Goal: Task Accomplishment & Management: Complete application form

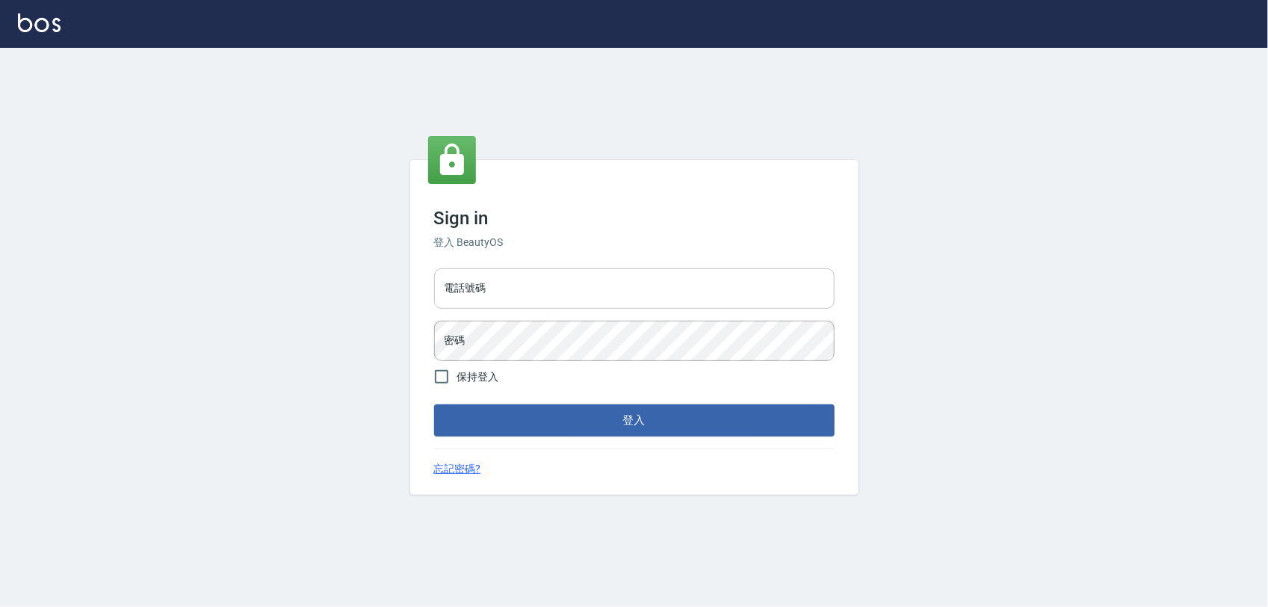
drag, startPoint x: 0, startPoint y: 0, endPoint x: 483, endPoint y: 283, distance: 559.5
click at [483, 283] on input "電話號碼" at bounding box center [634, 288] width 401 height 40
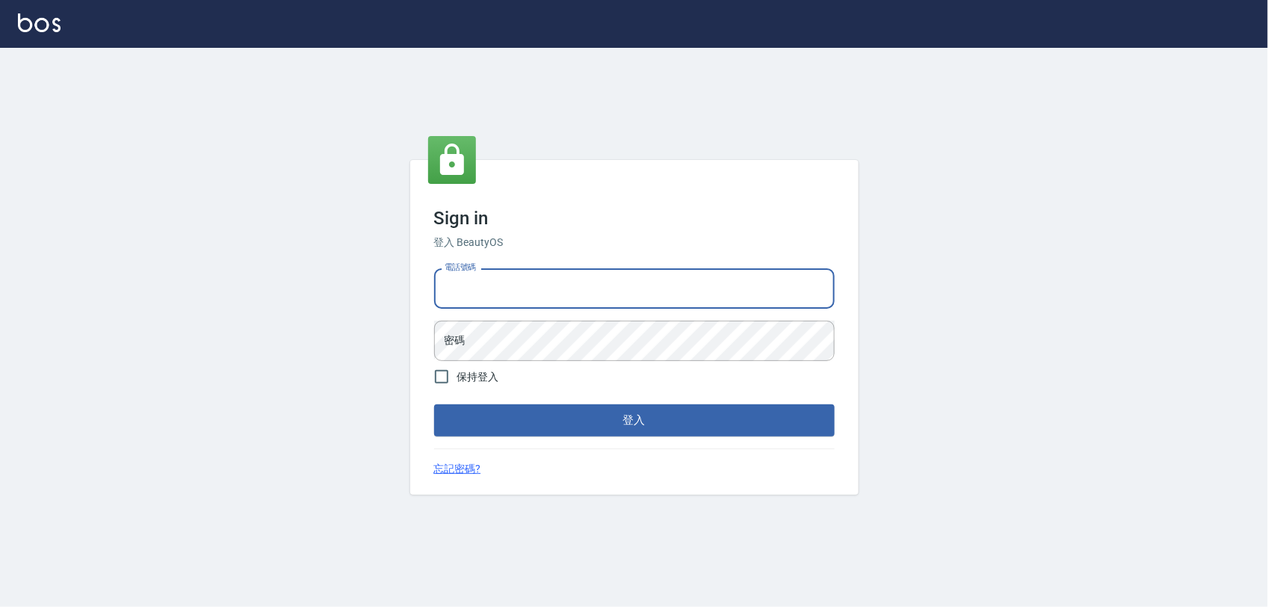
type input "0968065108"
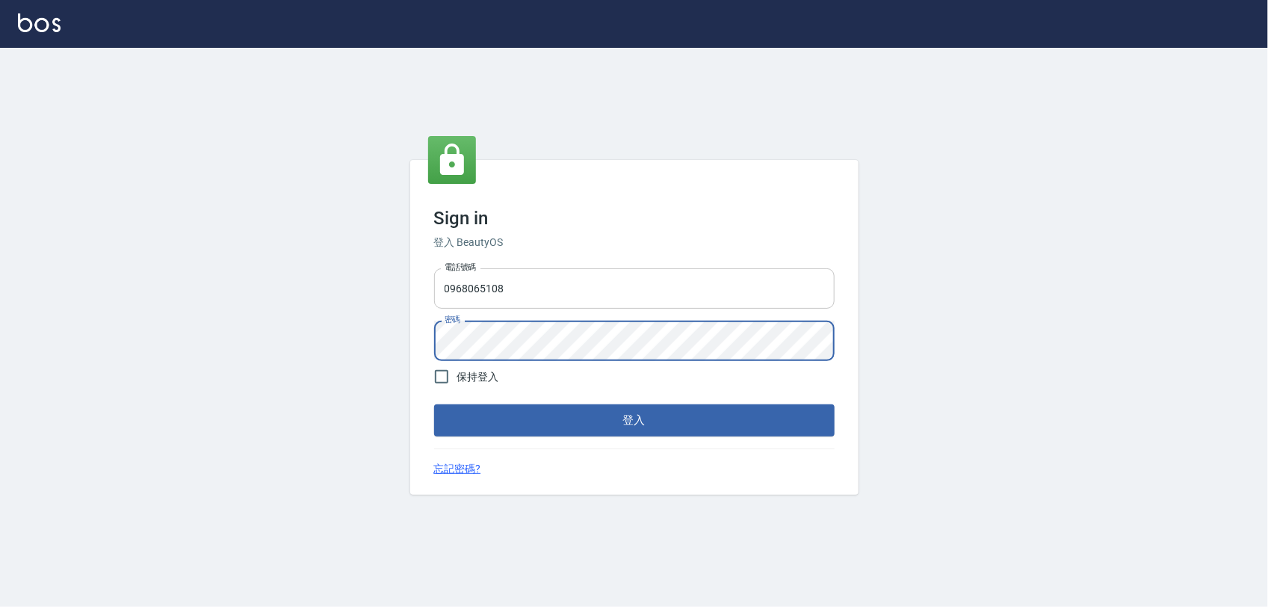
click at [434, 404] on button "登入" at bounding box center [634, 419] width 401 height 31
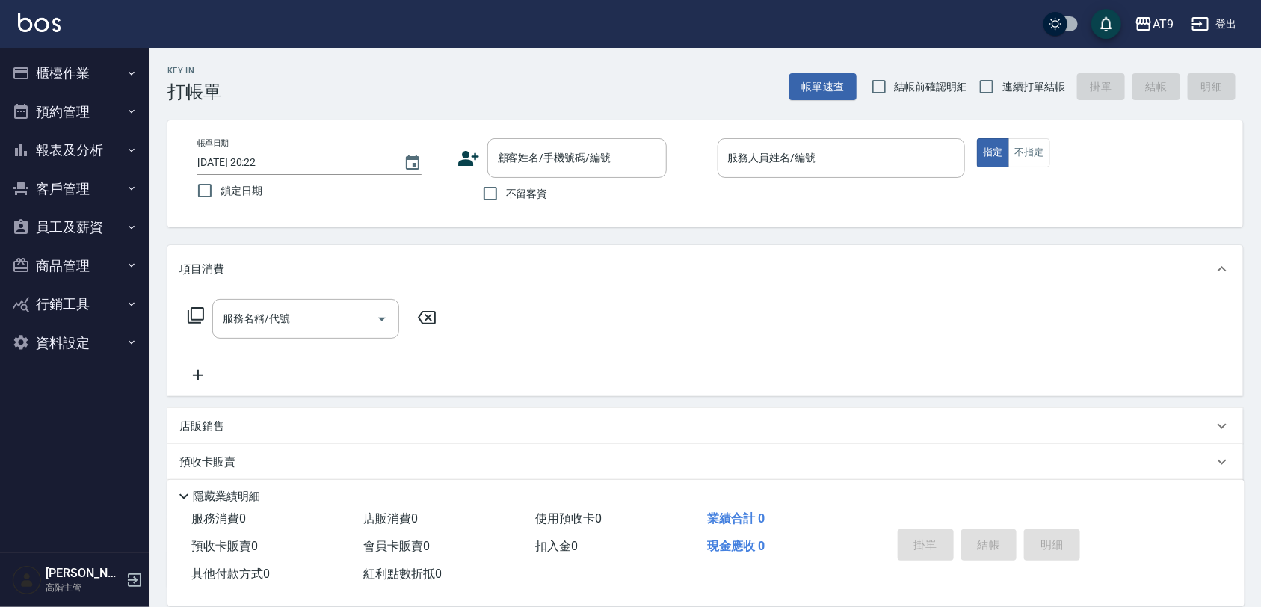
click at [516, 191] on span "不留客資" at bounding box center [527, 194] width 42 height 16
click at [506, 191] on input "不留客資" at bounding box center [490, 193] width 31 height 31
checkbox input "true"
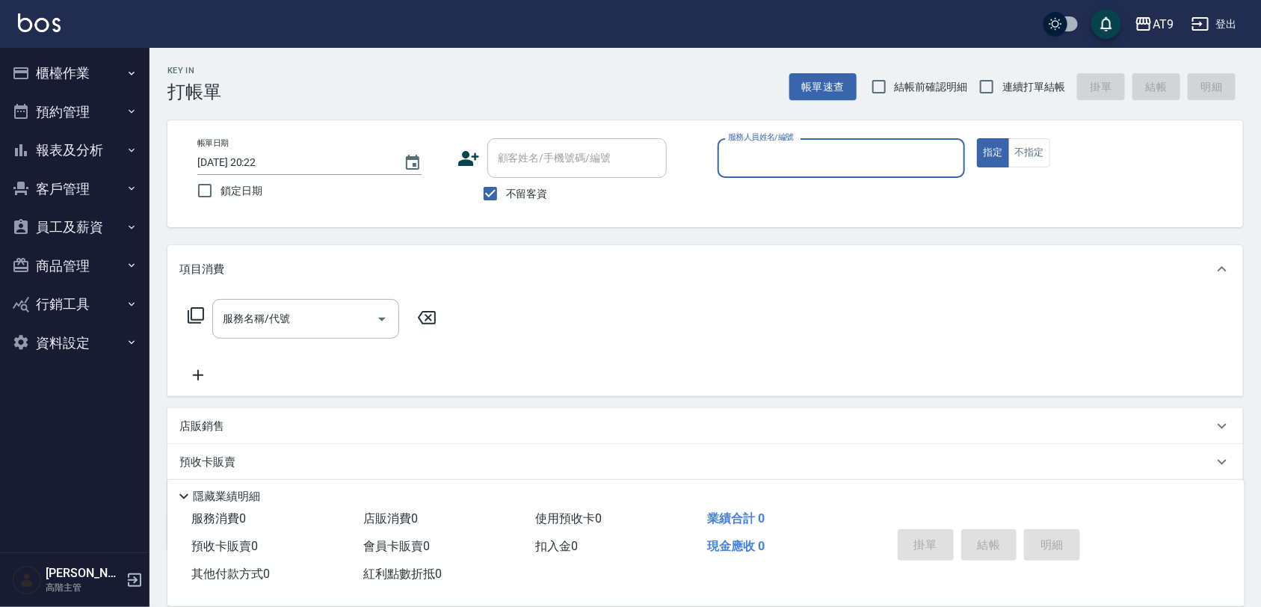
click at [1050, 90] on span "連續打單結帳" at bounding box center [1033, 87] width 63 height 16
click at [1002, 90] on input "連續打單結帳" at bounding box center [986, 86] width 31 height 31
checkbox input "true"
click at [890, 151] on input "服務人員姓名/編號" at bounding box center [841, 158] width 235 height 26
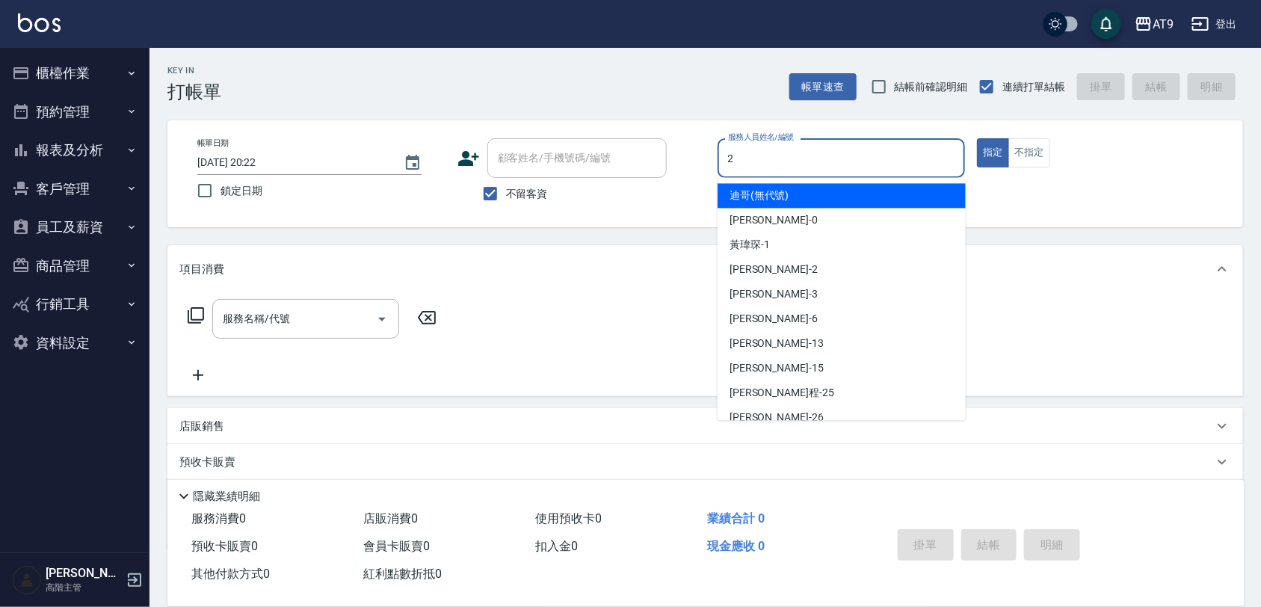
type input "2"
type button "true"
type input "[PERSON_NAME]-2"
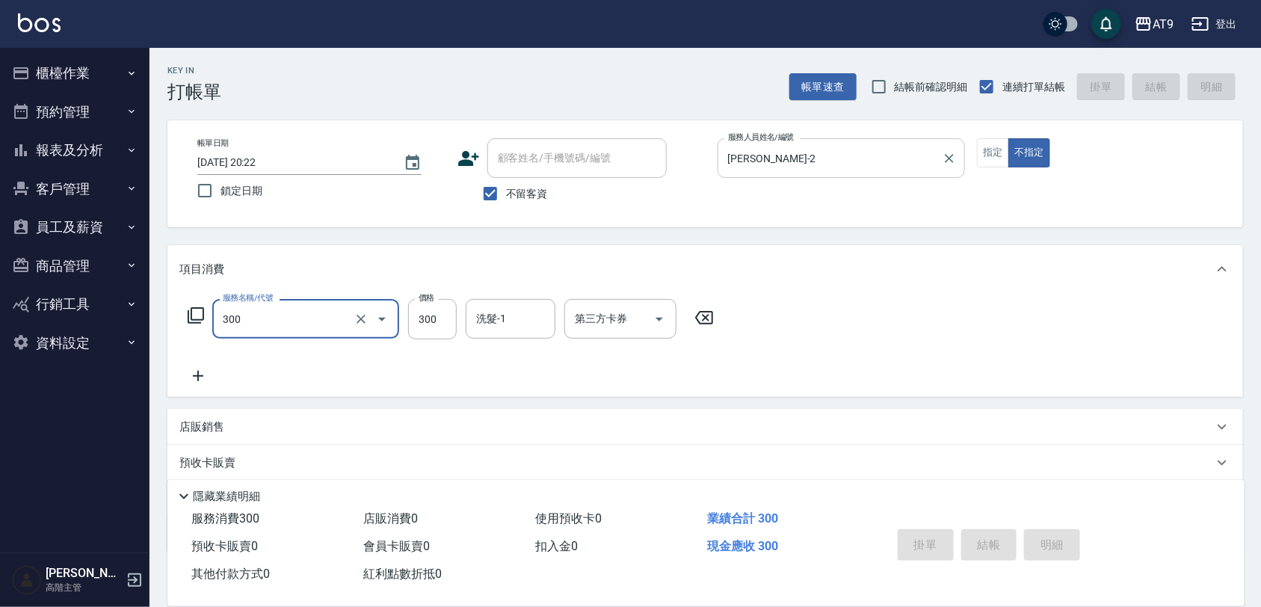
type input "300"
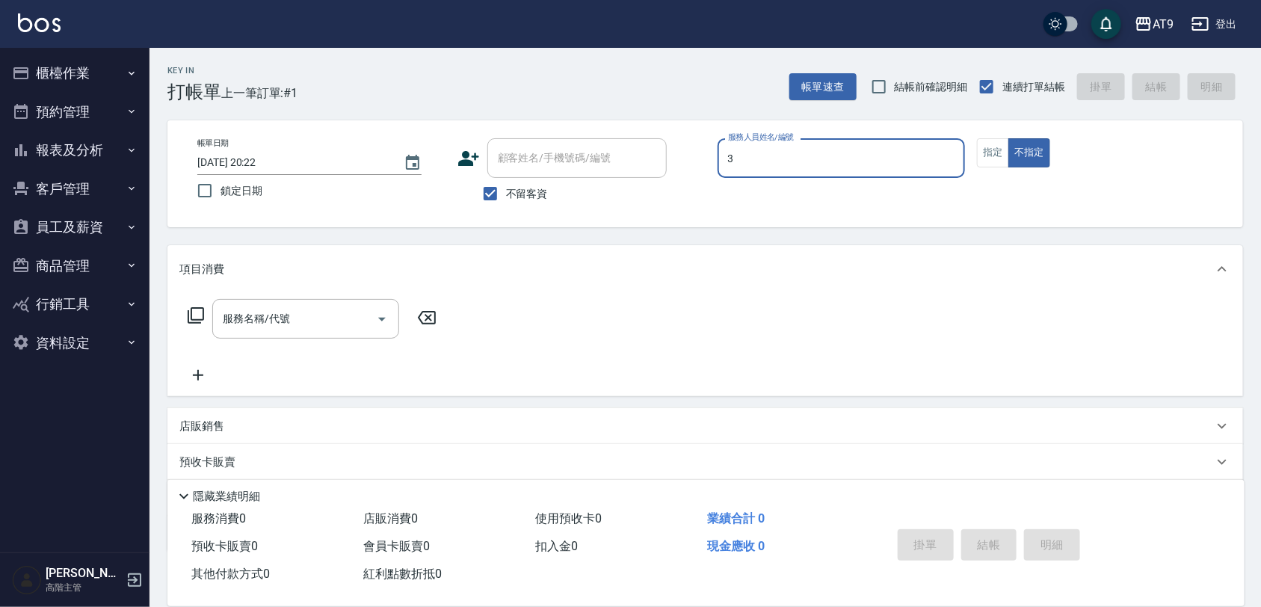
type input "FANNY-3"
type button "false"
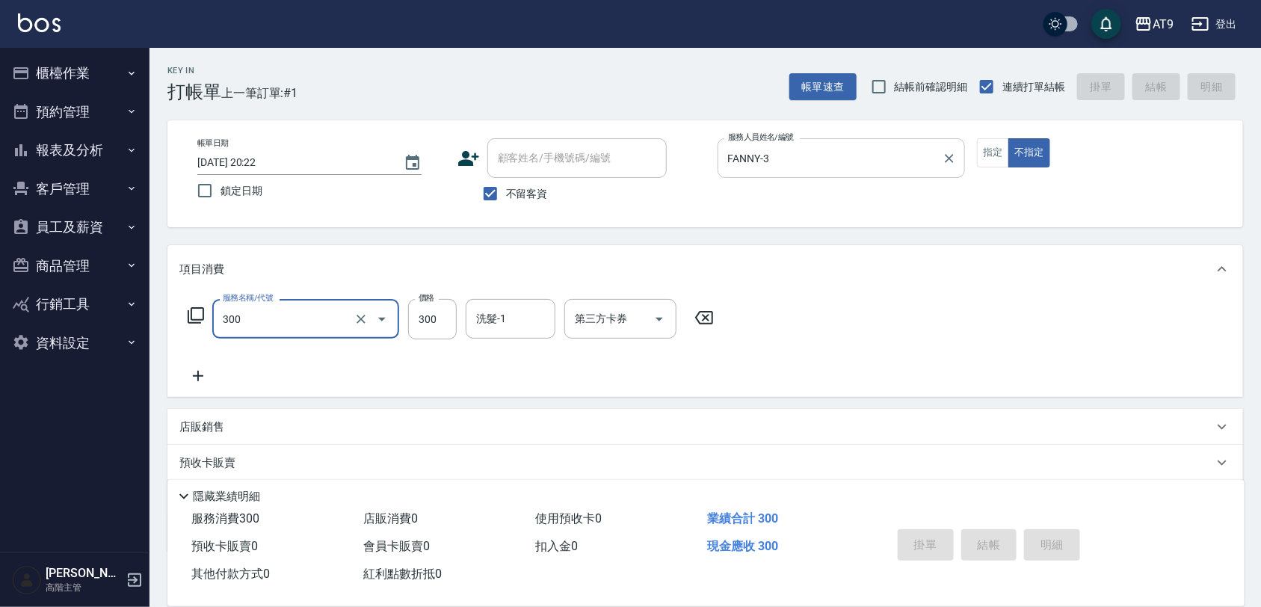
type input "300"
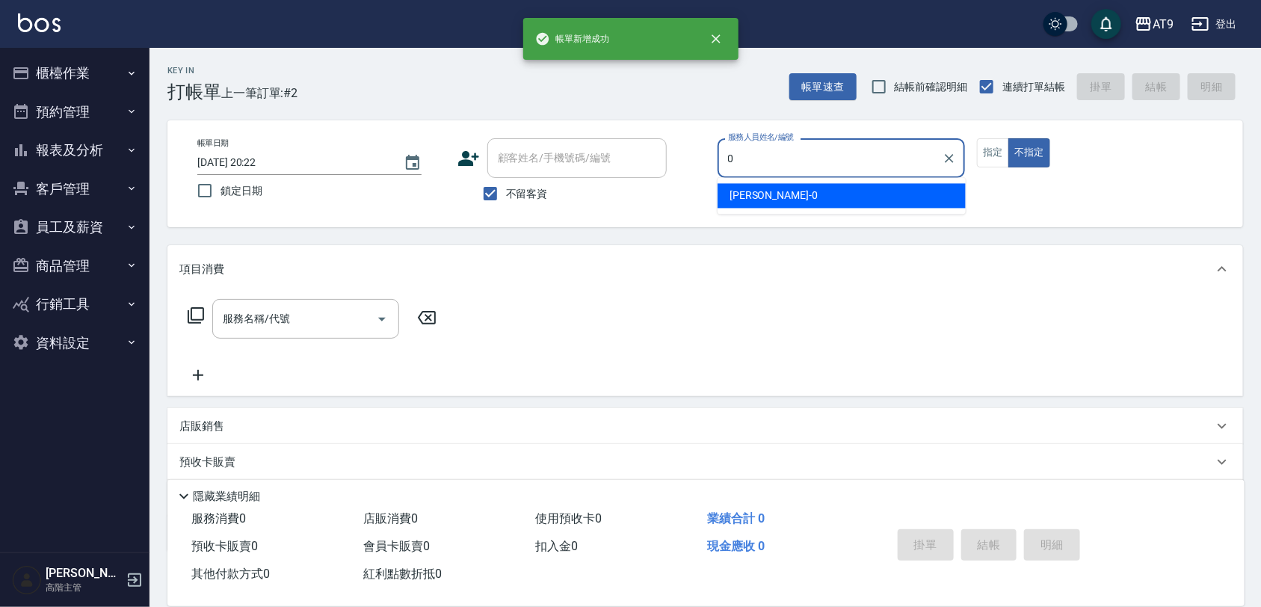
type input "[PERSON_NAME]-0"
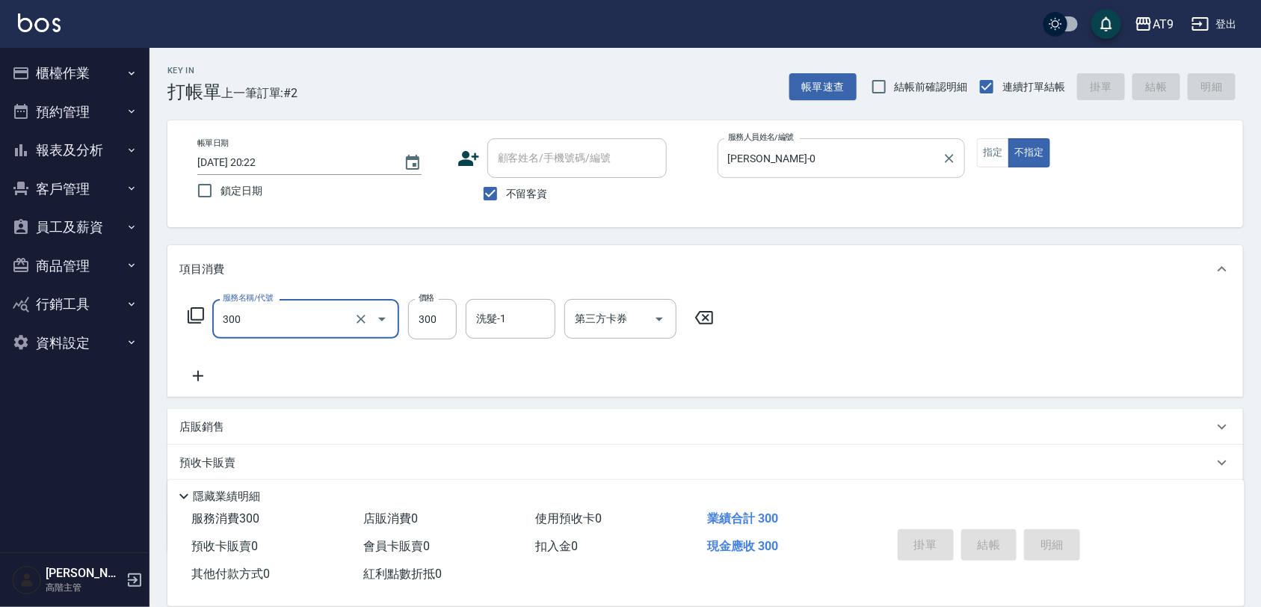
type input "300"
type input "[DATE] 20:23"
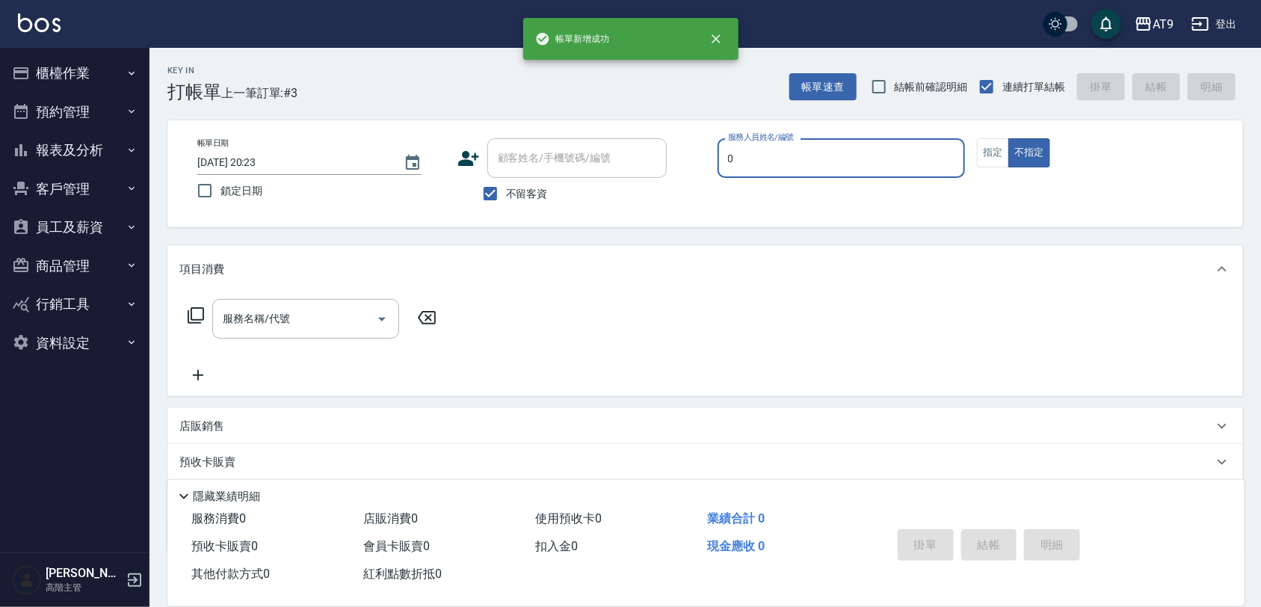
type input "[PERSON_NAME]-0"
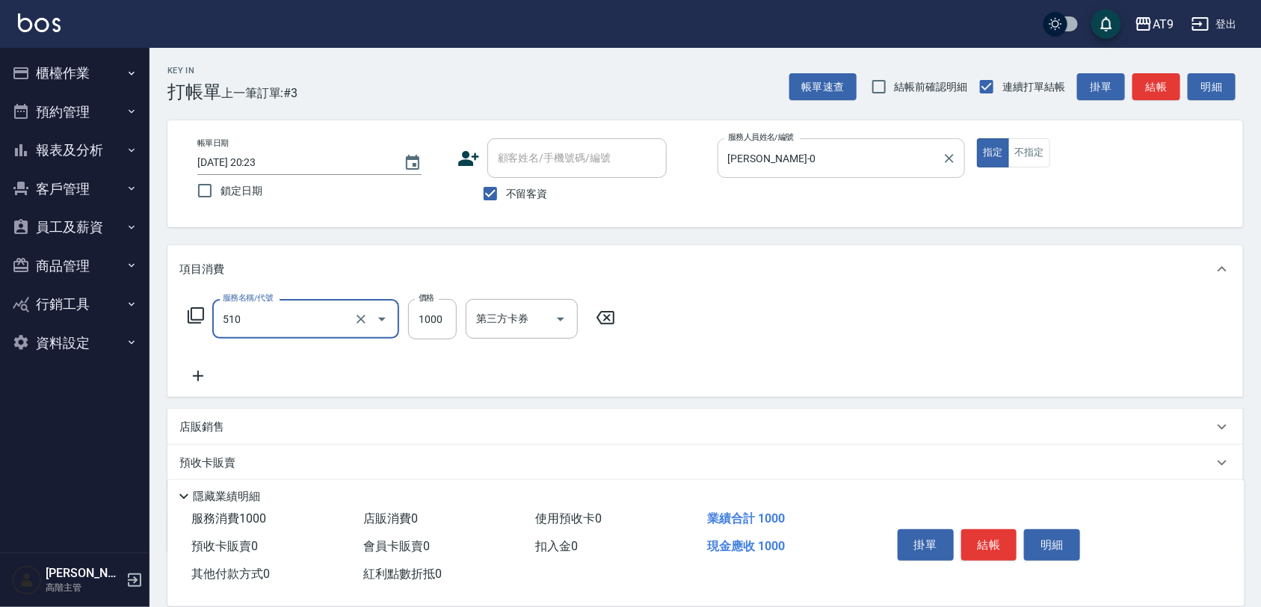
type input "染髮-2(510)"
type input "1180"
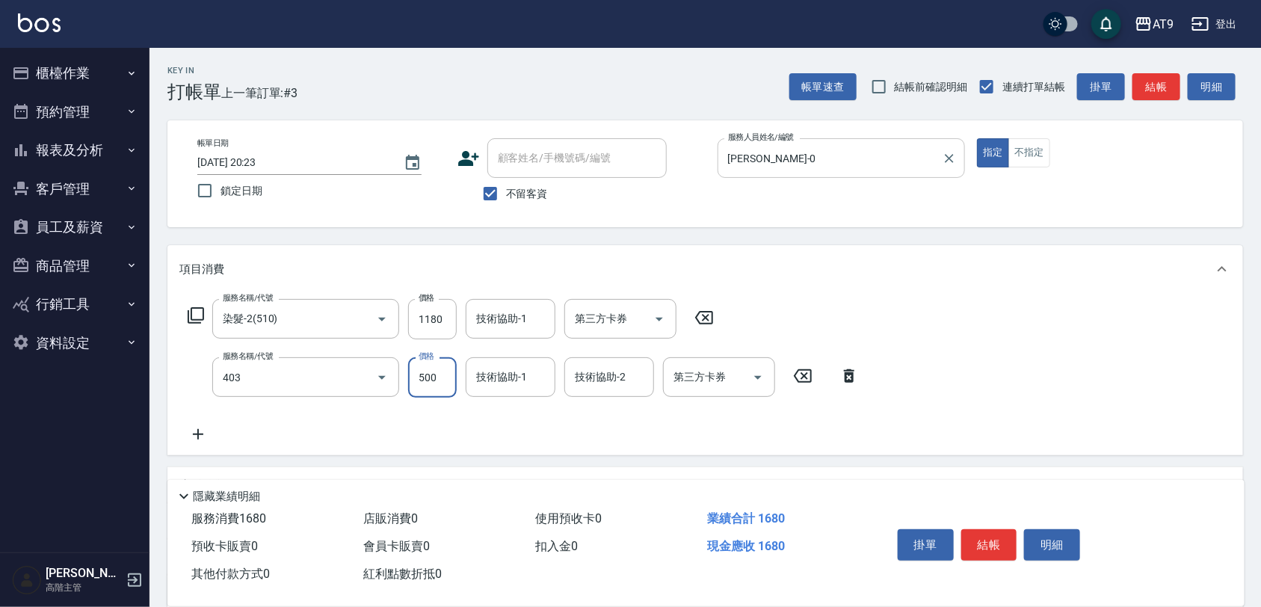
type input "天天護髮(403)"
type input "1500"
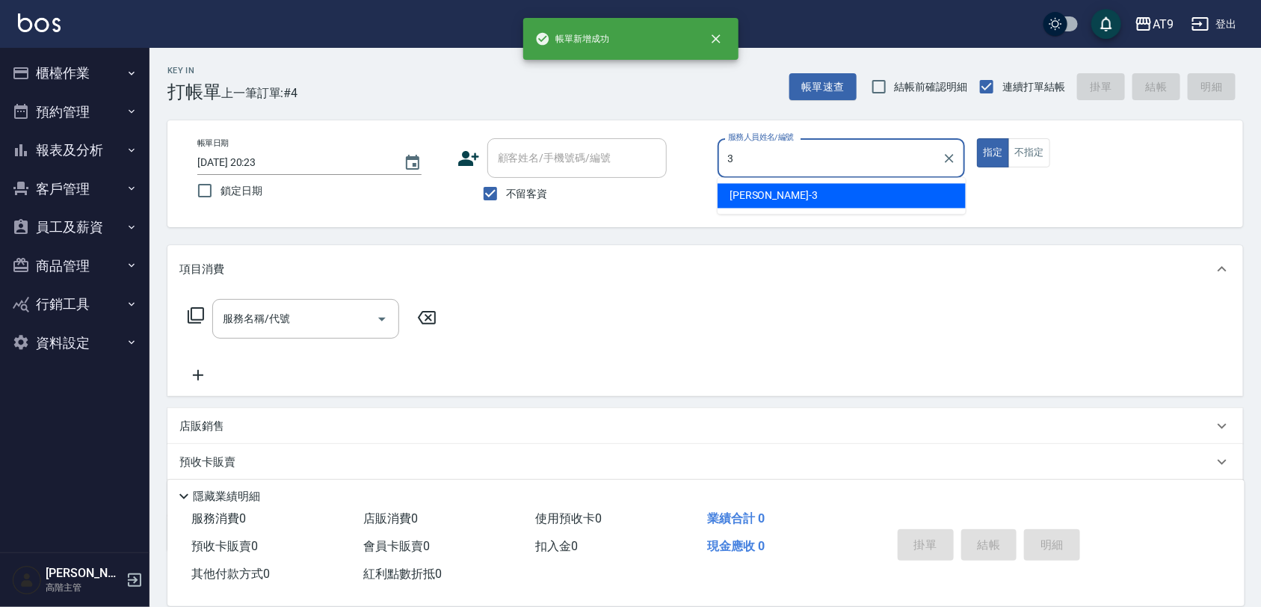
type input "FANNY-3"
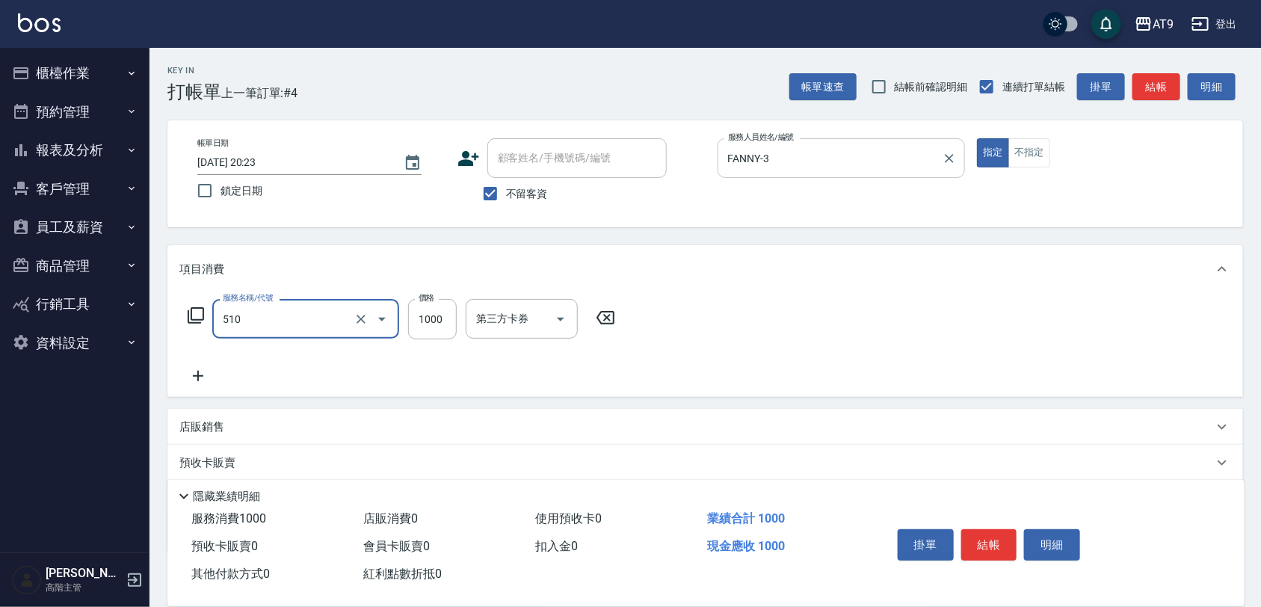
type input "染髮-2(510)"
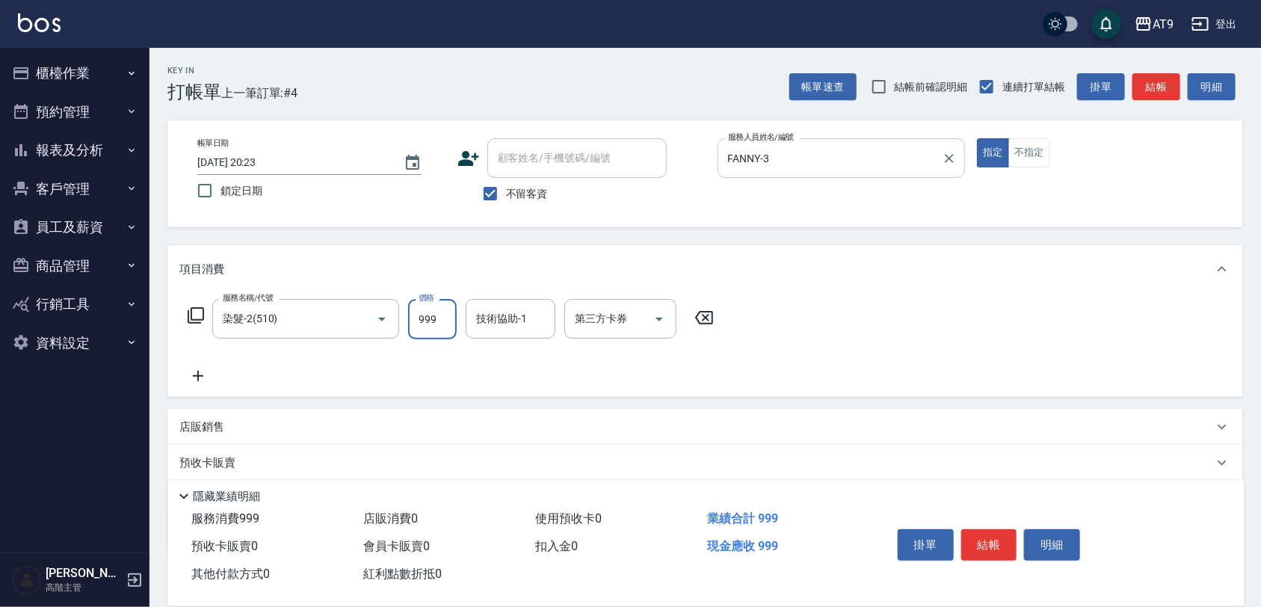
type input "999"
type input "[PERSON_NAME]-2"
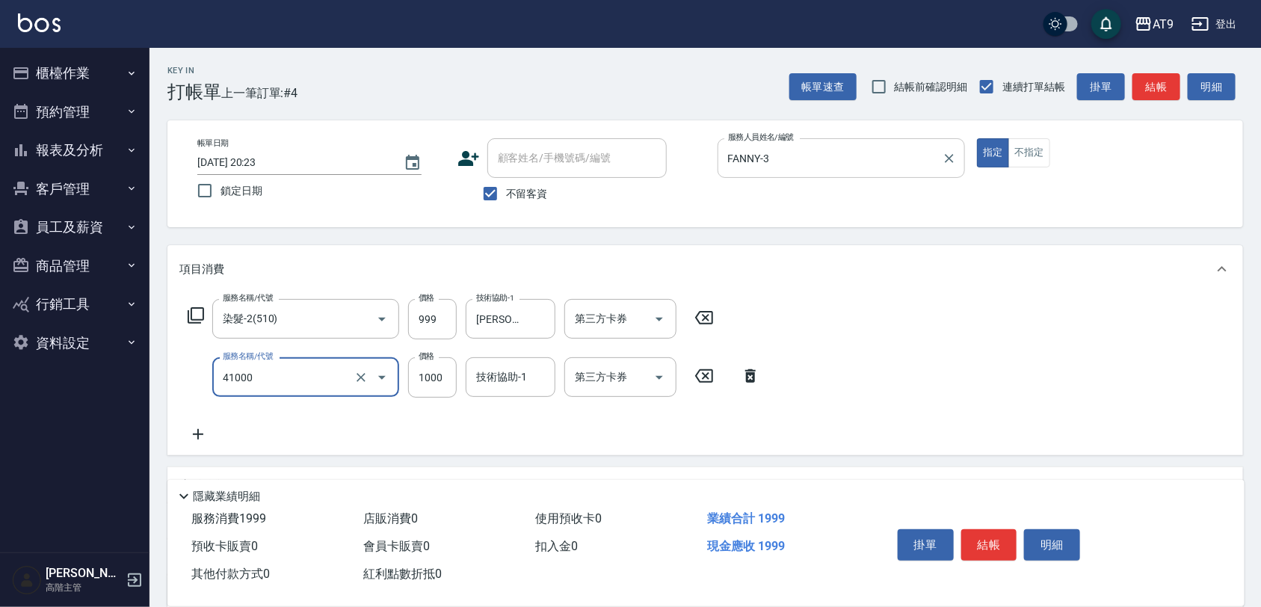
type input "鏡面+1000(41000)"
type input "2500"
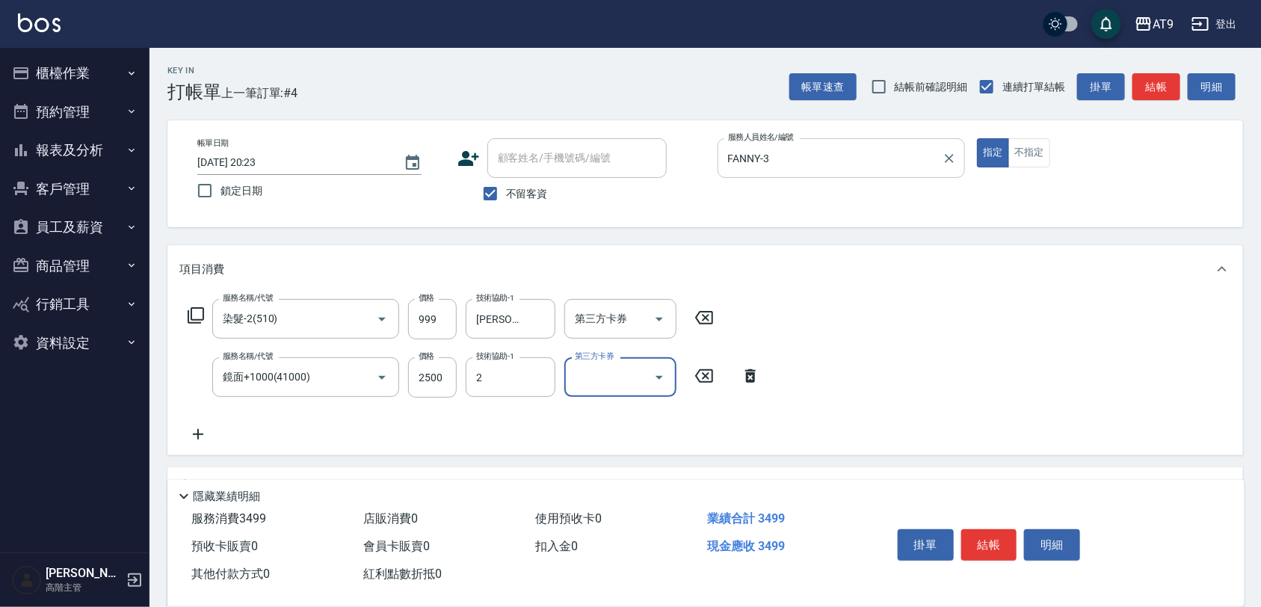
type input "[PERSON_NAME]-2"
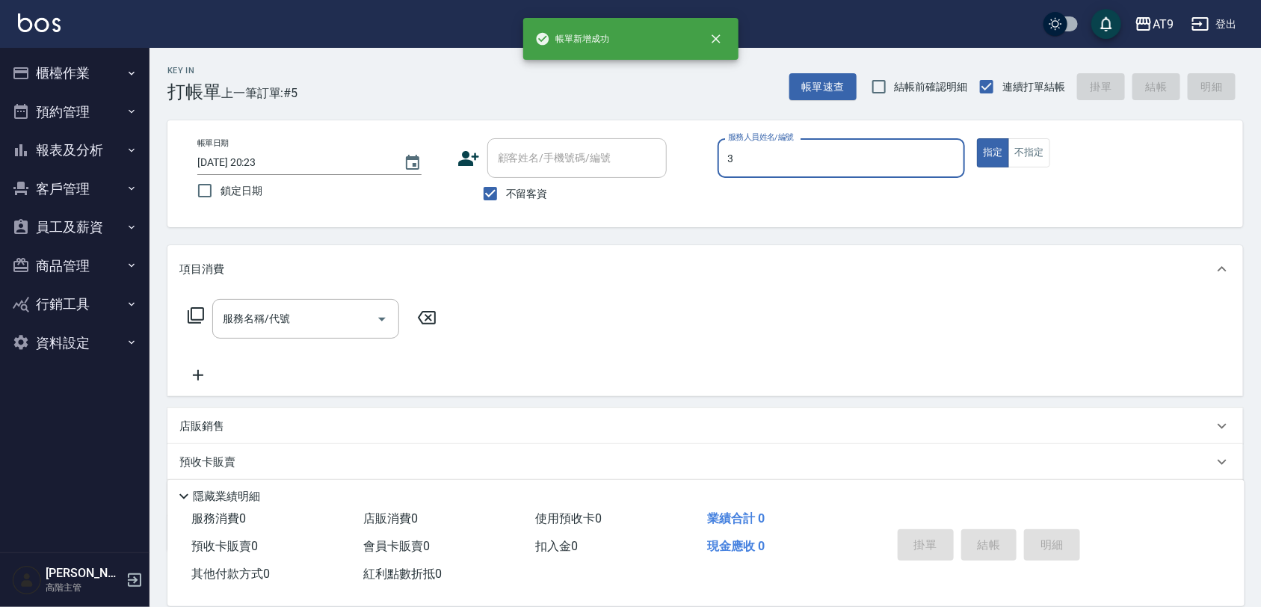
type input "FANNY-3"
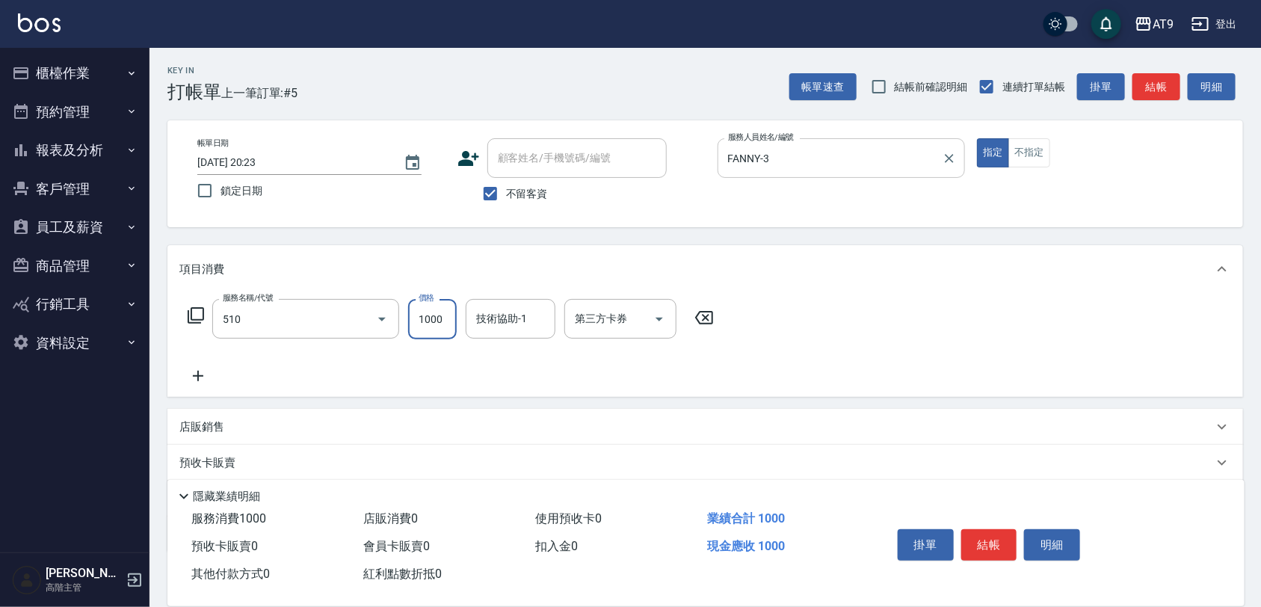
type input "染髮-2(510)"
type input "999"
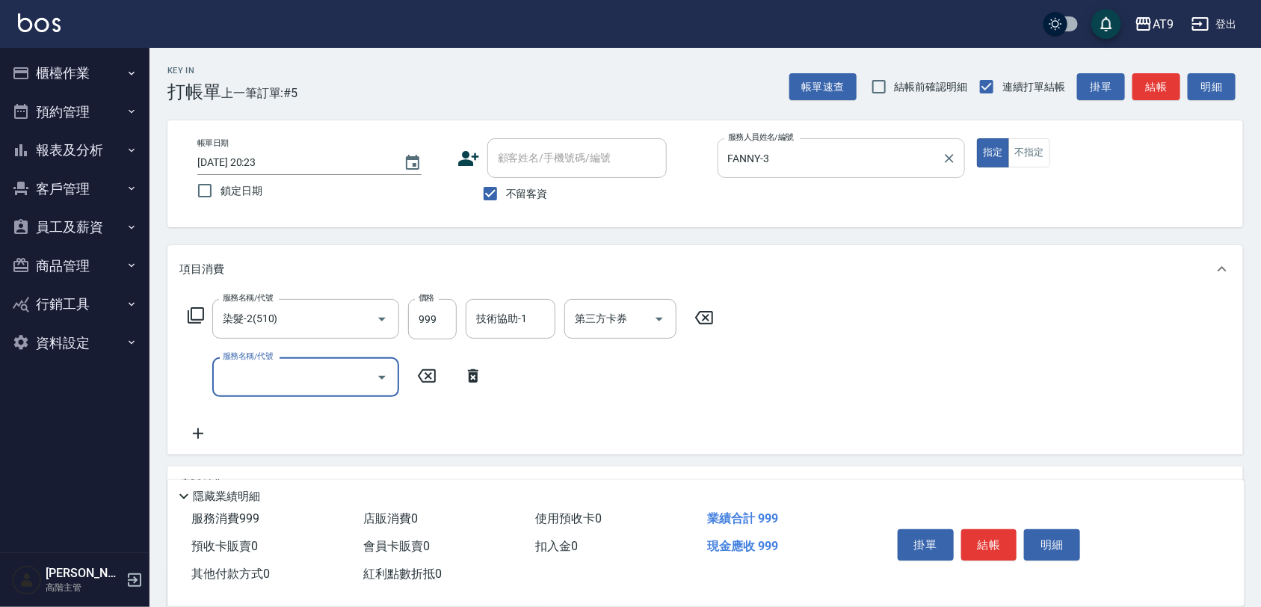
type input "0"
type input "天天護髮(403)"
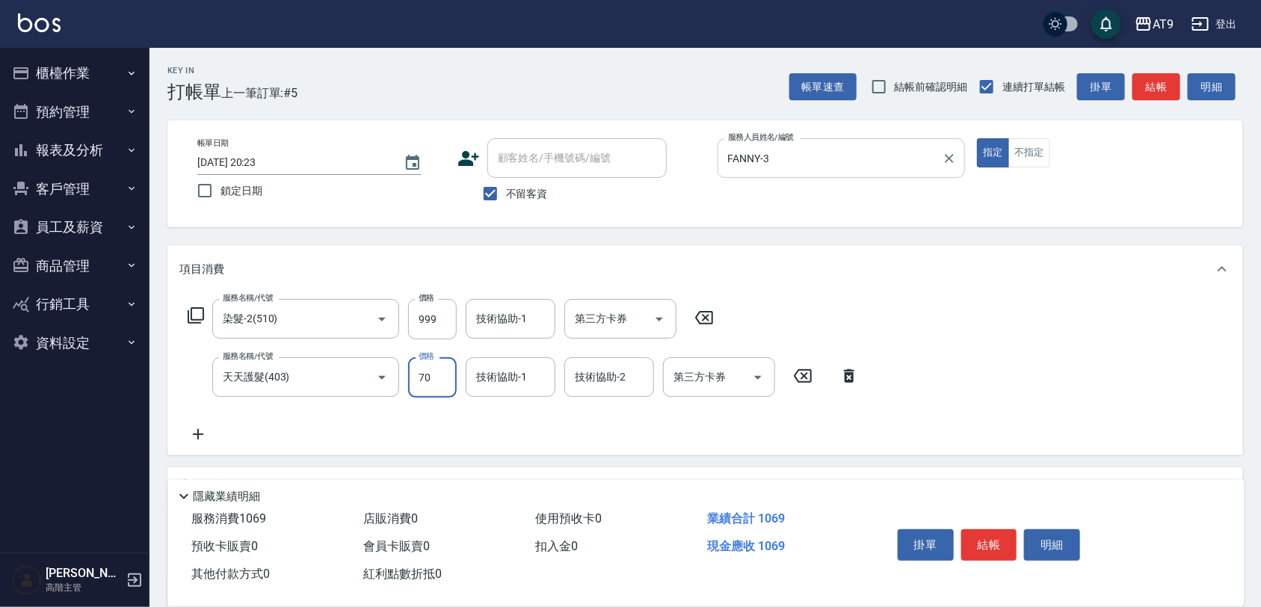
type input "700"
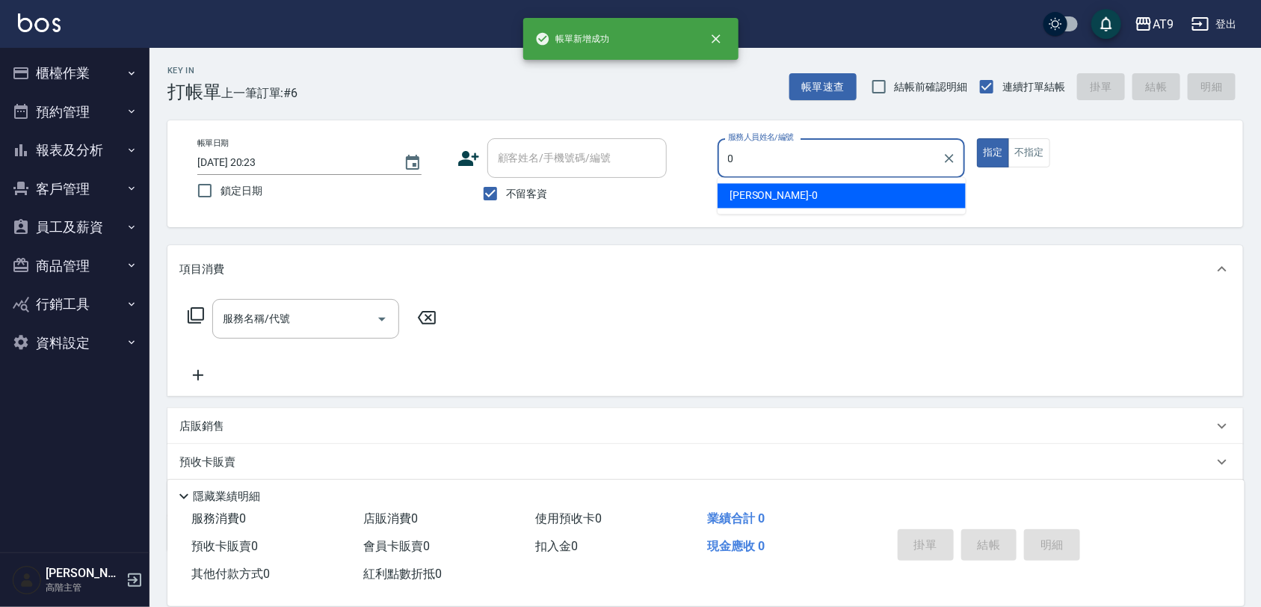
type input "[PERSON_NAME]-0"
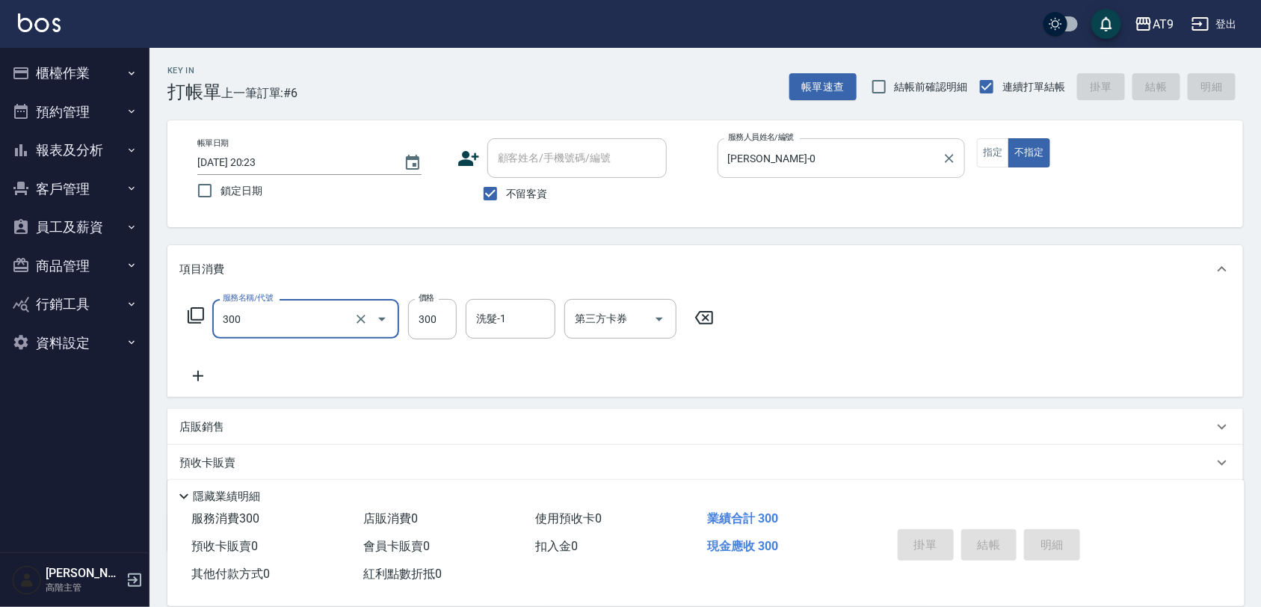
type input "300"
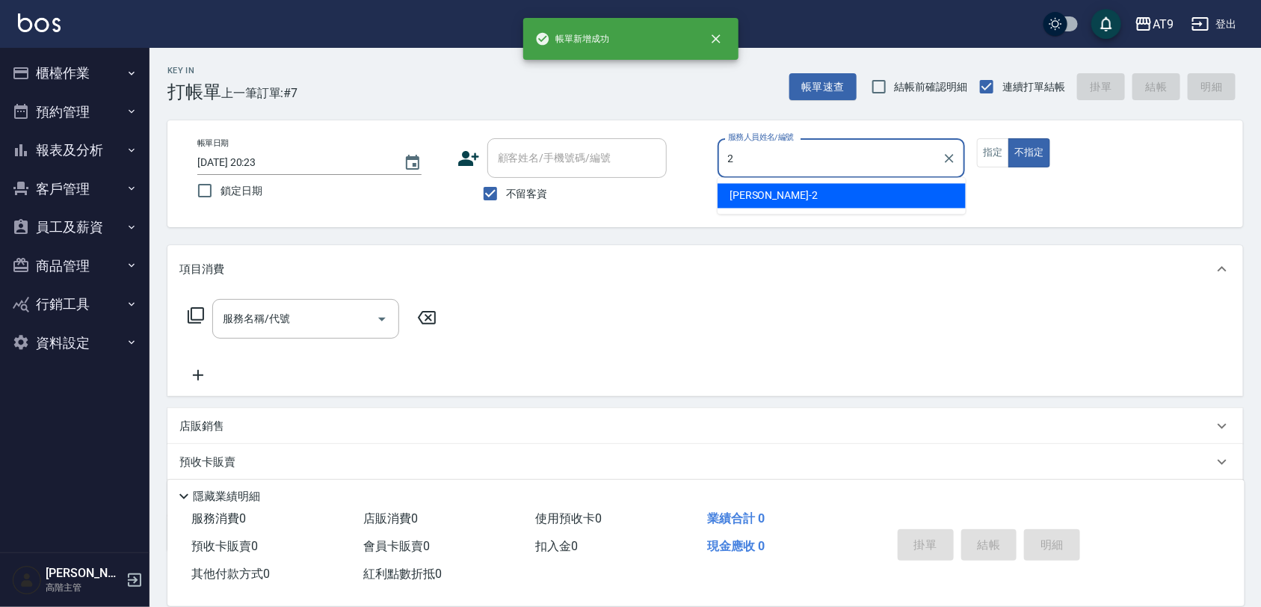
type input "[PERSON_NAME]-2"
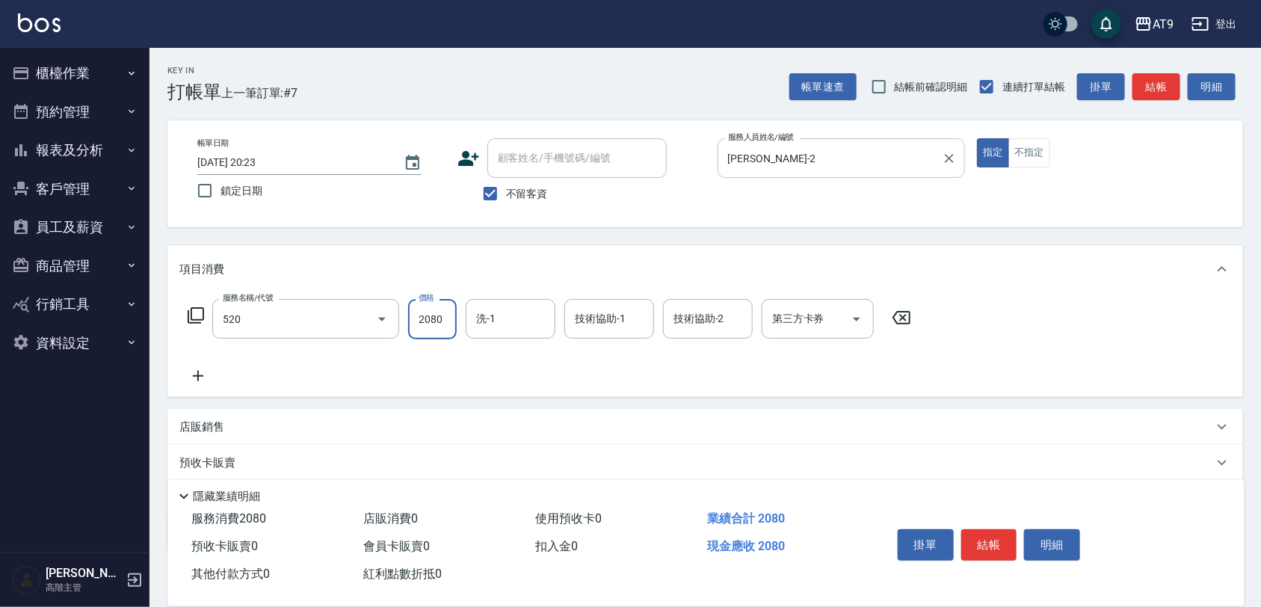
type input "染髮套餐(520)"
type input "2099"
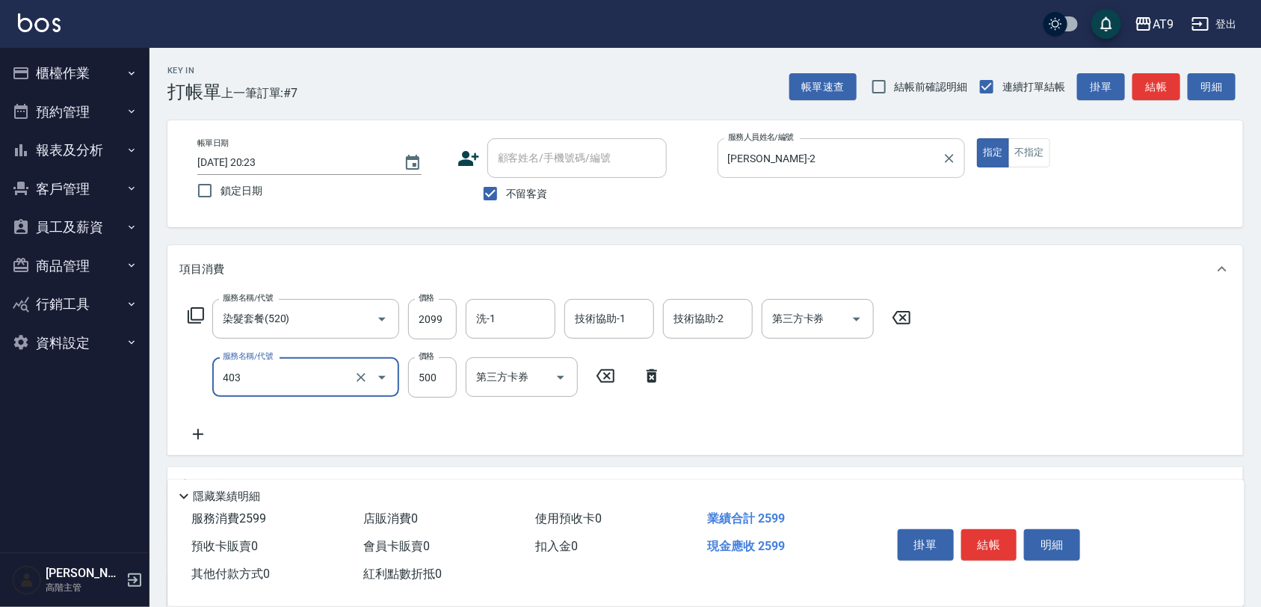
type input "天天護髮(403)"
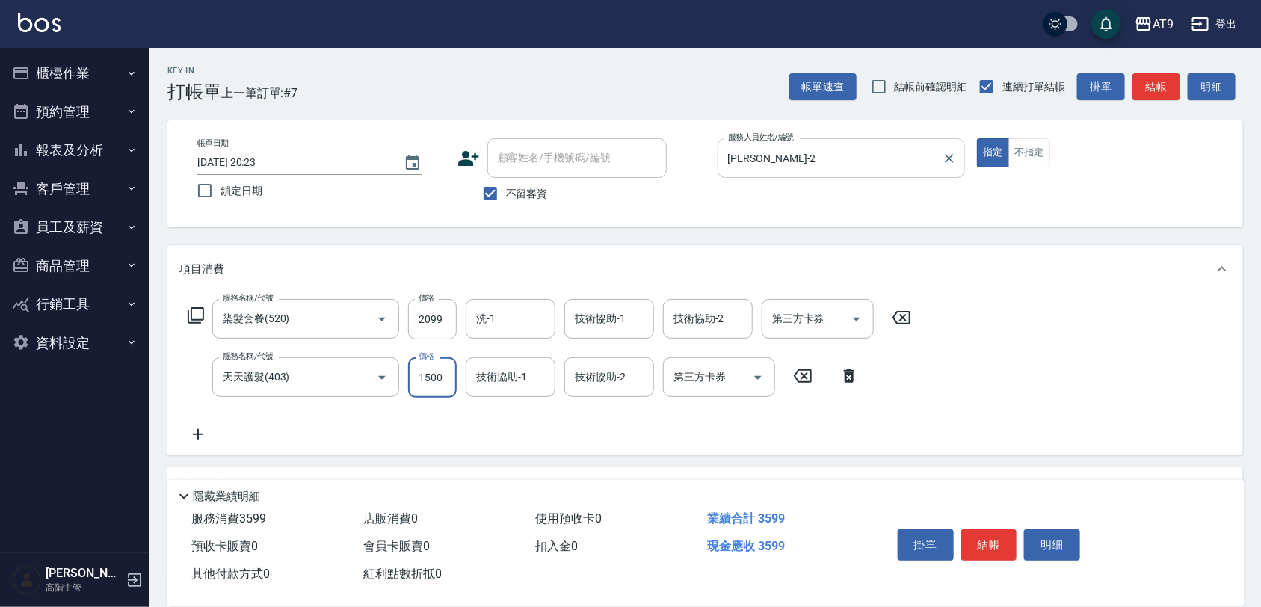
type input "1500"
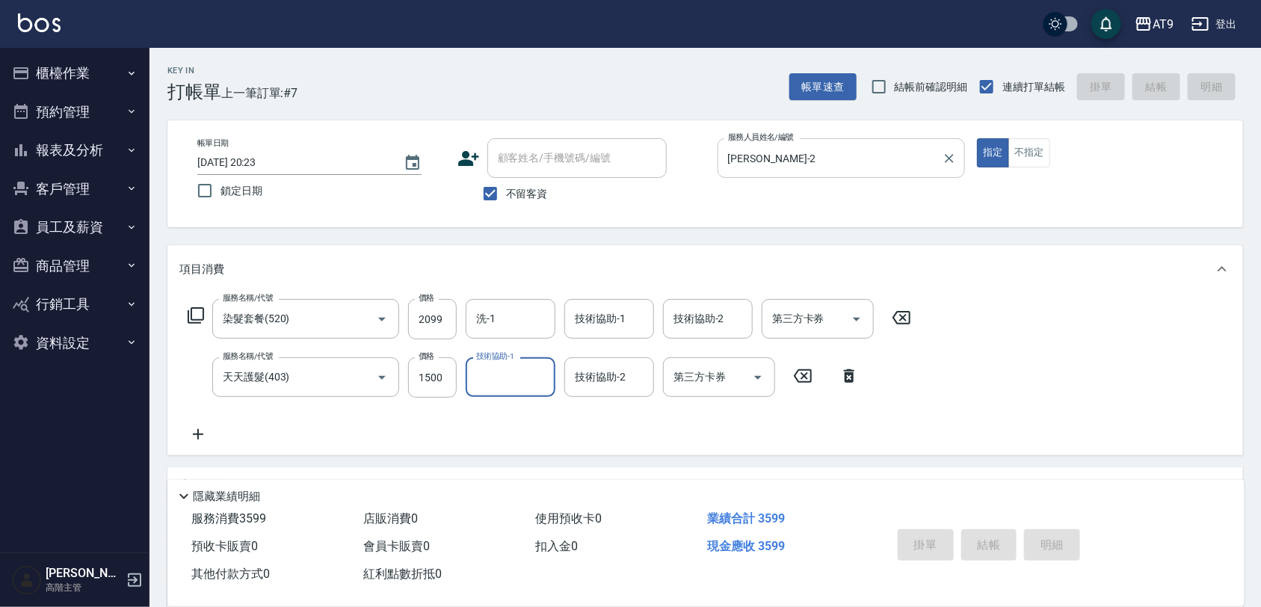
type input "[DATE] 20:24"
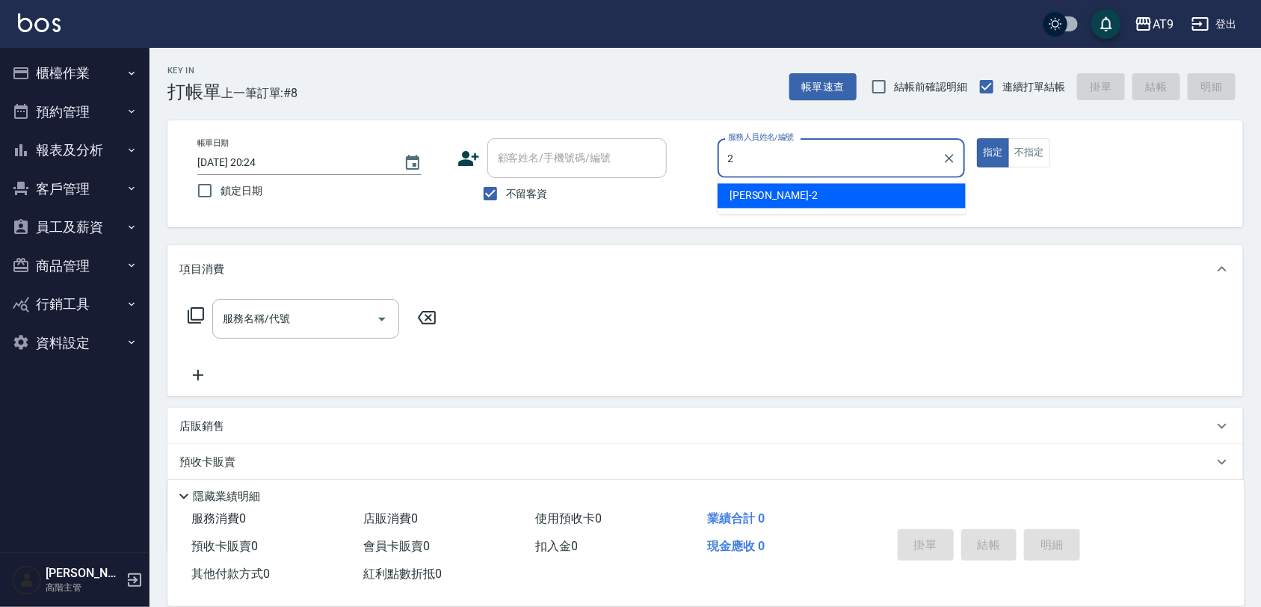
type input "[PERSON_NAME]-2"
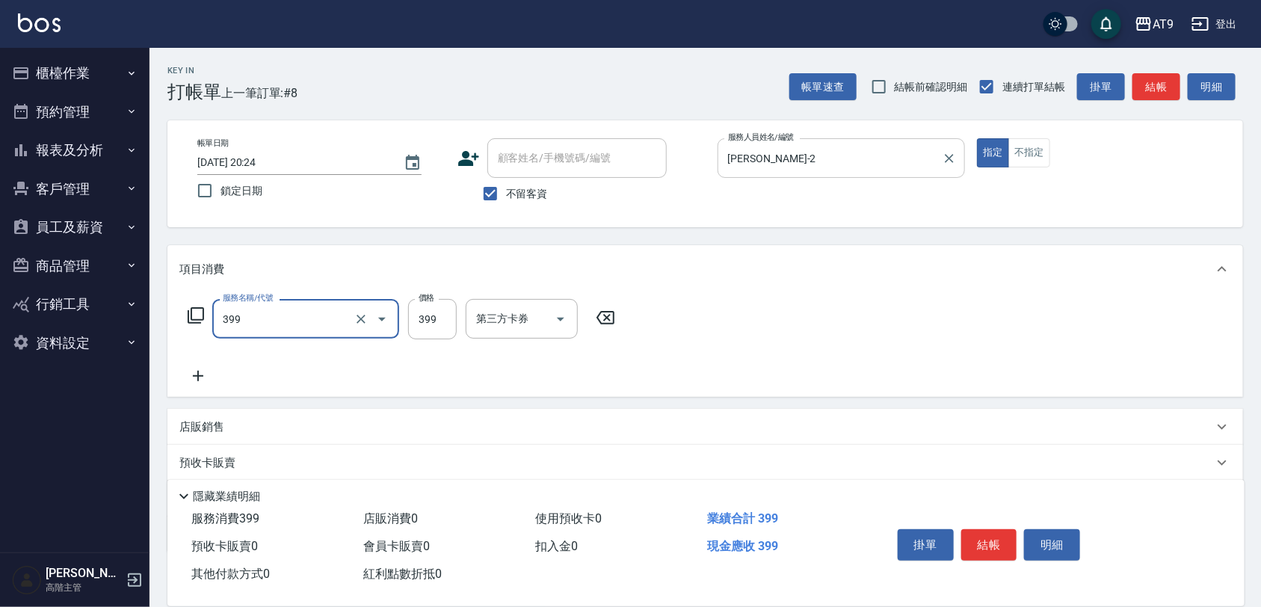
type input "海鹽SPA洗(399)"
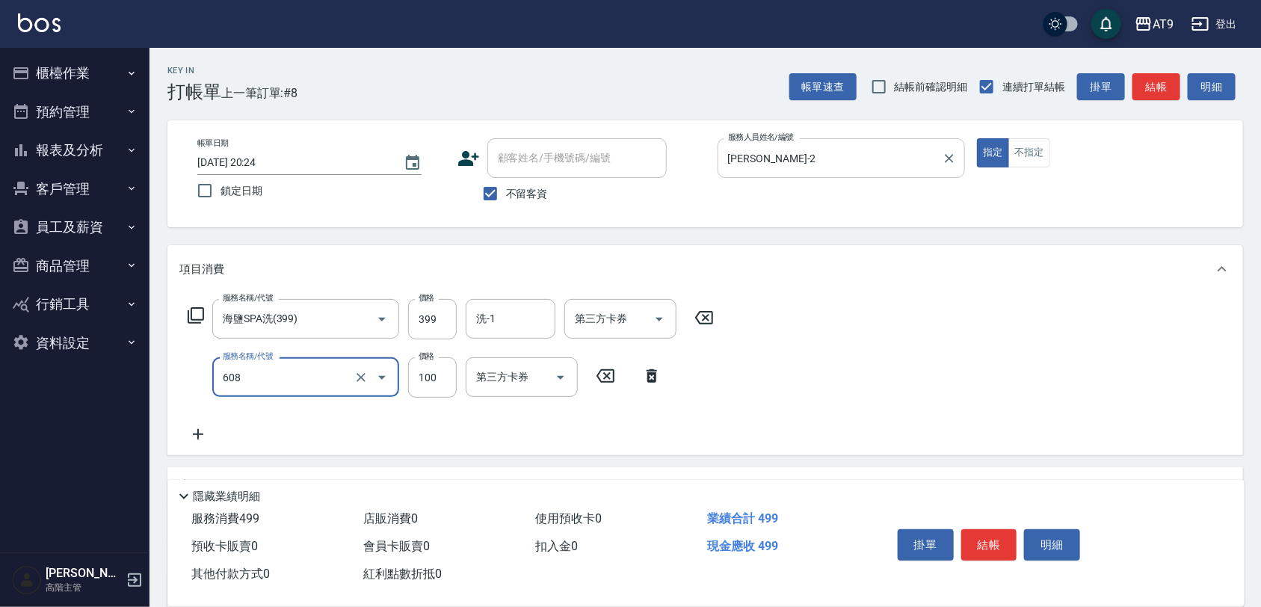
type input "精油長髮(608)"
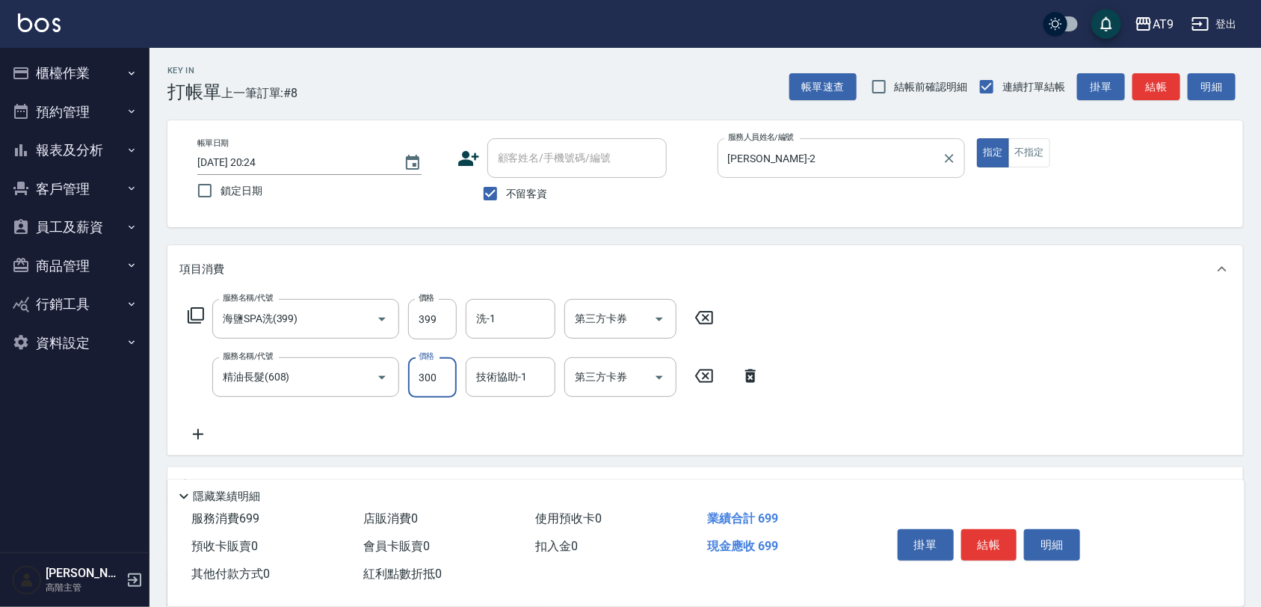
type input "300"
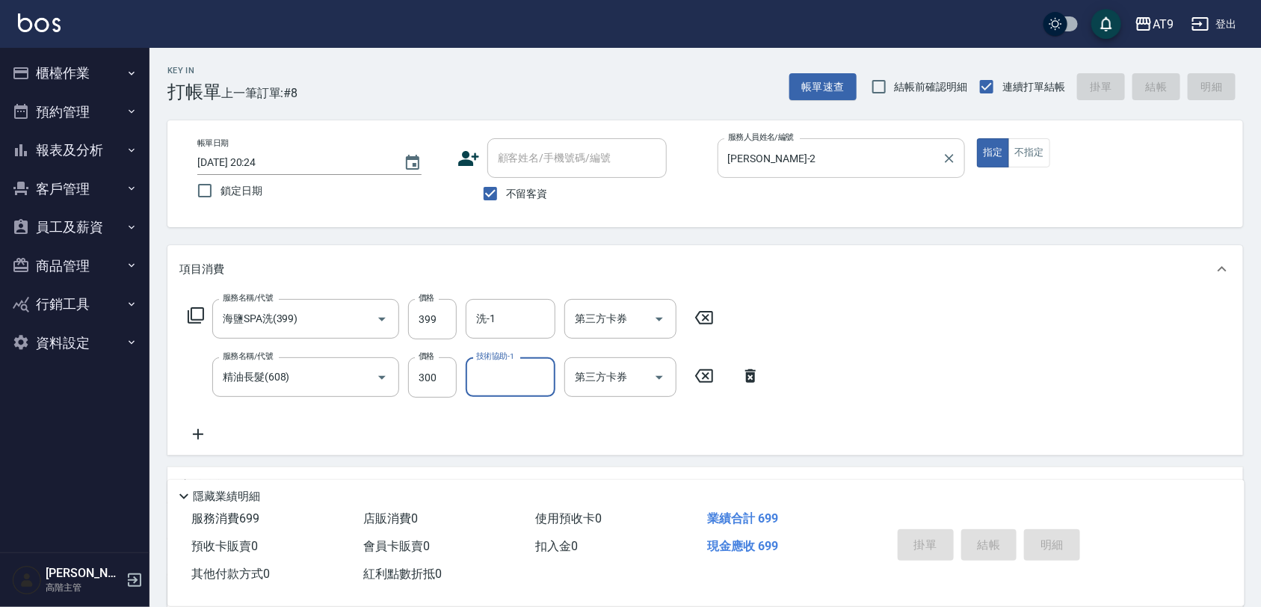
type input "[DATE] 20:26"
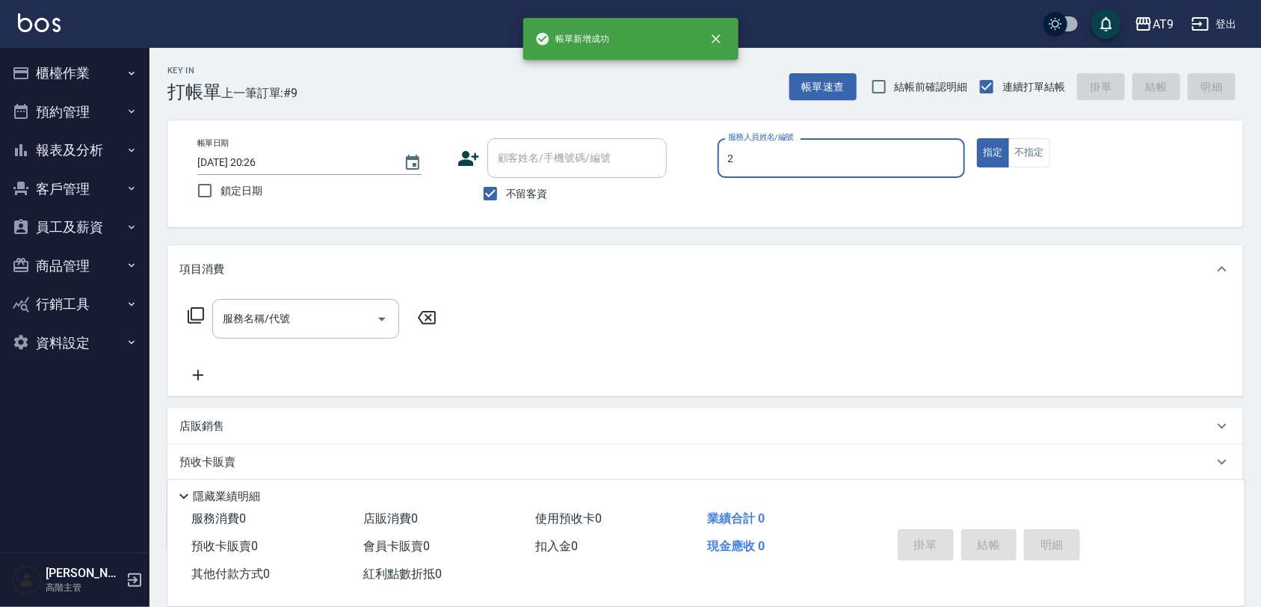
type input "[PERSON_NAME]-2"
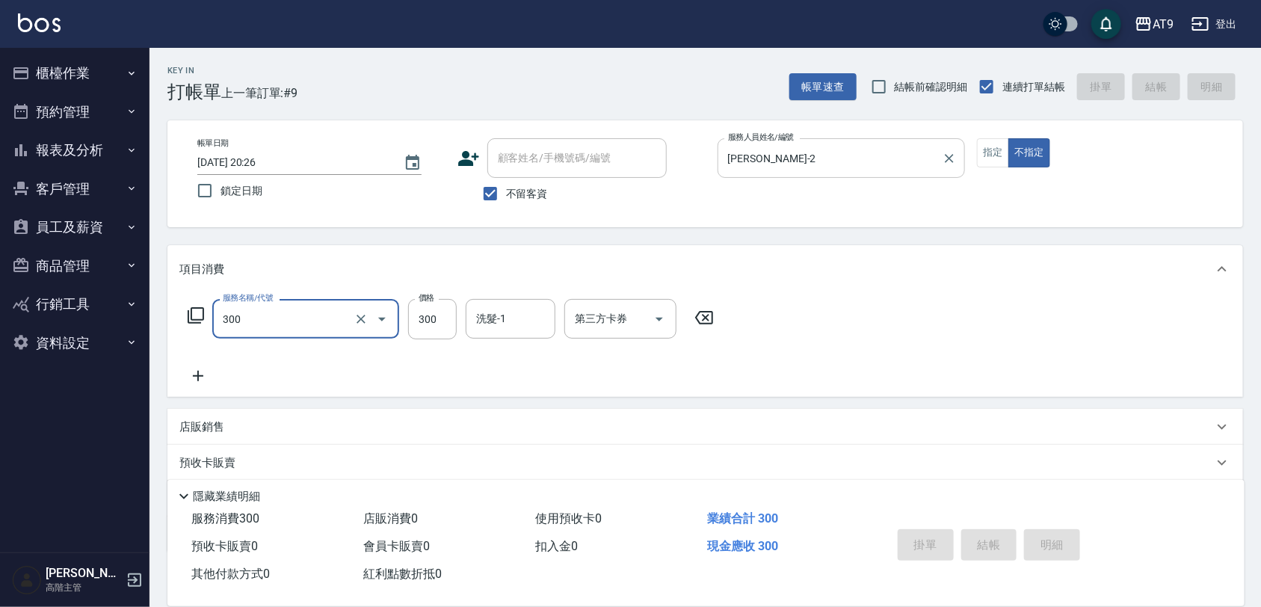
type input "300"
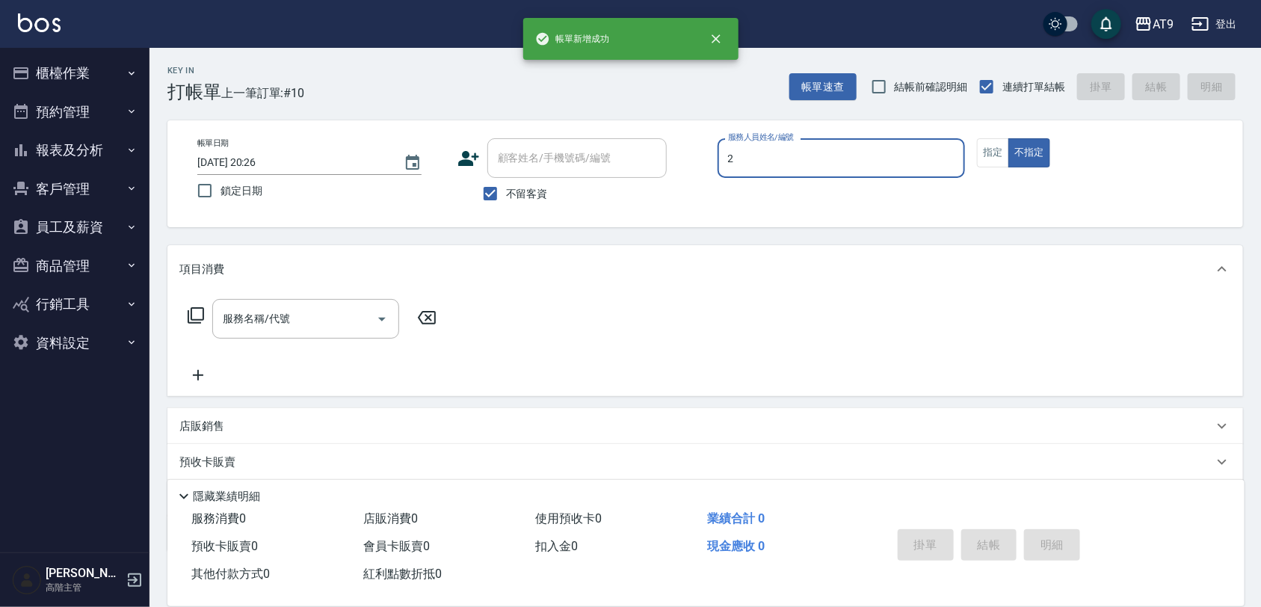
type input "[PERSON_NAME]-2"
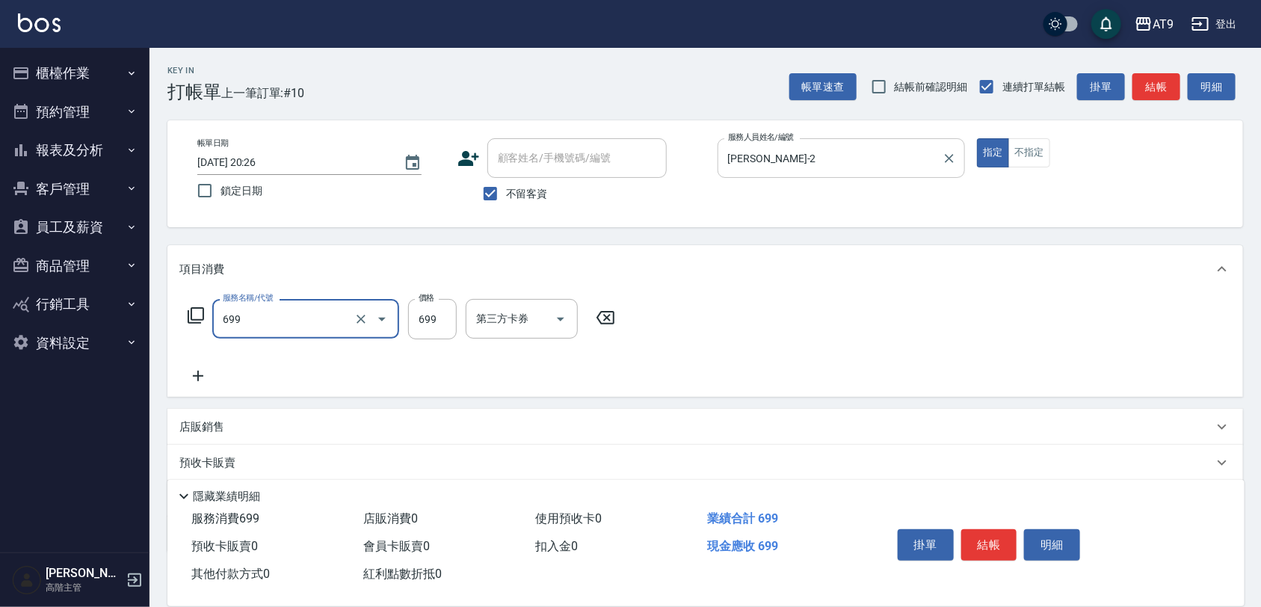
type input "精油SPA(699)"
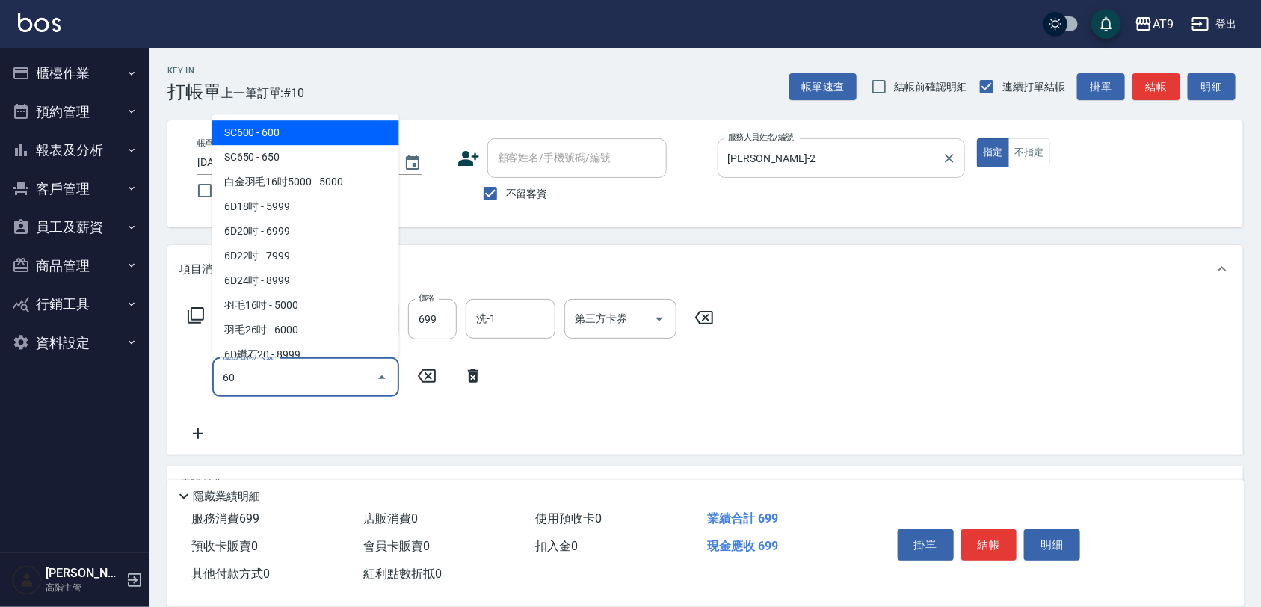
type input "601"
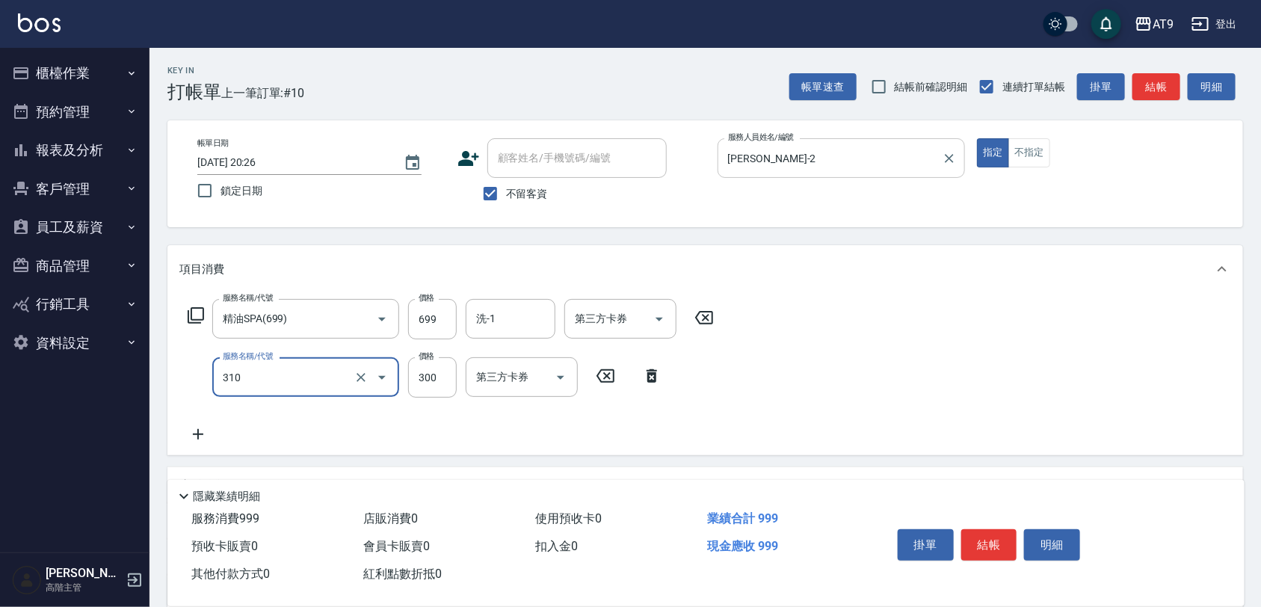
type input "剪髮(310)"
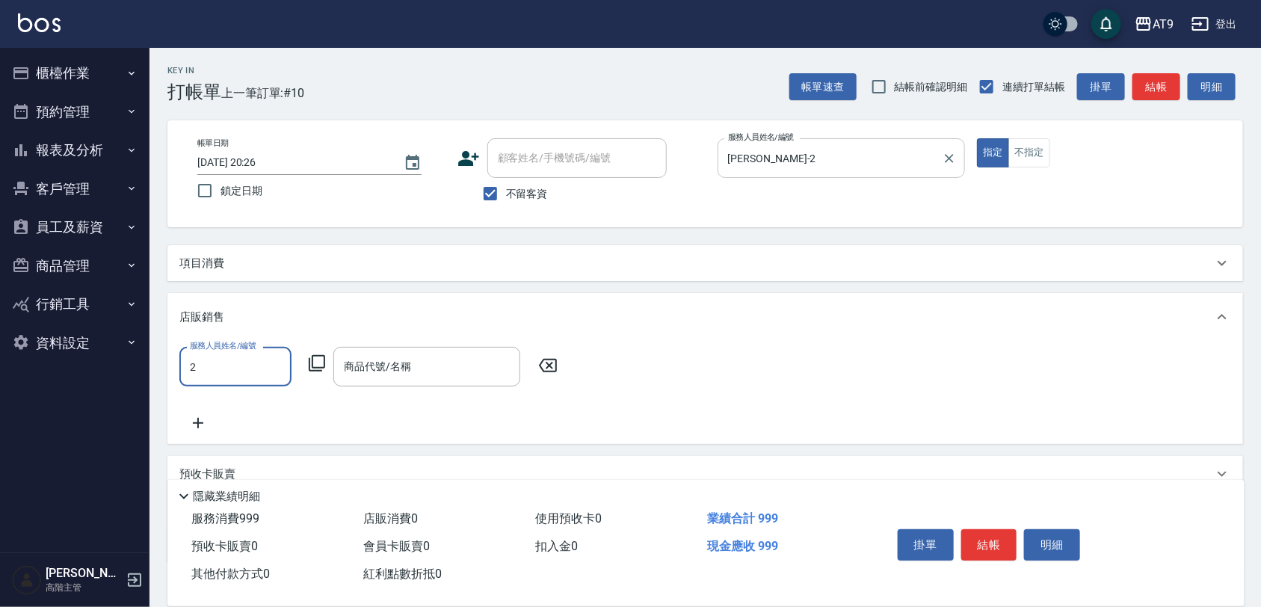
type input "[PERSON_NAME]-2"
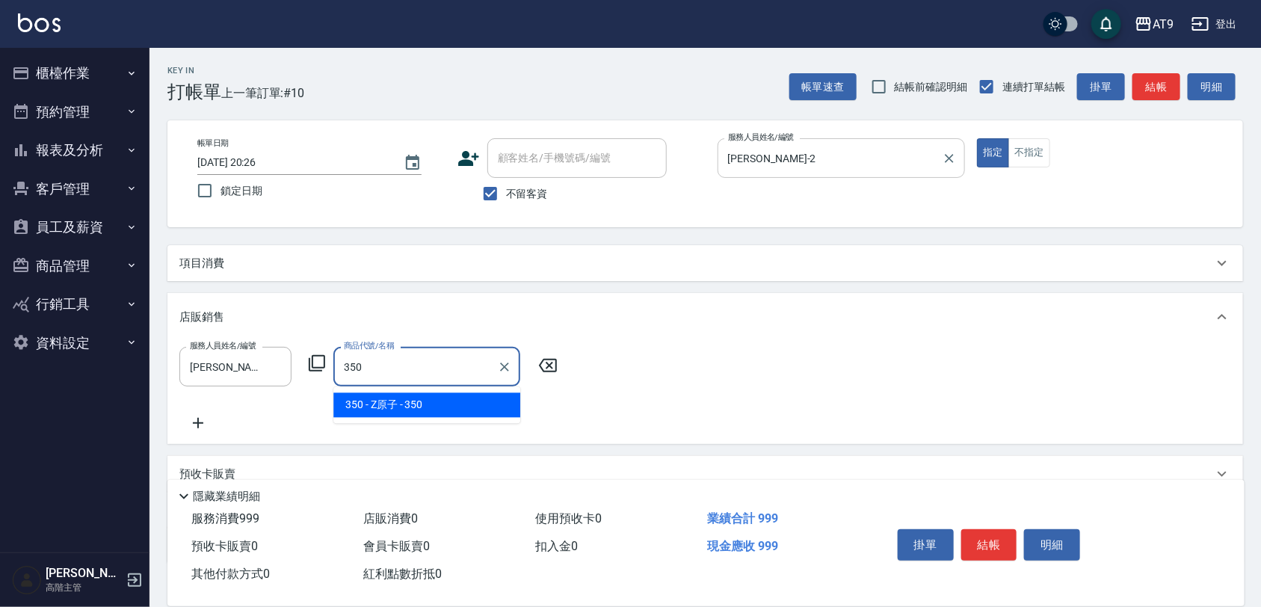
type input "Z原子"
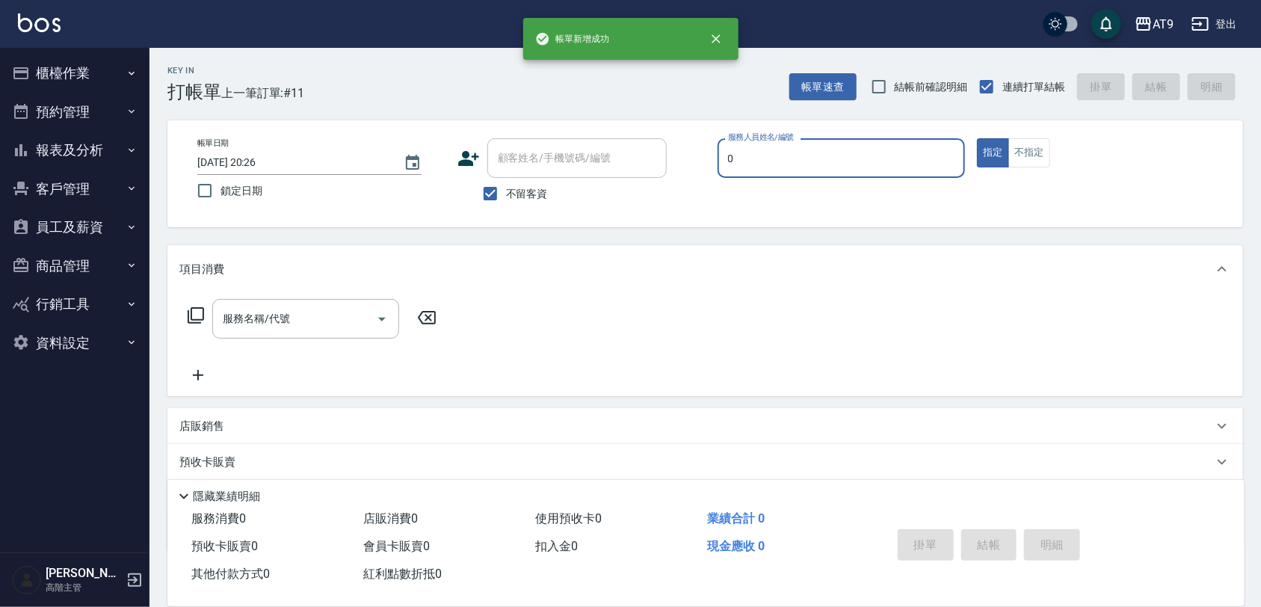
type input "[PERSON_NAME]-0"
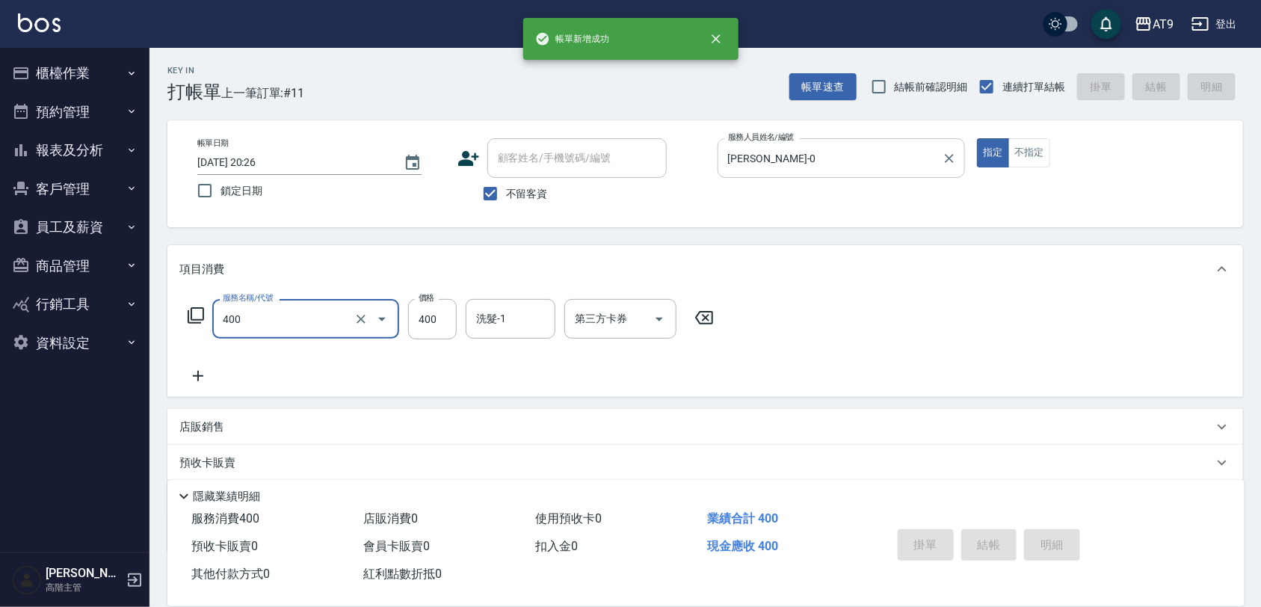
type input "400"
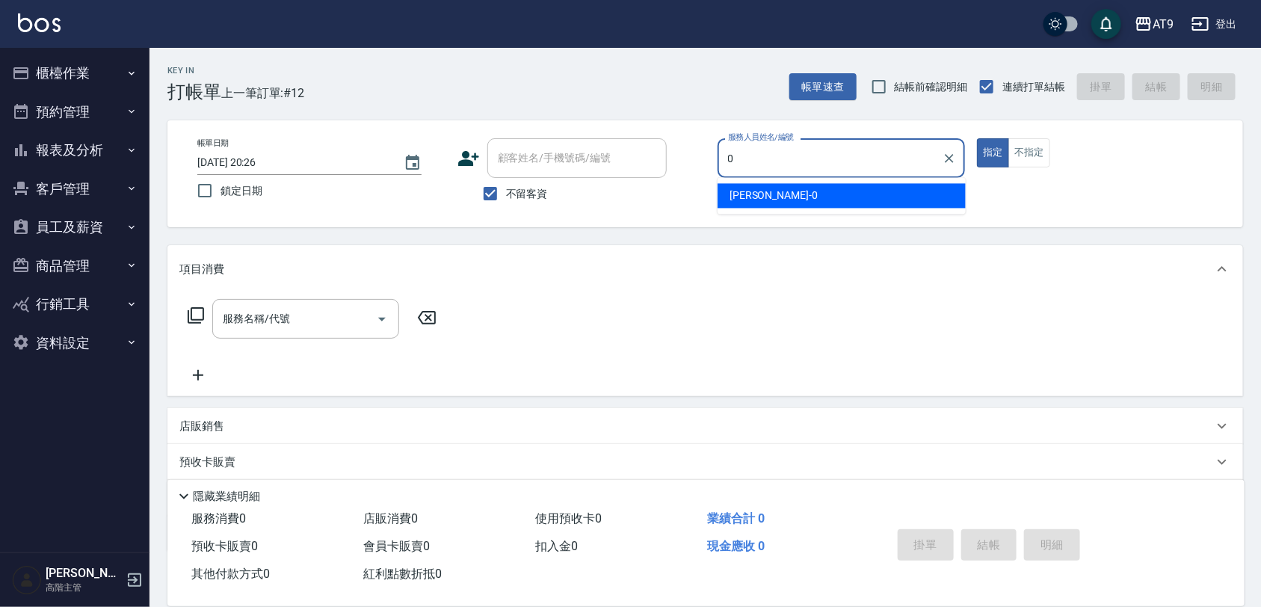
type input "[PERSON_NAME]-0"
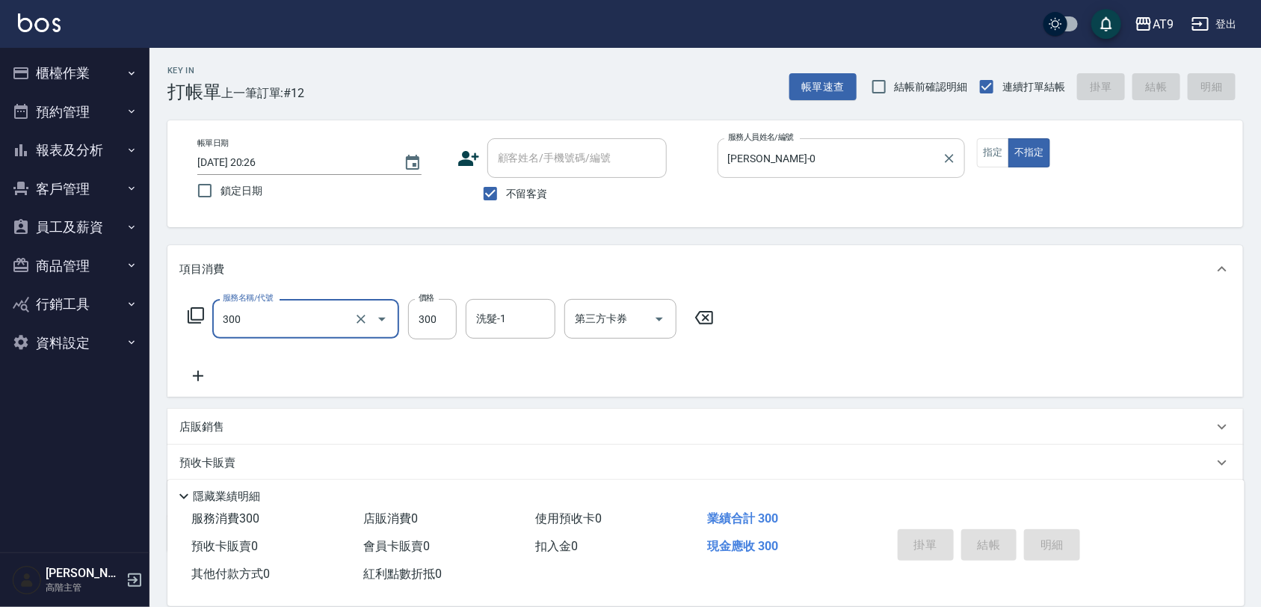
type input "300"
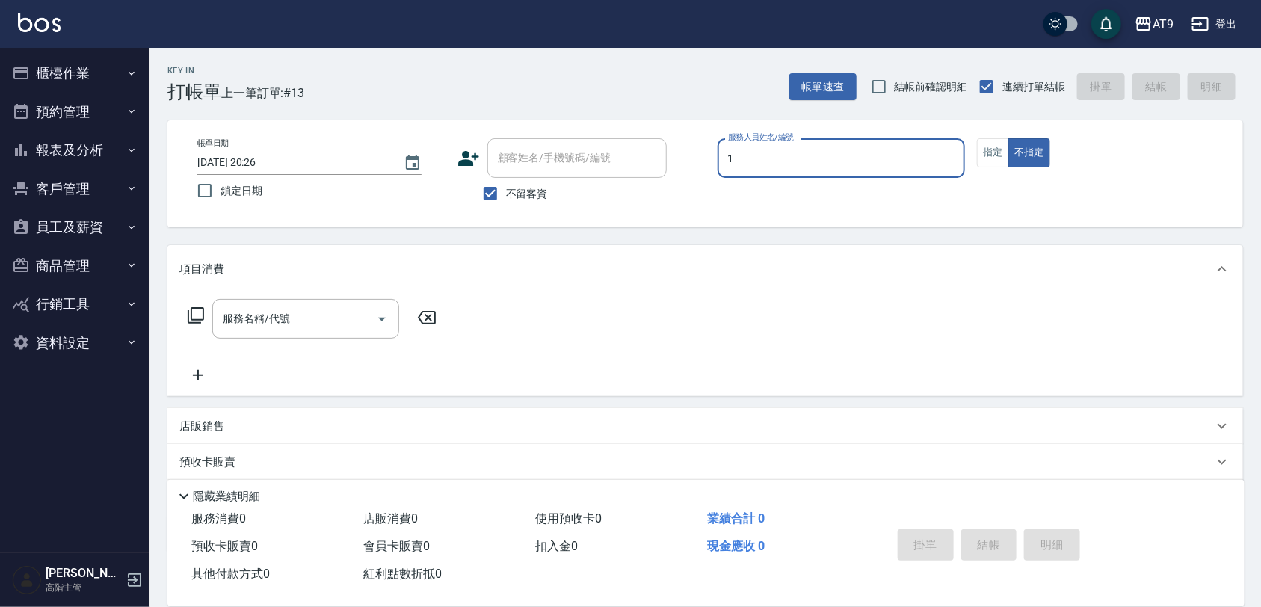
type input "[PERSON_NAME]-1"
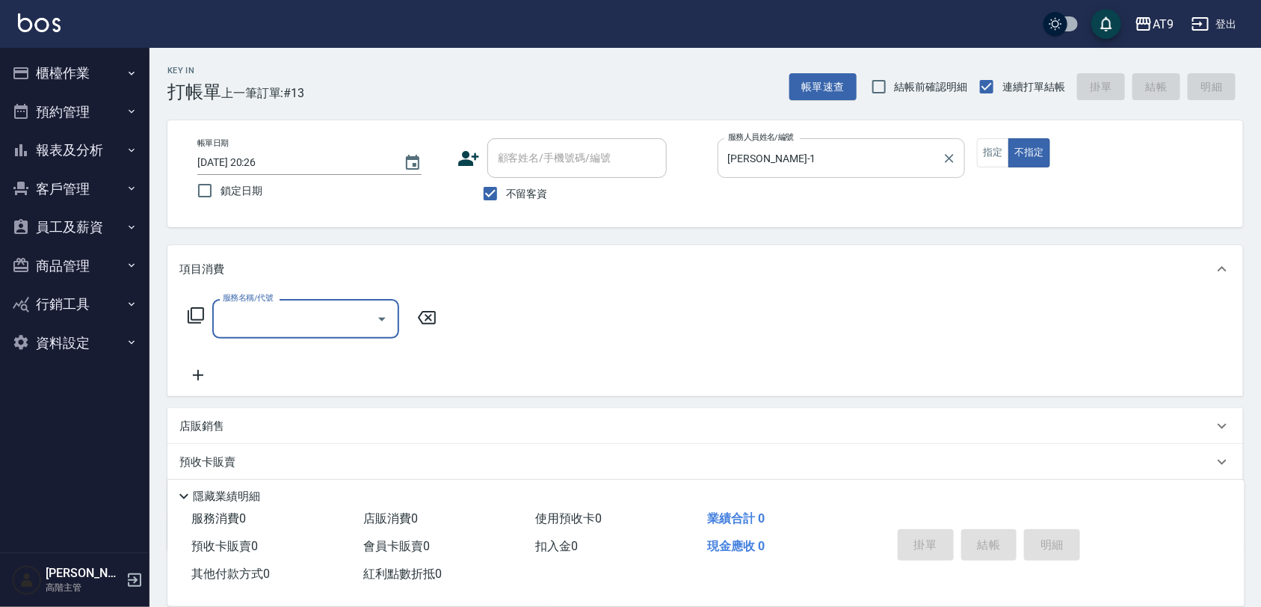
type input "5"
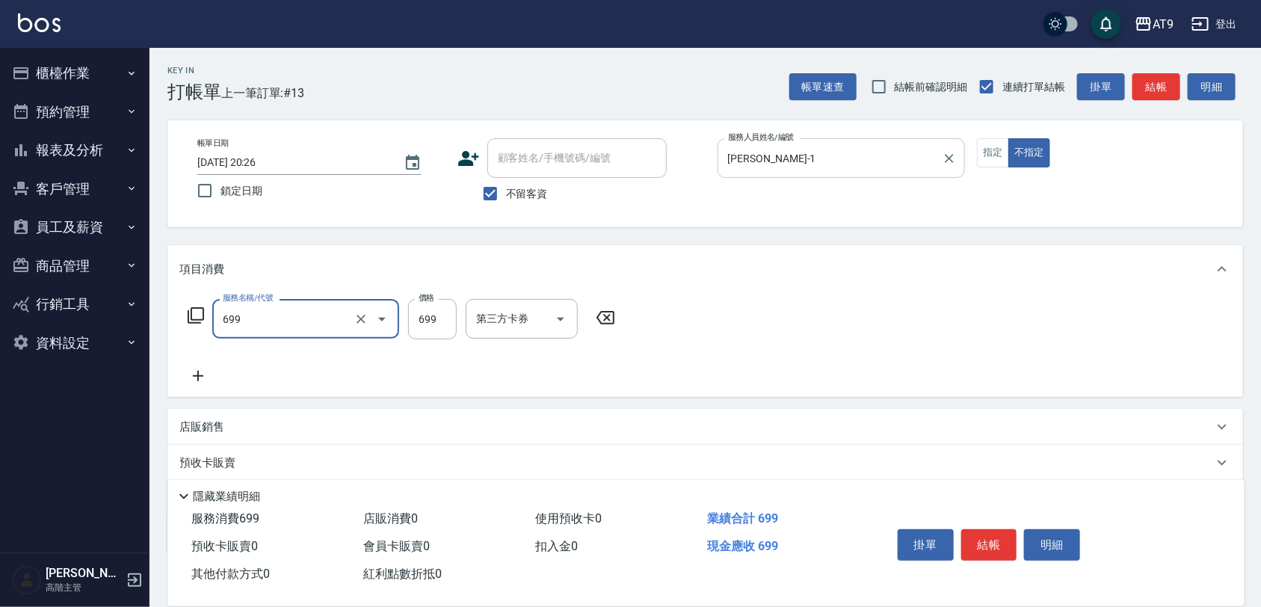
type input "精油SPA(699)"
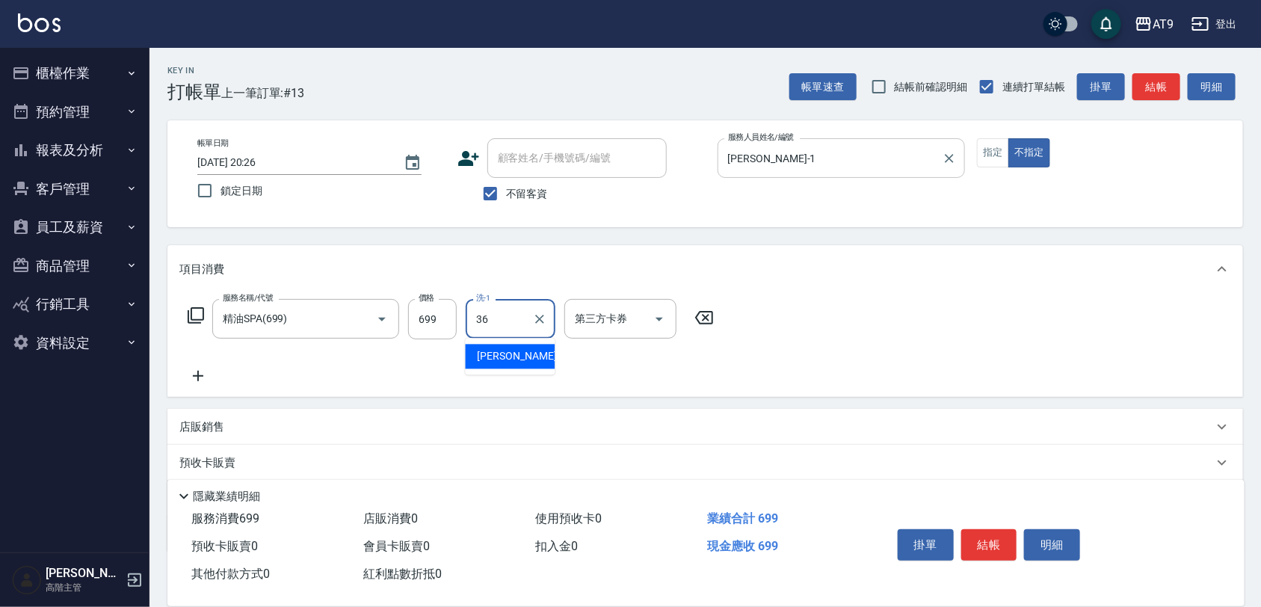
type input "[PERSON_NAME]-36"
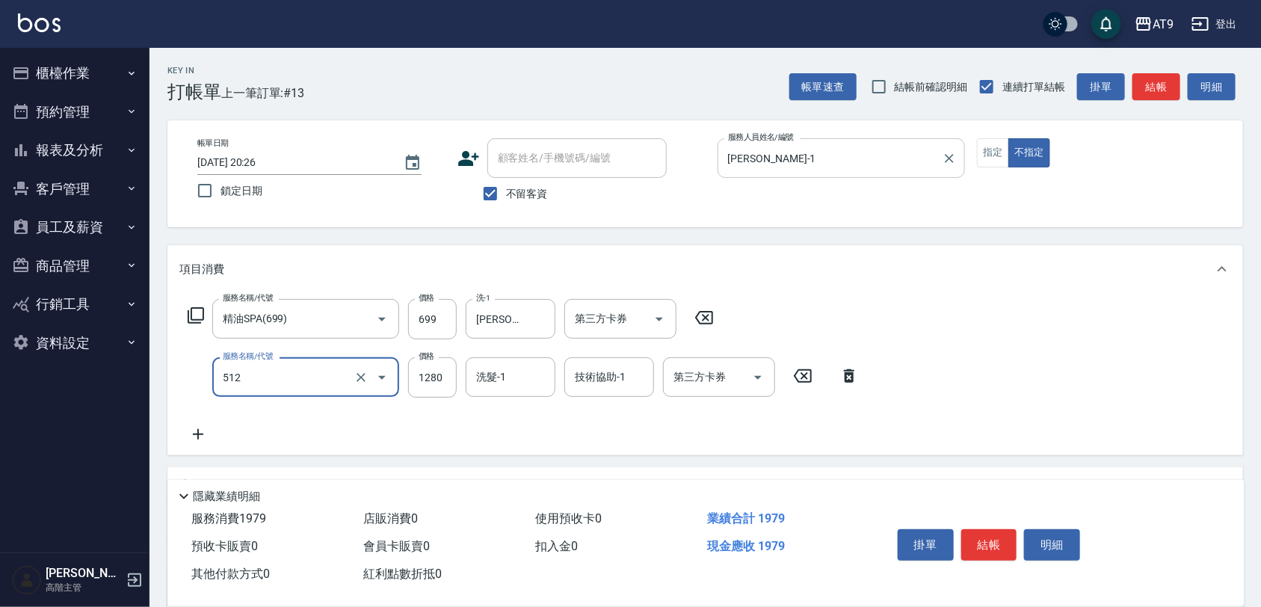
type input "染髮-3(512)"
type input "1700"
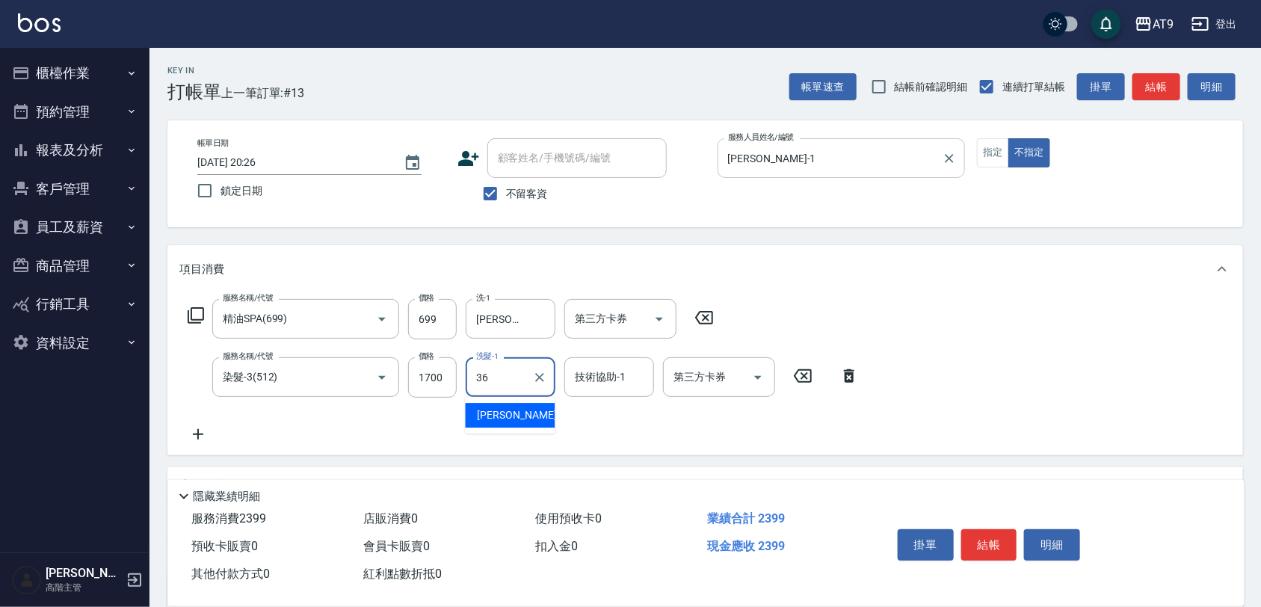
type input "[PERSON_NAME]-36"
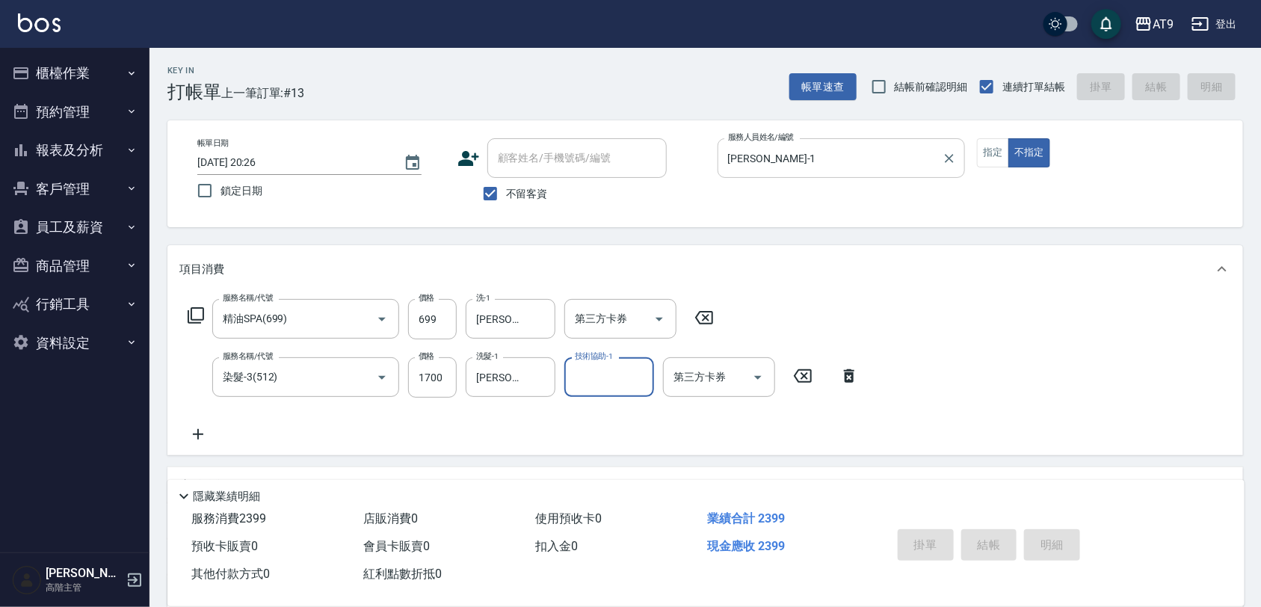
type input "[DATE] 20:28"
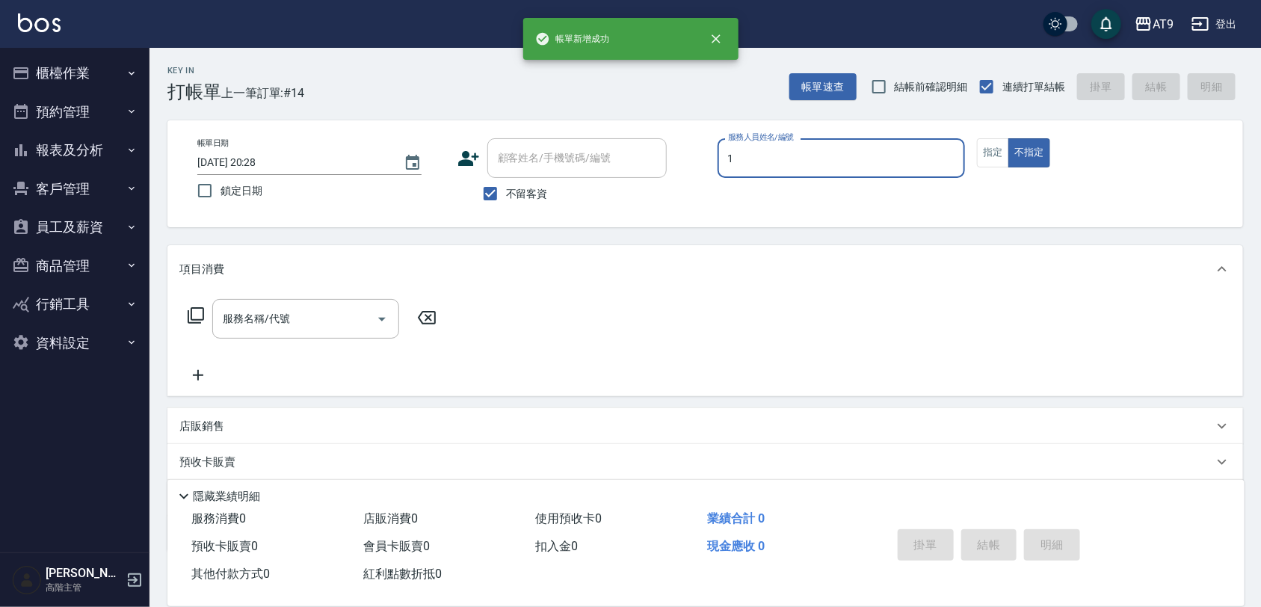
type input "[PERSON_NAME]-1"
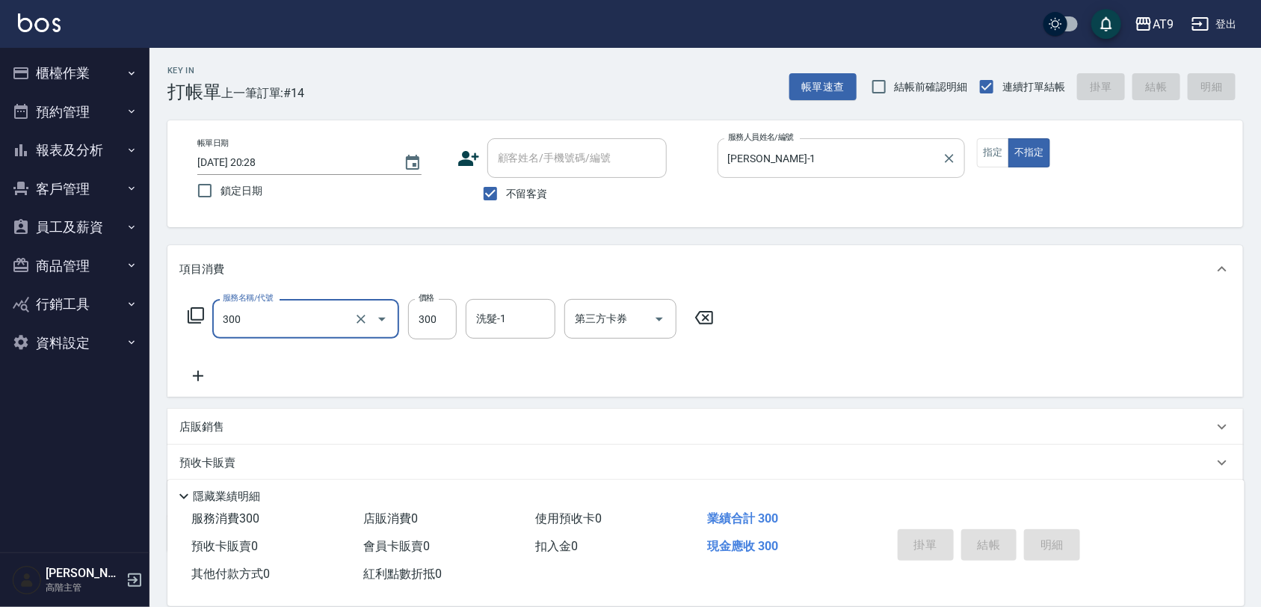
type input "300"
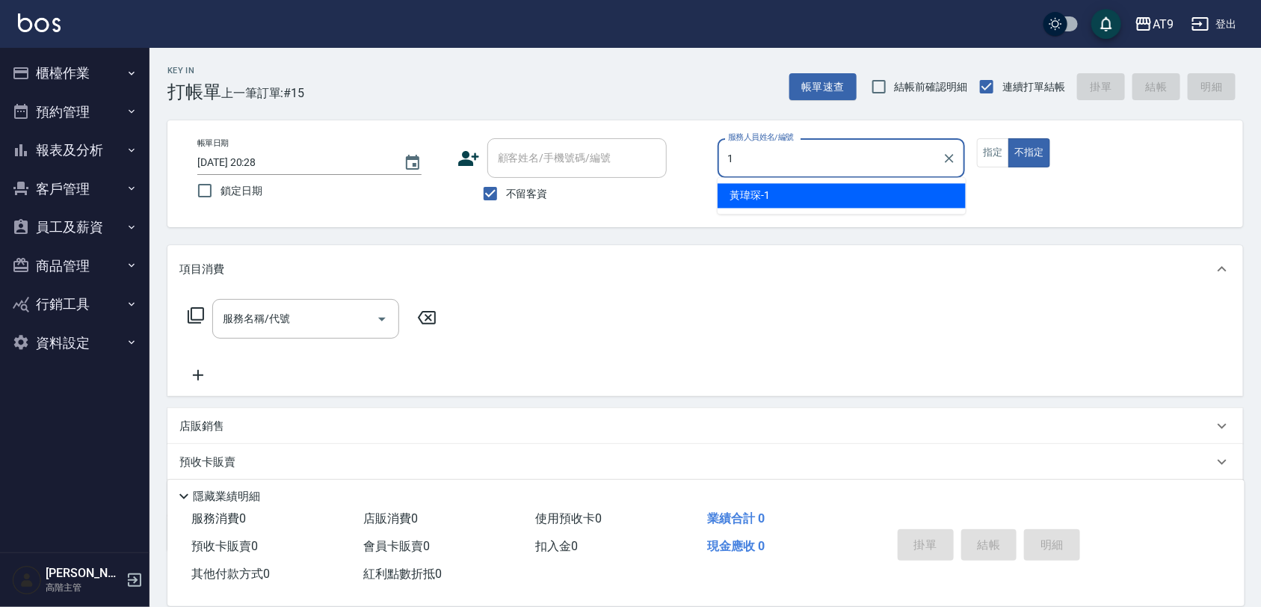
type input "[PERSON_NAME]-1"
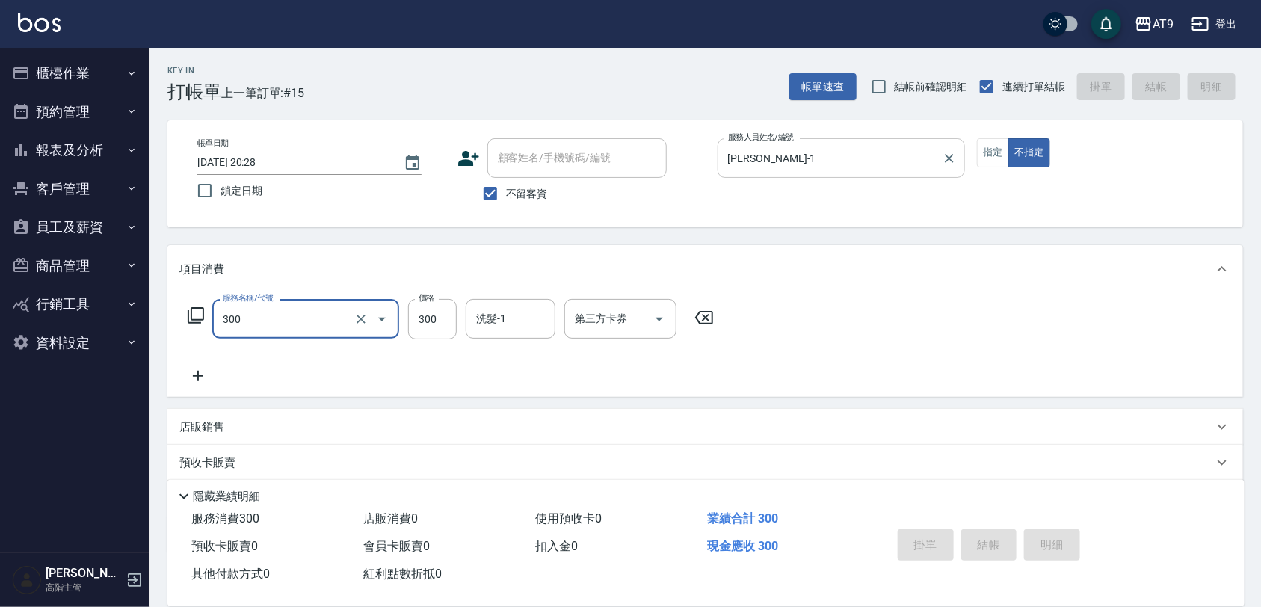
type input "300"
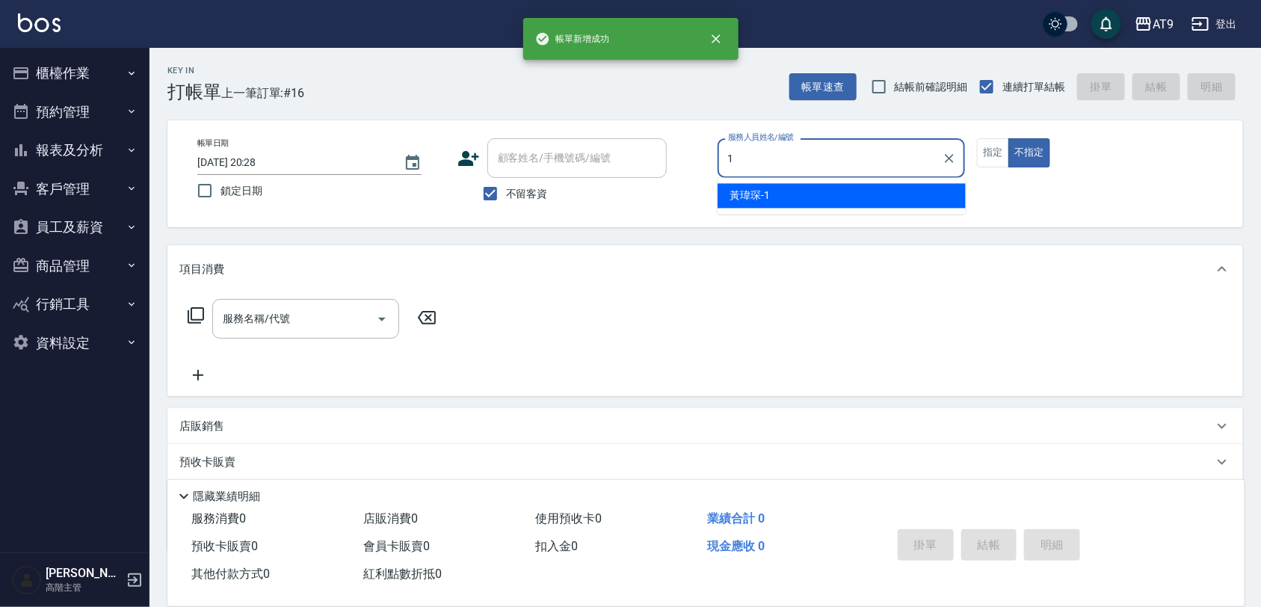
type input "[PERSON_NAME]-1"
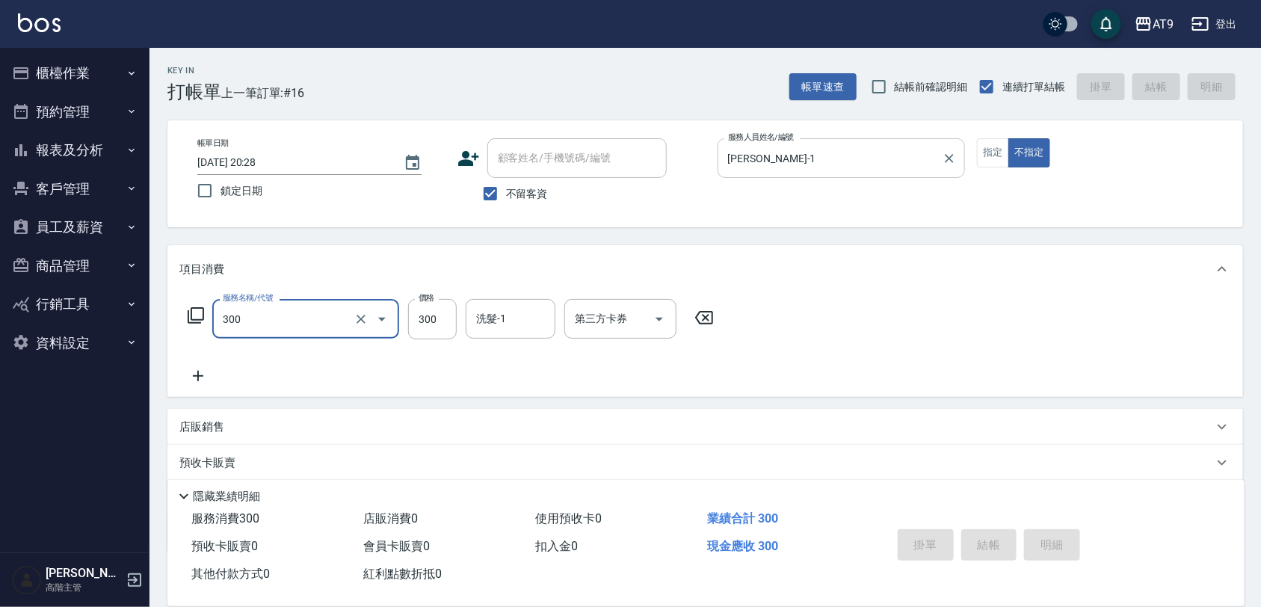
type input "300"
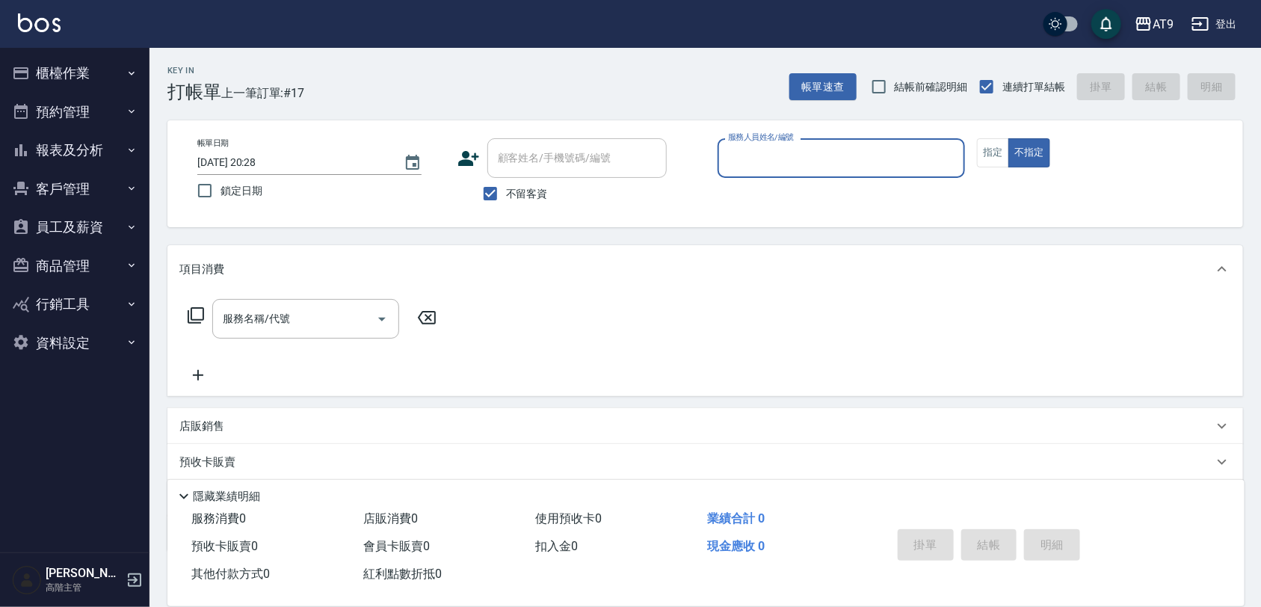
click at [90, 72] on button "櫃檯作業" at bounding box center [75, 73] width 138 height 39
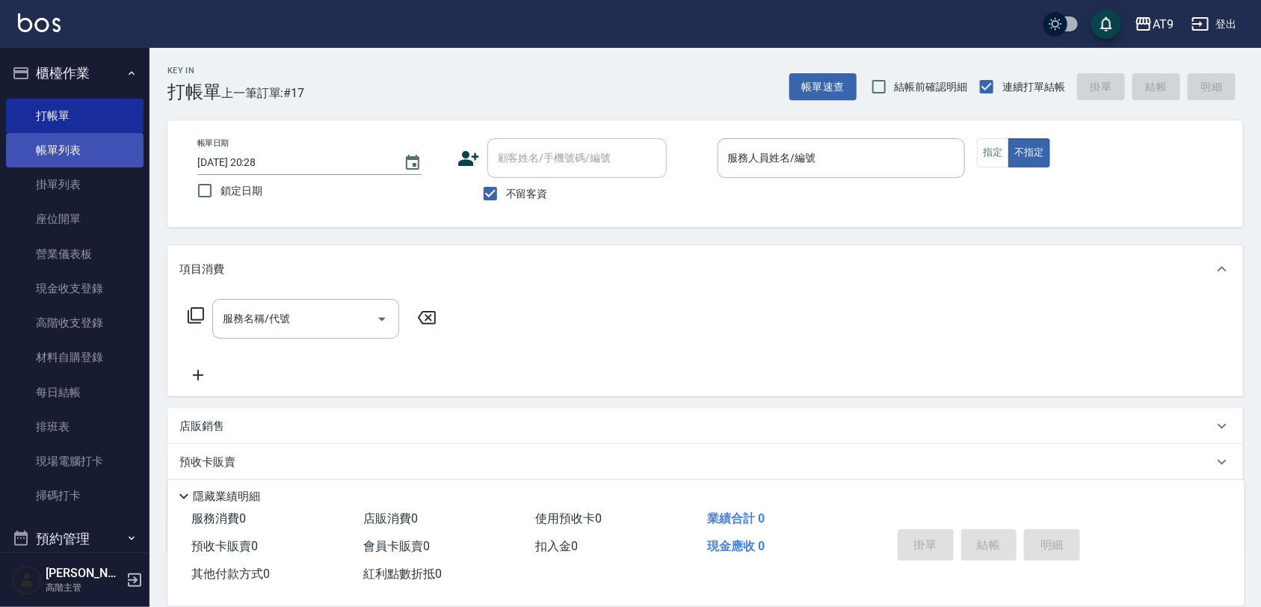
click at [86, 154] on link "帳單列表" at bounding box center [75, 150] width 138 height 34
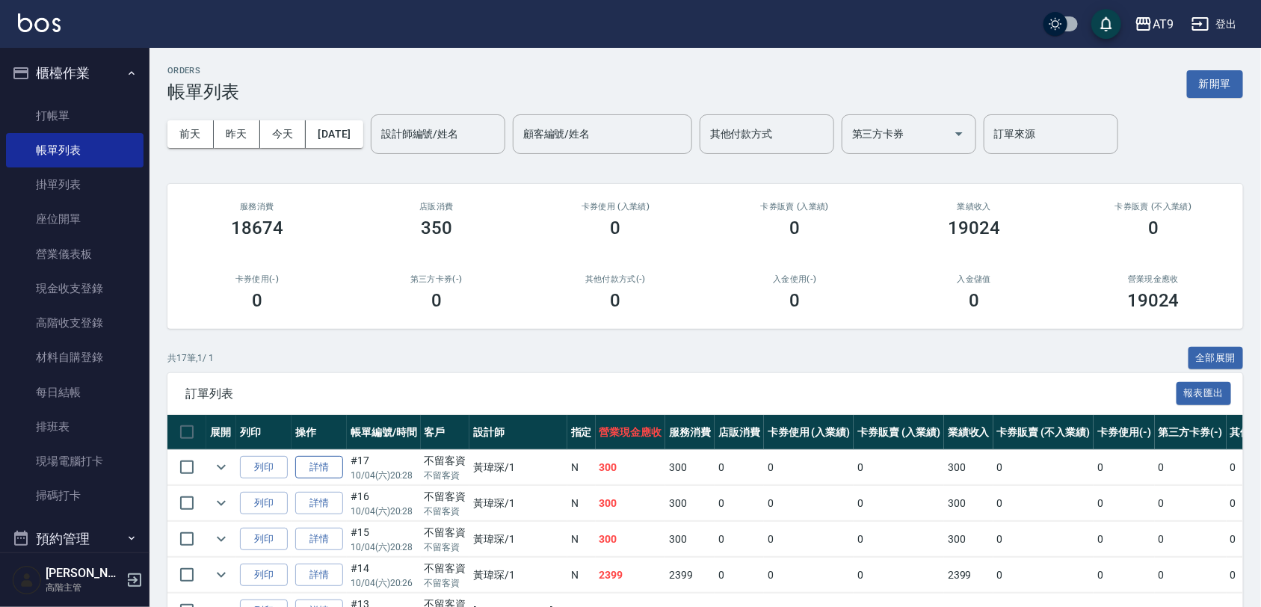
click at [329, 460] on link "詳情" at bounding box center [319, 467] width 48 height 23
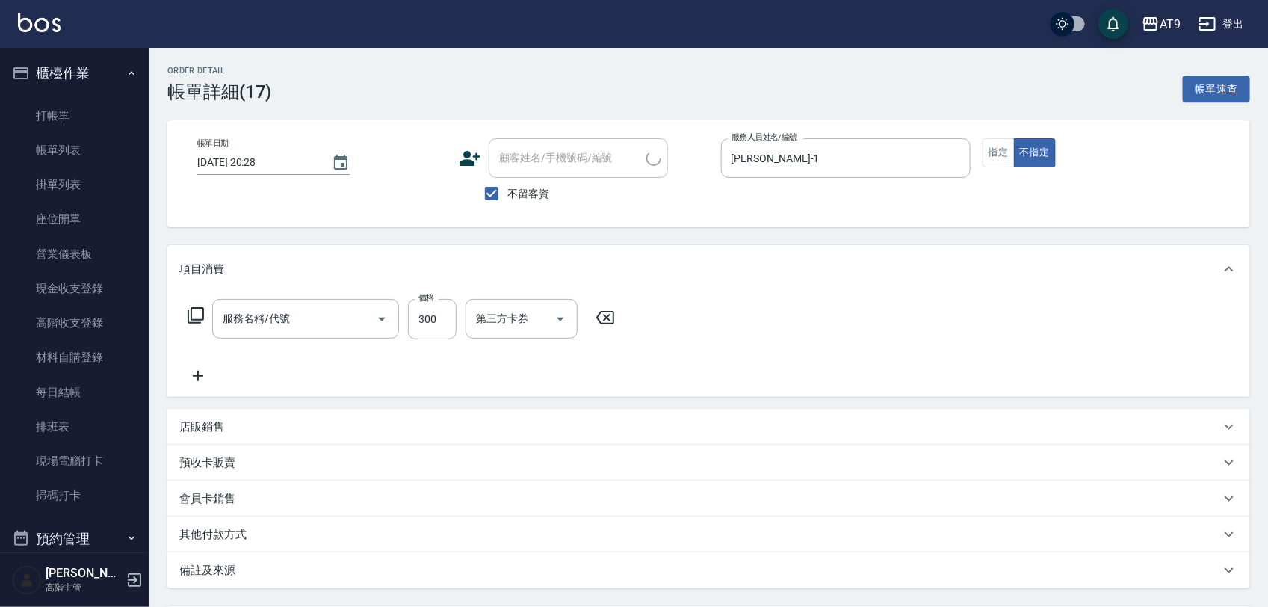
checkbox input "true"
type input "[PERSON_NAME]-1"
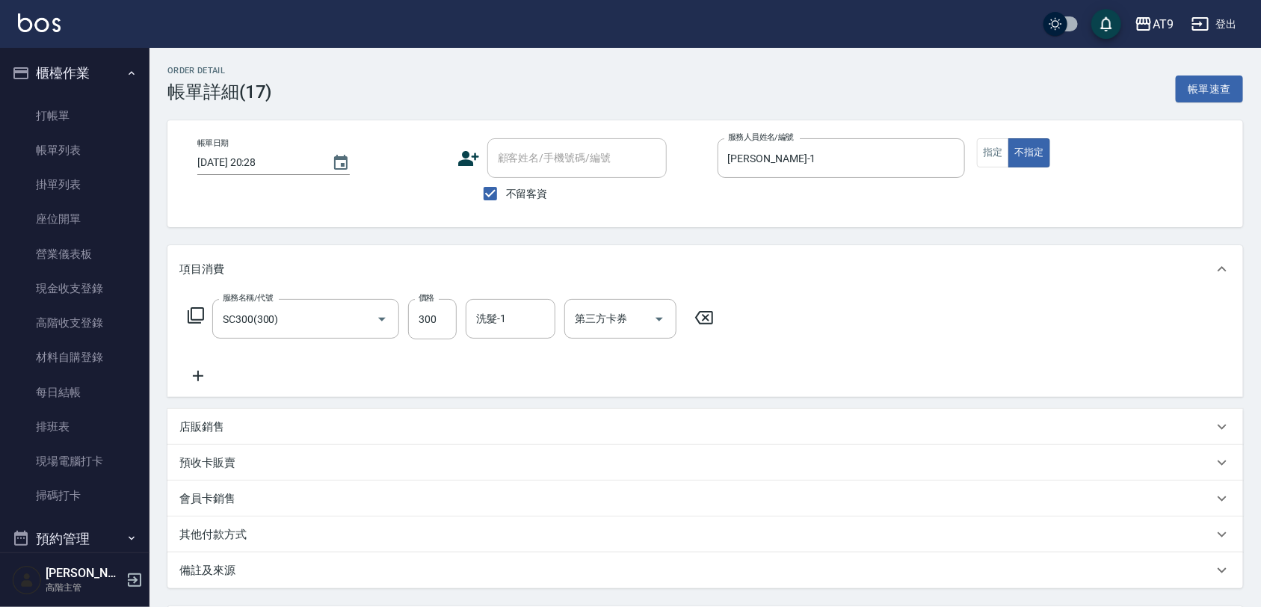
type input "SC300(300)"
click at [528, 312] on input "洗髮-1" at bounding box center [510, 319] width 76 height 26
type input "36"
type input "[PERSON_NAME]-36"
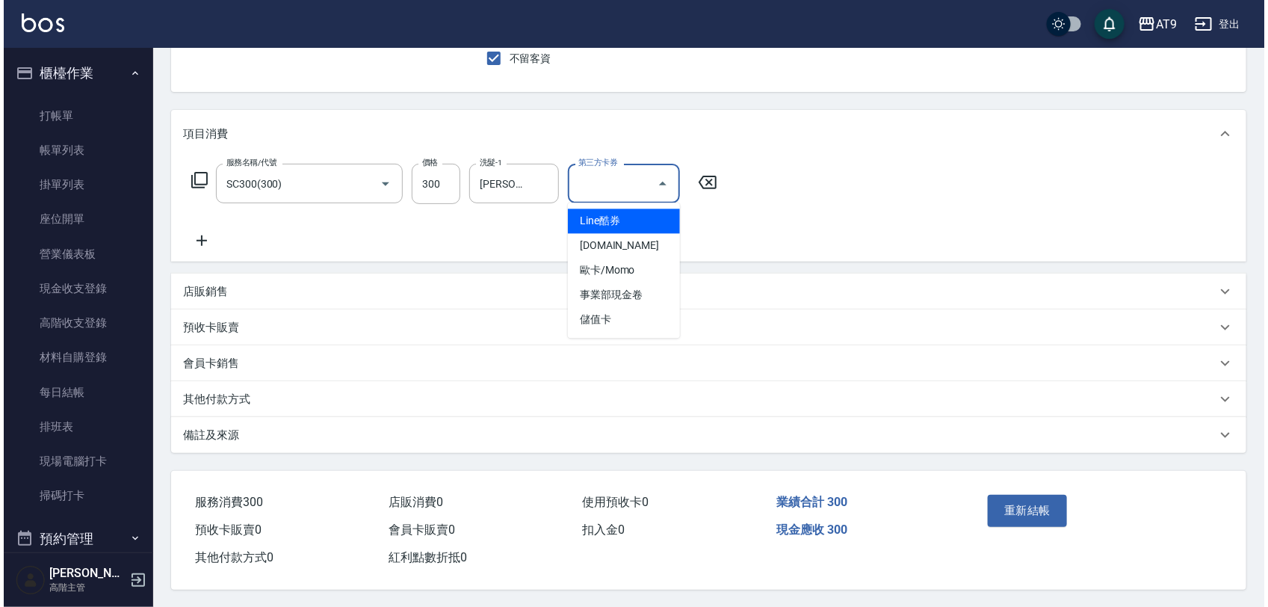
scroll to position [142, 0]
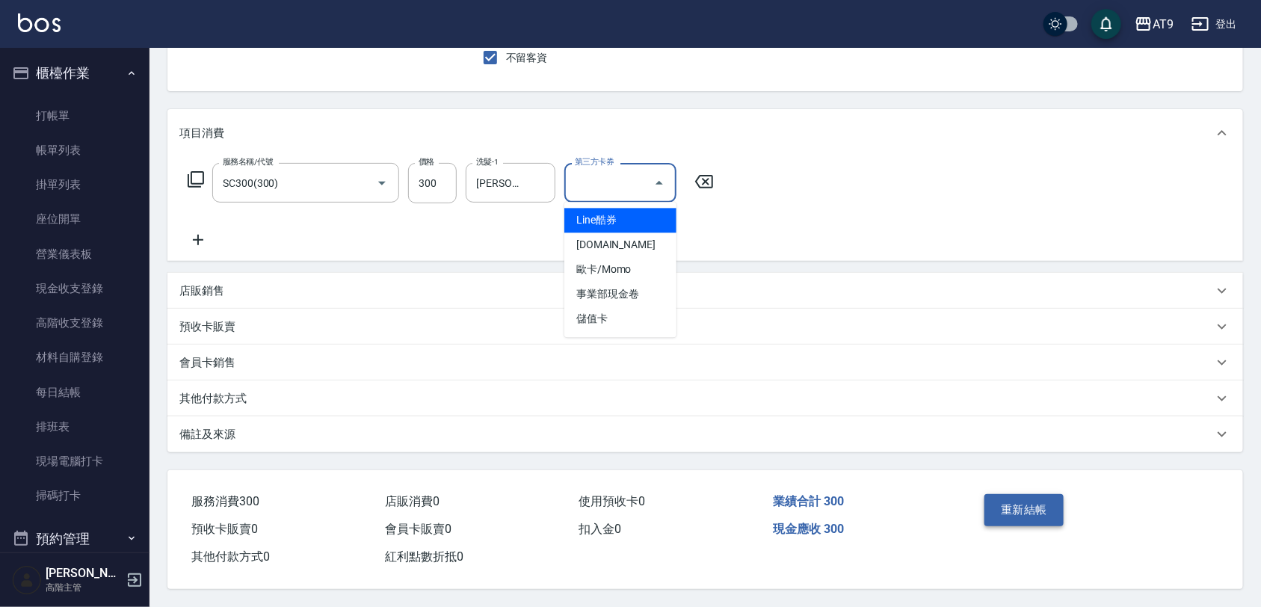
click at [1023, 511] on button "重新結帳" at bounding box center [1023, 509] width 79 height 31
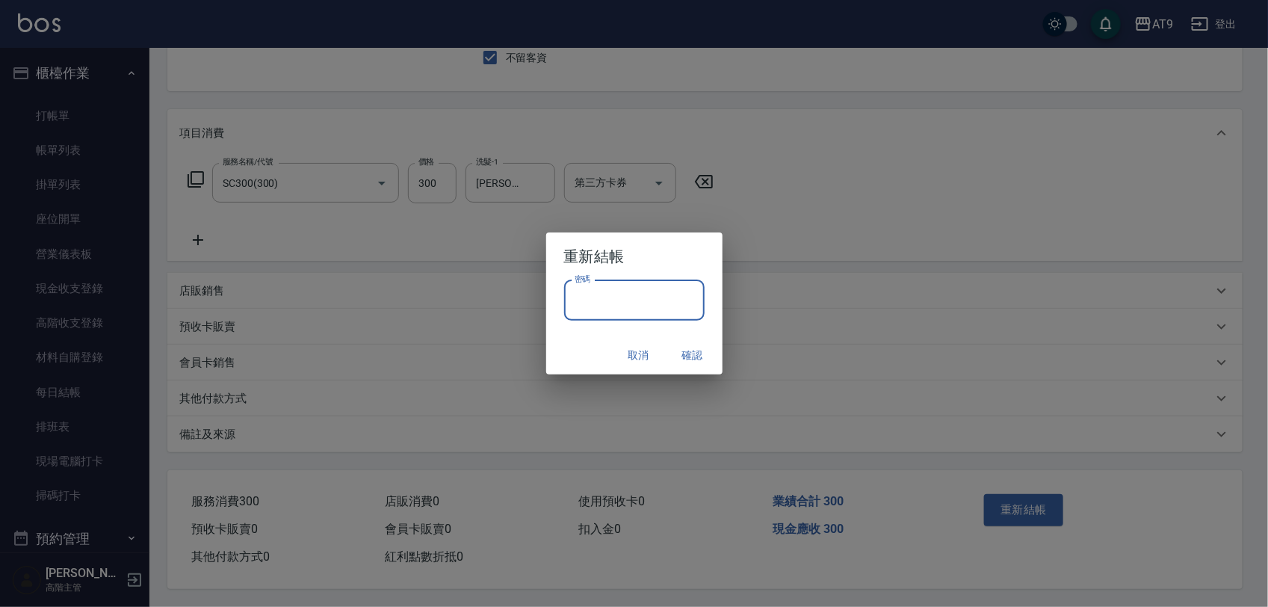
click at [638, 296] on input "密碼" at bounding box center [634, 300] width 141 height 40
paste input "*******"
type input "*******"
click at [689, 360] on button "確認" at bounding box center [693, 356] width 48 height 28
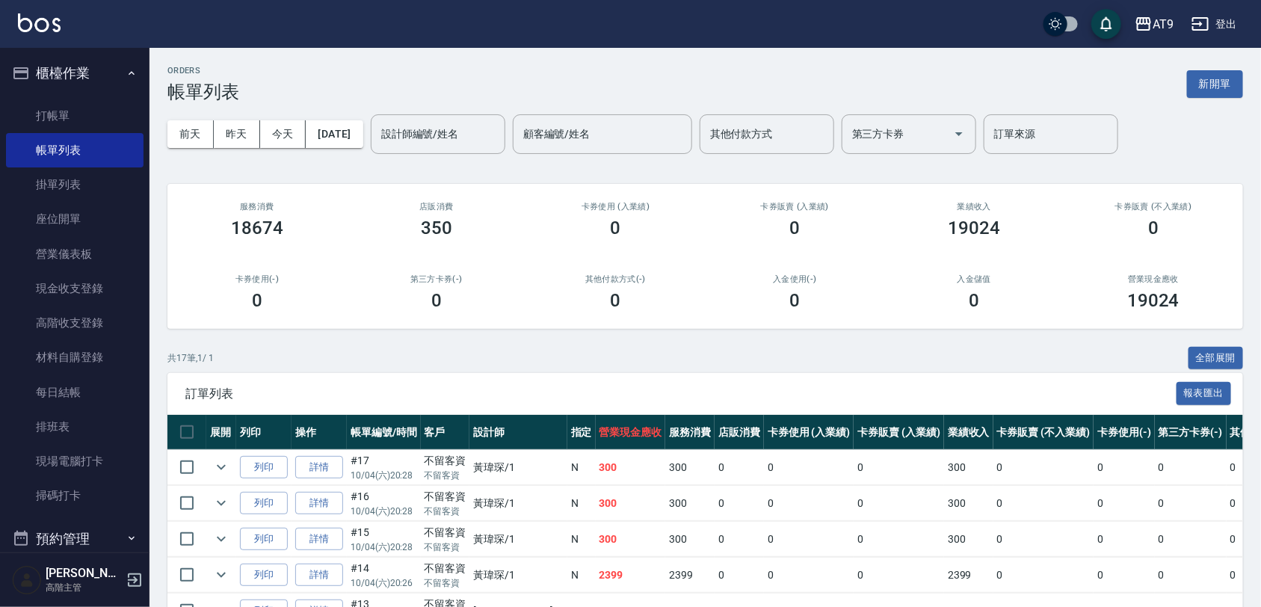
click at [52, 97] on ul "打帳單 帳單列表 掛單列表 座位開單 營業儀表板 現金收支登錄 高階收支登錄 材料自購登錄 每日結帳 排班表 現場電腦打卡 掃碼打卡" at bounding box center [75, 306] width 138 height 427
click at [52, 96] on ul "打帳單 帳單列表 掛單列表 座位開單 營業儀表板 現金收支登錄 高階收支登錄 材料自購登錄 每日結帳 排班表 現場電腦打卡 掃碼打卡" at bounding box center [75, 306] width 138 height 427
click at [121, 99] on link "打帳單" at bounding box center [75, 116] width 138 height 34
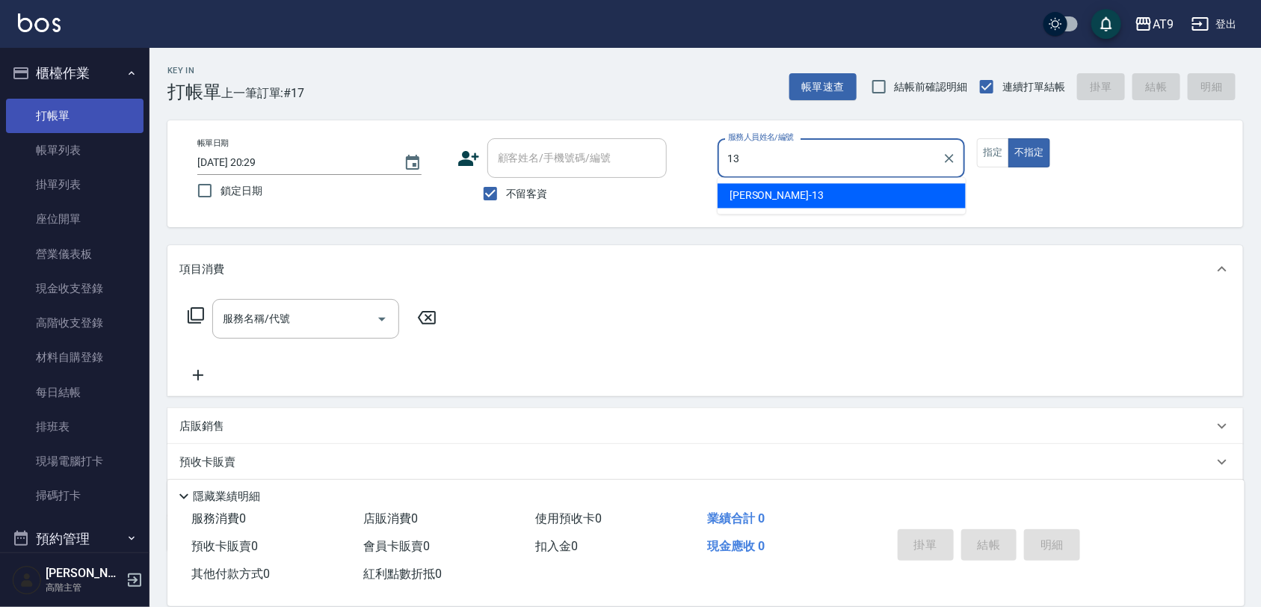
type input "[PERSON_NAME]-13"
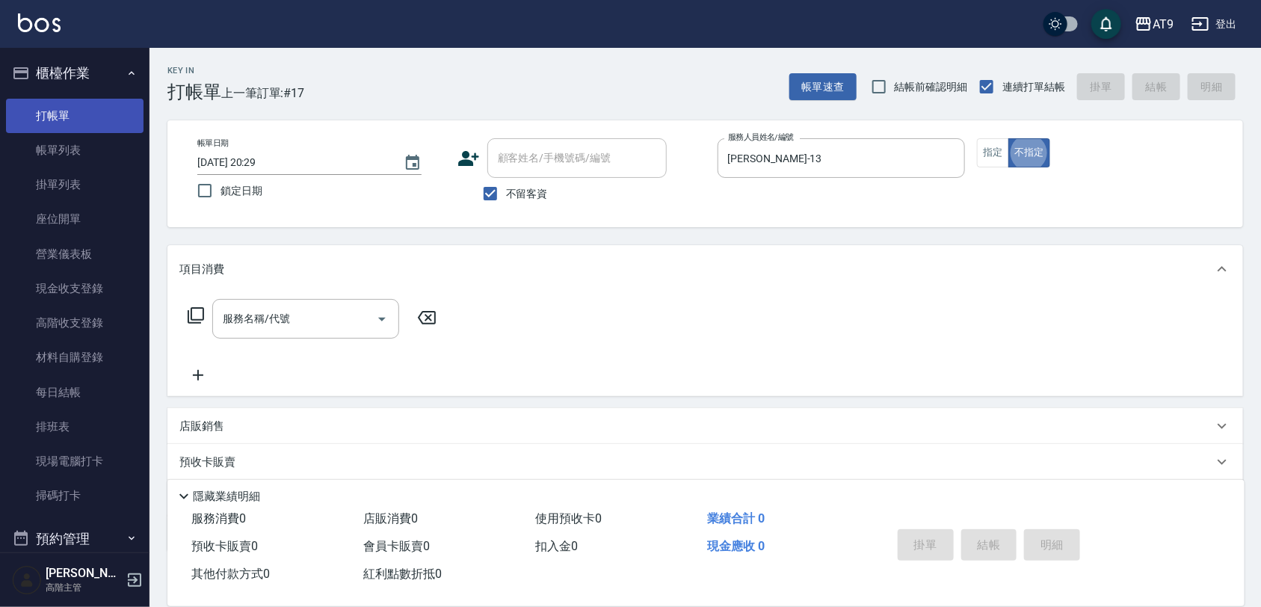
type button "false"
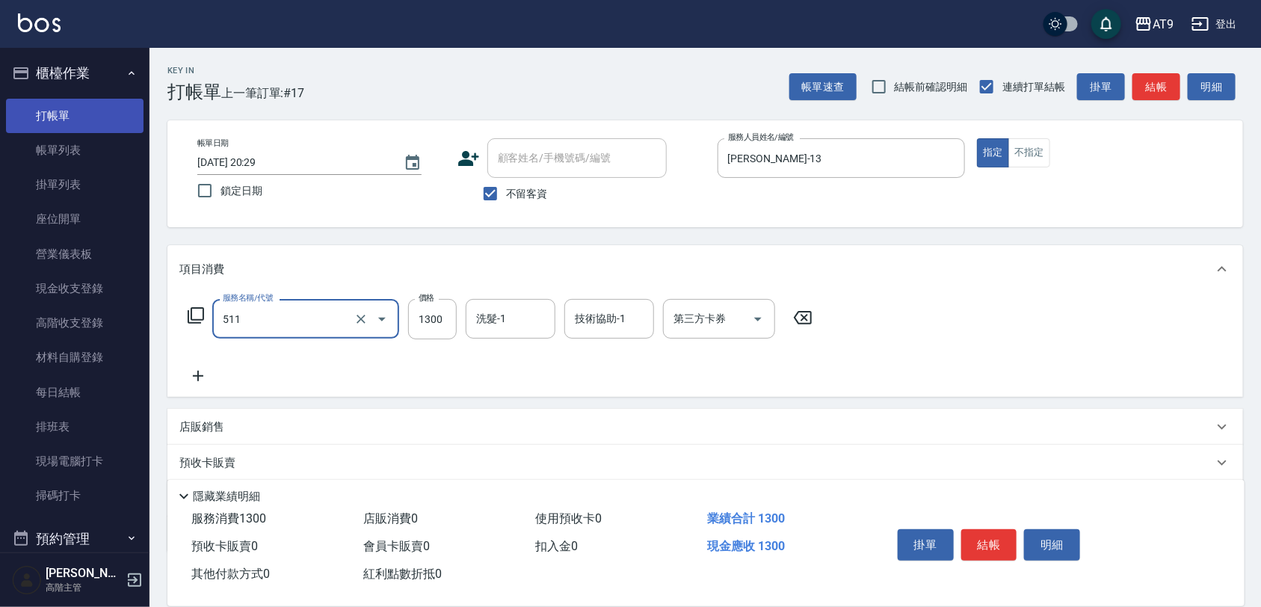
type input "染髮-4(511)"
type input "1680"
type input "2"
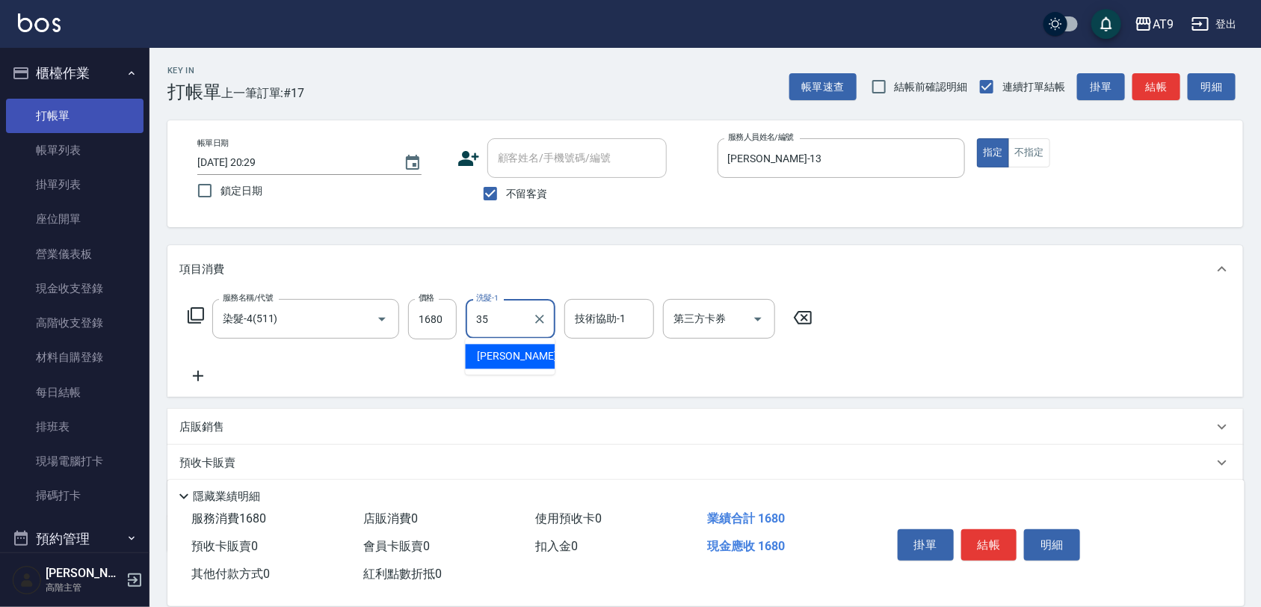
type input "[PERSON_NAME]-35"
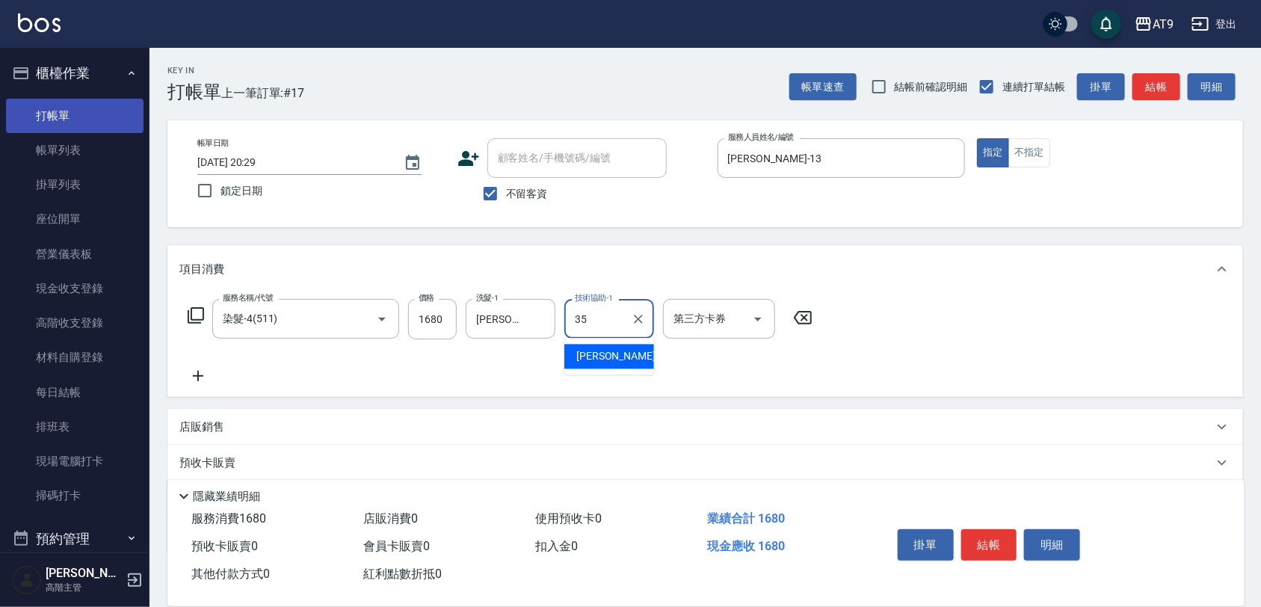
type input "[PERSON_NAME]-35"
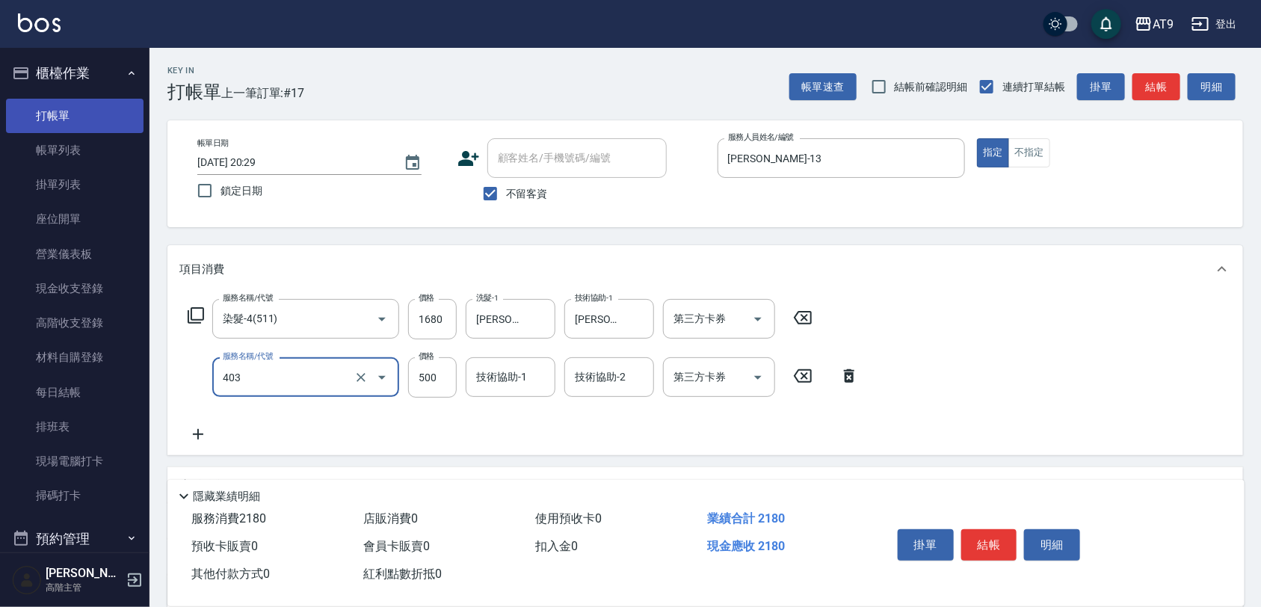
type input "天天護髮(403)"
type input "2000"
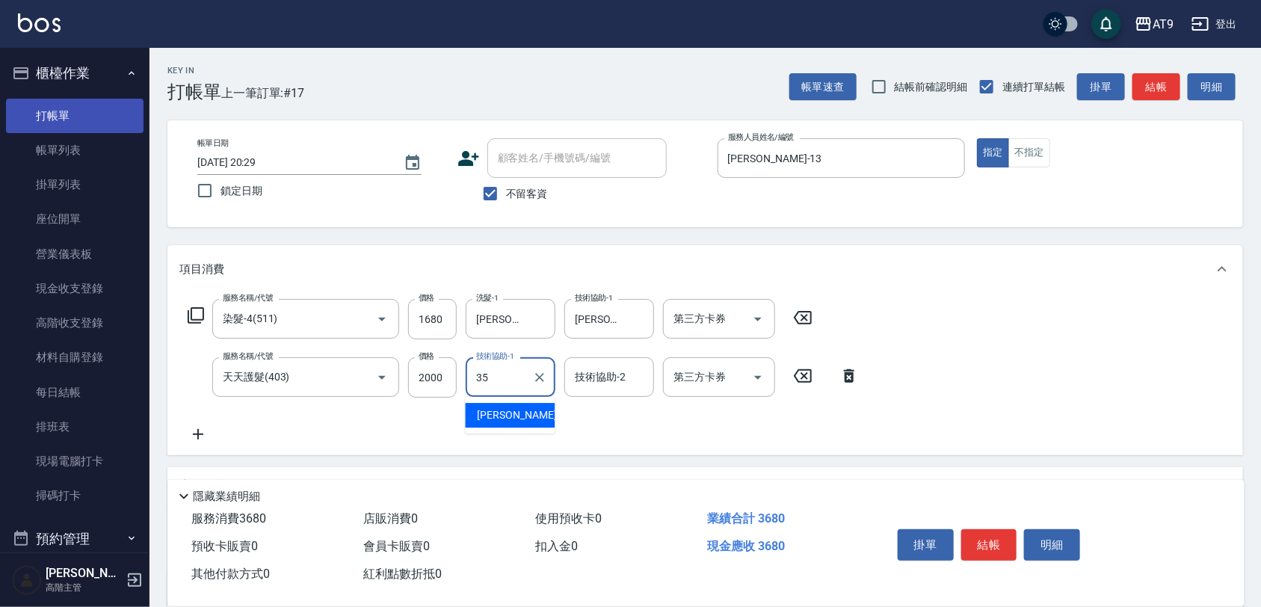
type input "[PERSON_NAME]-35"
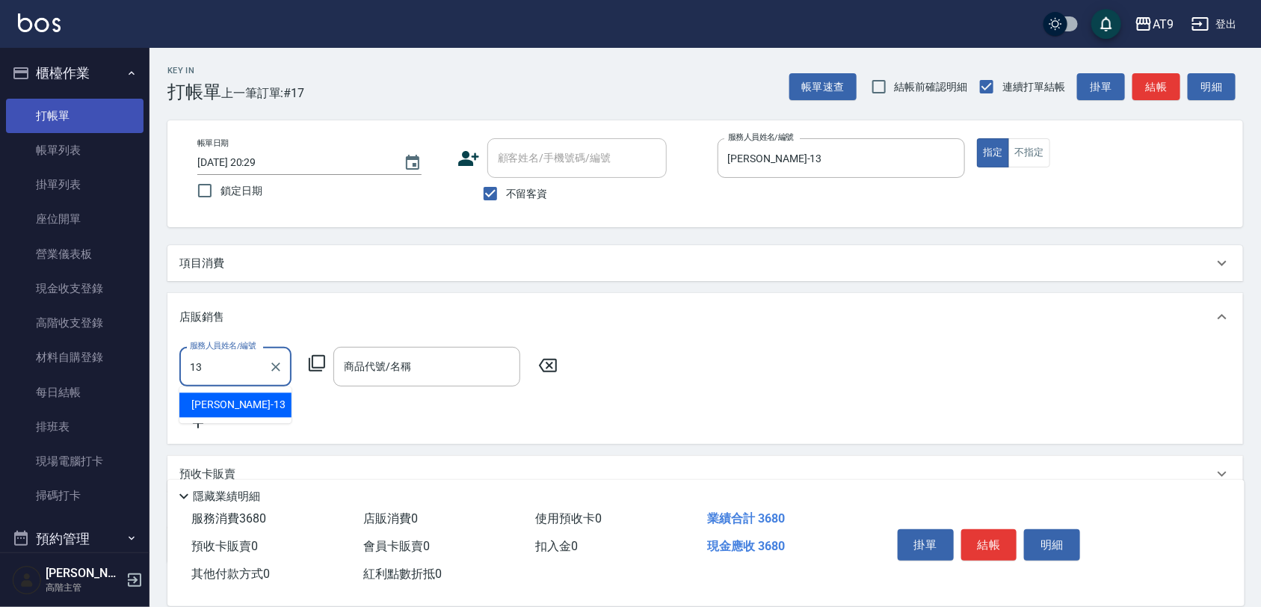
type input "[PERSON_NAME]-13"
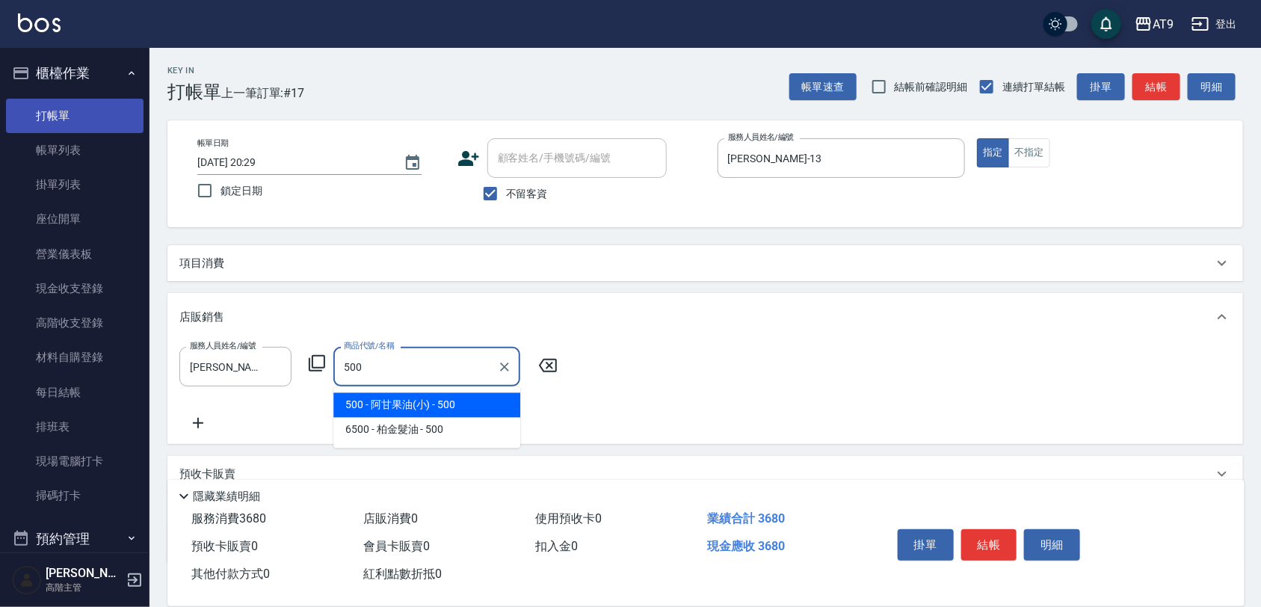
type input "阿甘果油(小)"
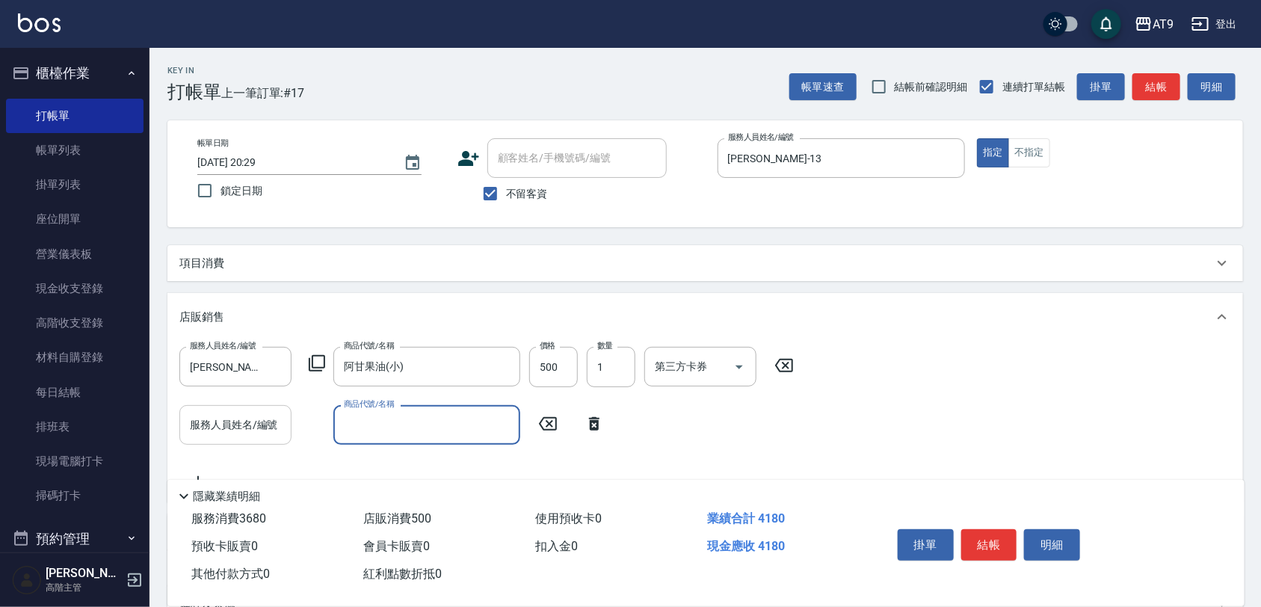
click at [249, 413] on div "服務人員姓名/編號 服務人員姓名/編號" at bounding box center [235, 425] width 112 height 40
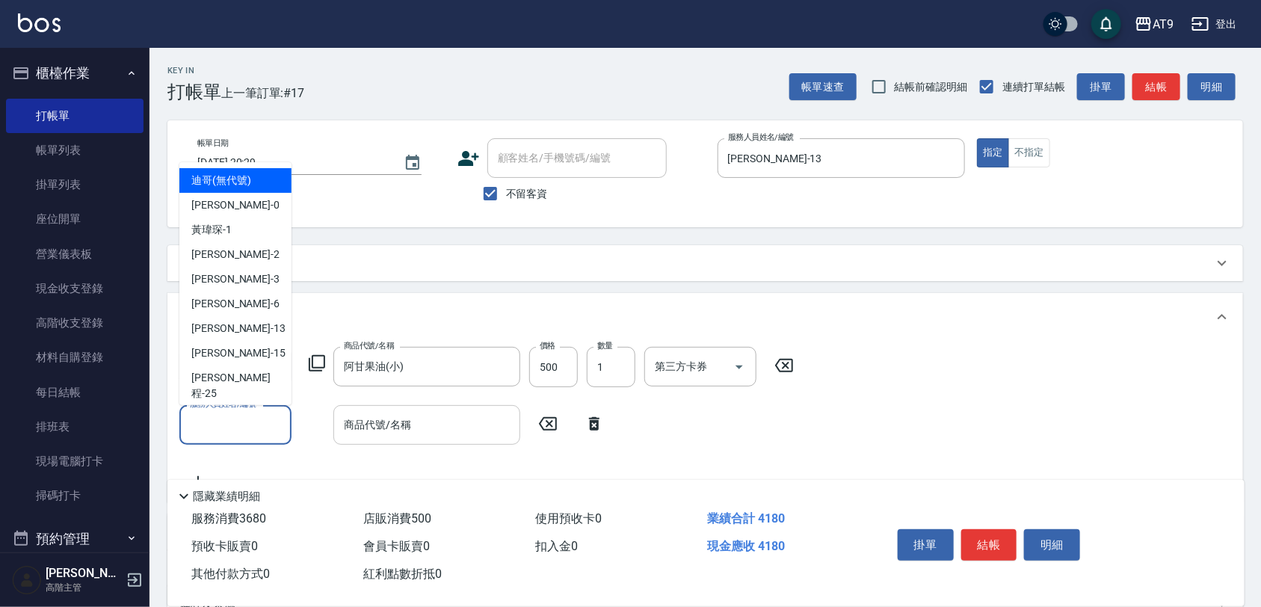
click at [389, 432] on input "商品代號/名稱" at bounding box center [426, 425] width 173 height 26
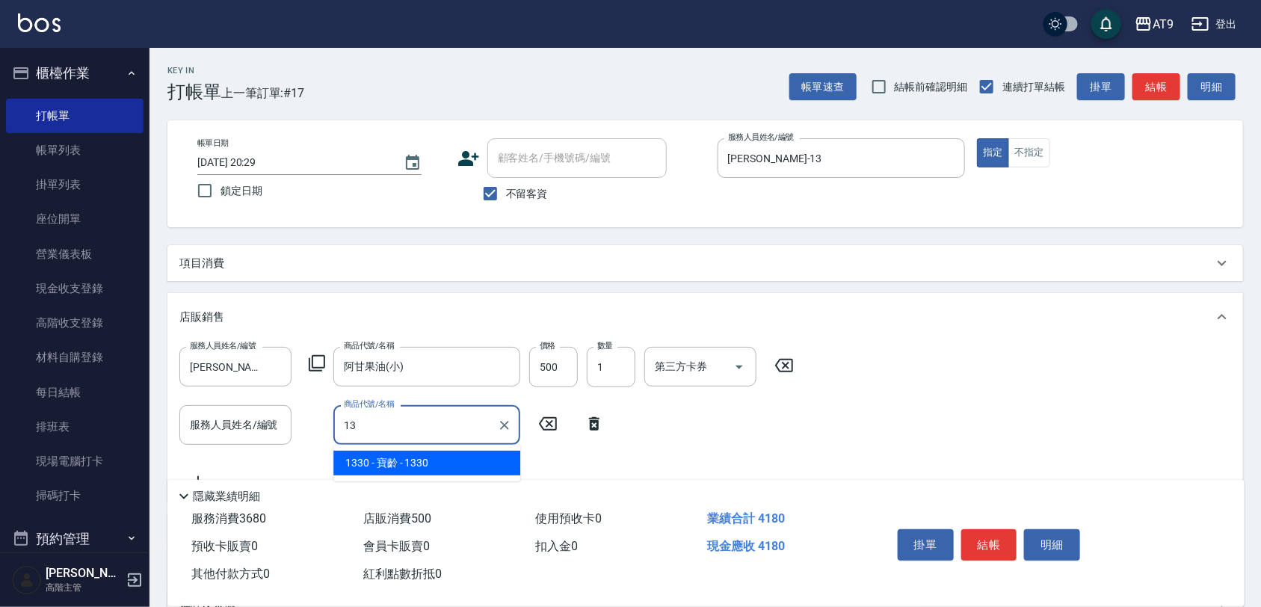
type input "寶齡"
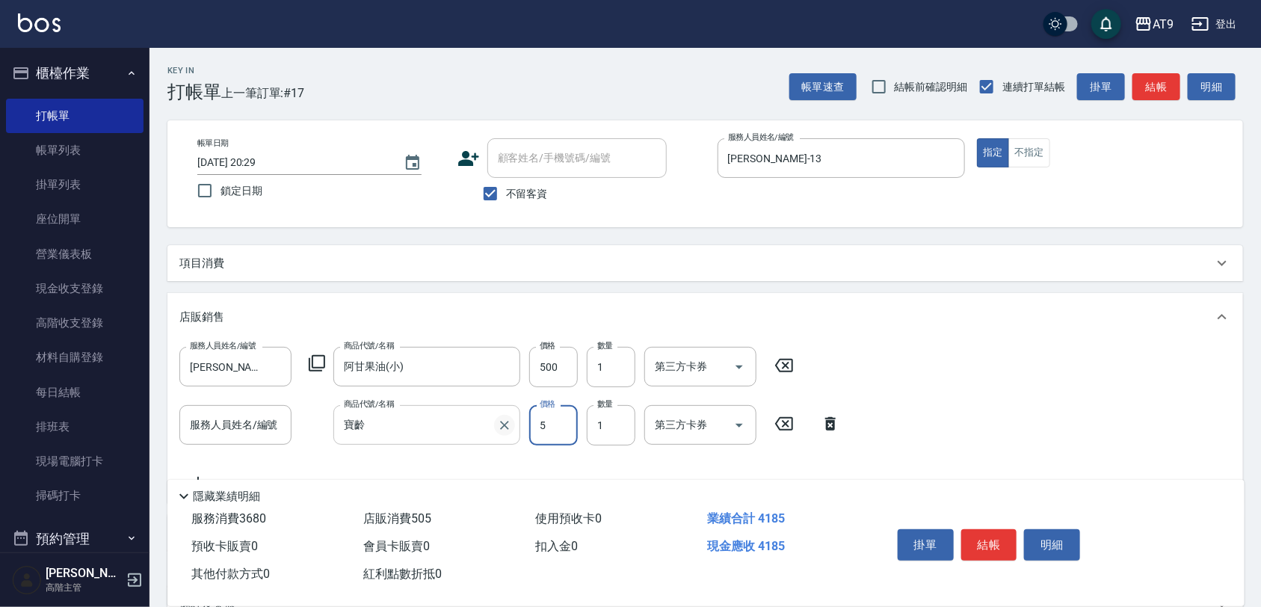
drag, startPoint x: 517, startPoint y: 434, endPoint x: 508, endPoint y: 427, distance: 11.7
click at [510, 430] on div "寶齡 商品代號/名稱" at bounding box center [426, 425] width 187 height 40
type input "5"
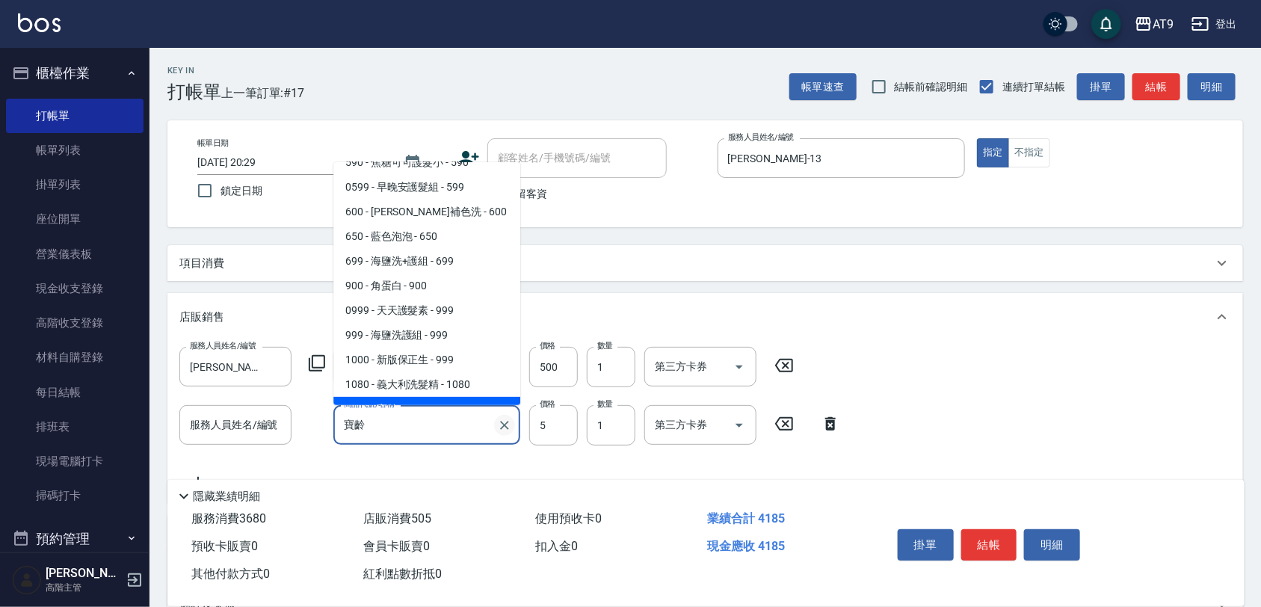
click at [507, 426] on icon "Clear" at bounding box center [504, 425] width 15 height 15
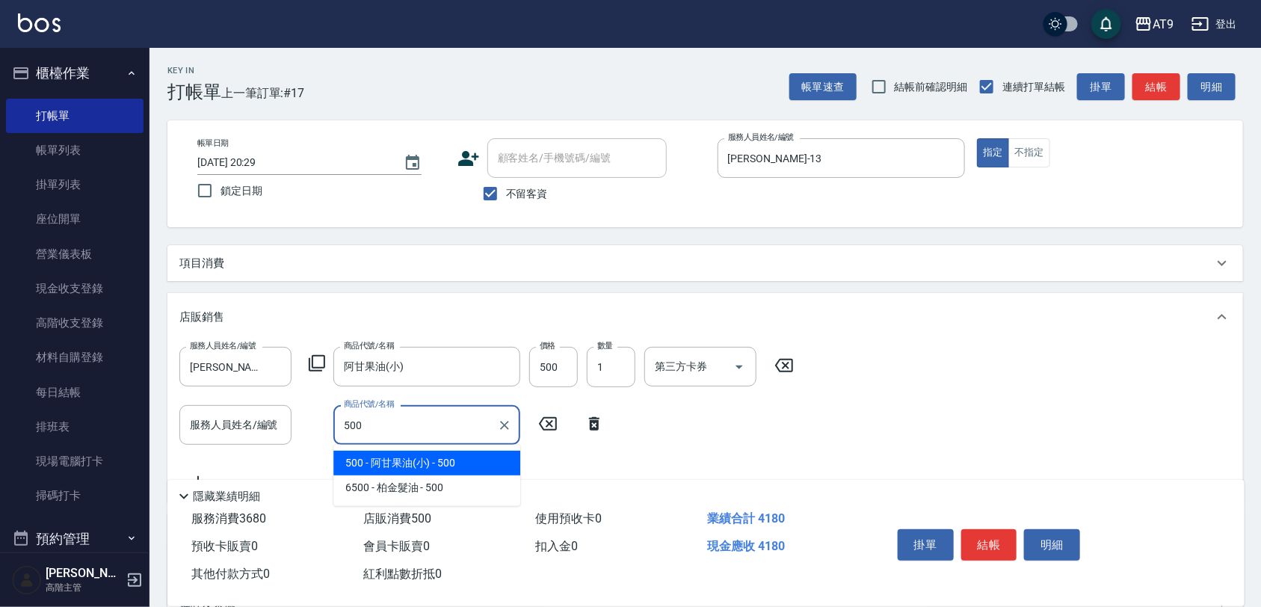
type input "阿甘果油(小)"
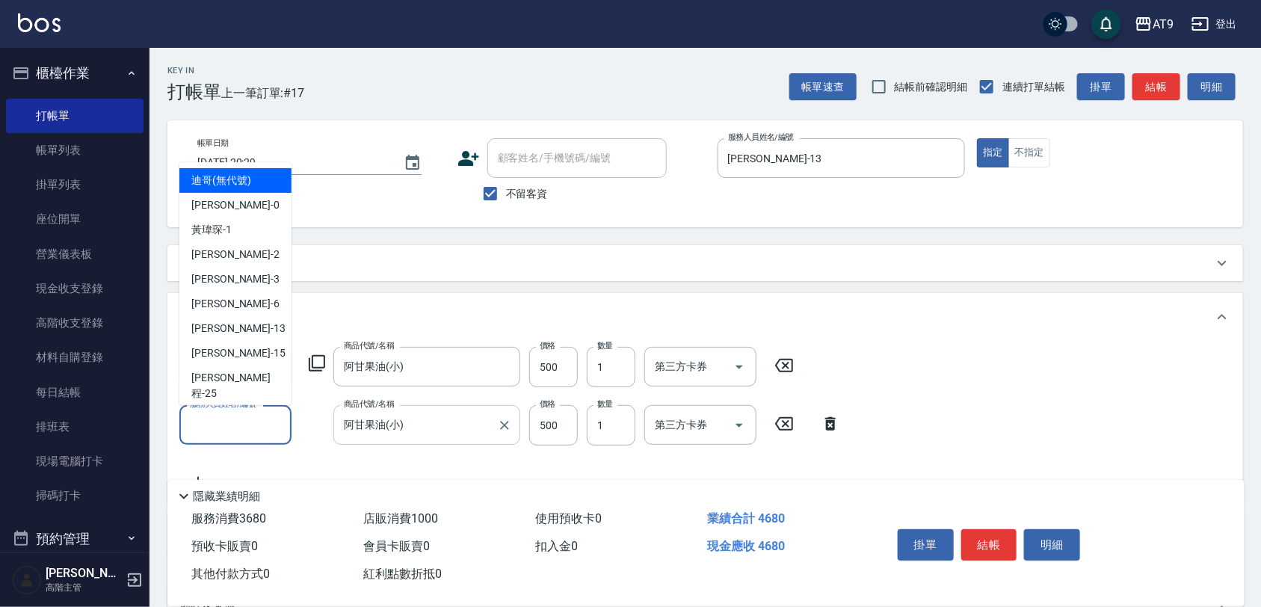
click at [268, 430] on input "服務人員姓名/編號" at bounding box center [235, 425] width 99 height 26
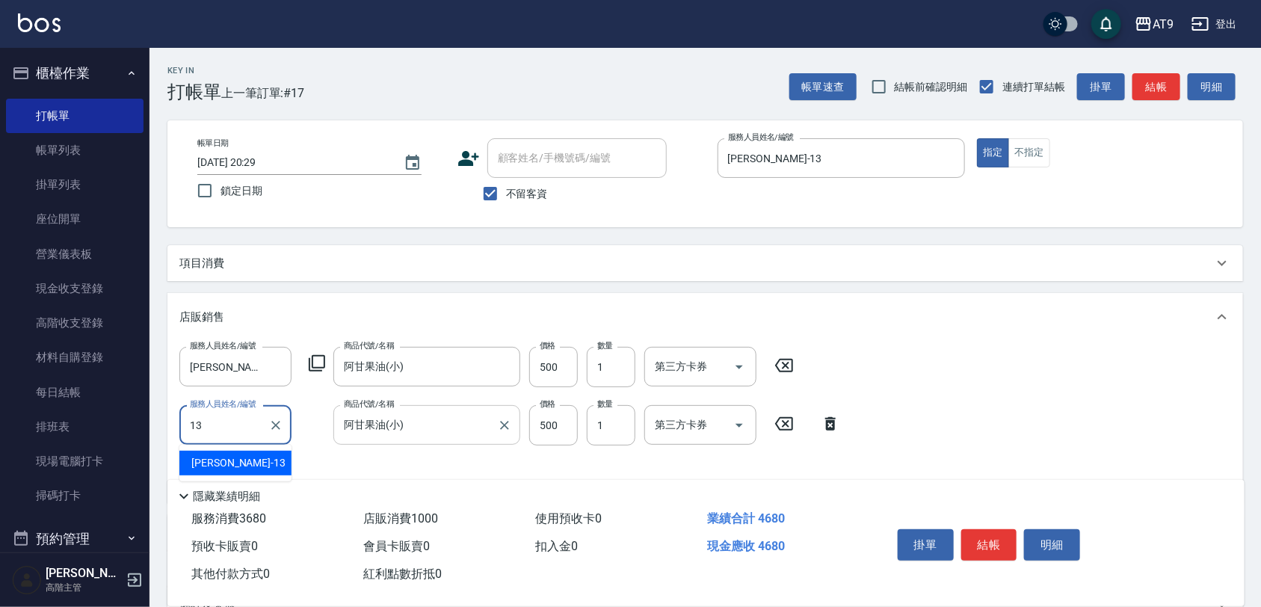
type input "[PERSON_NAME]-13"
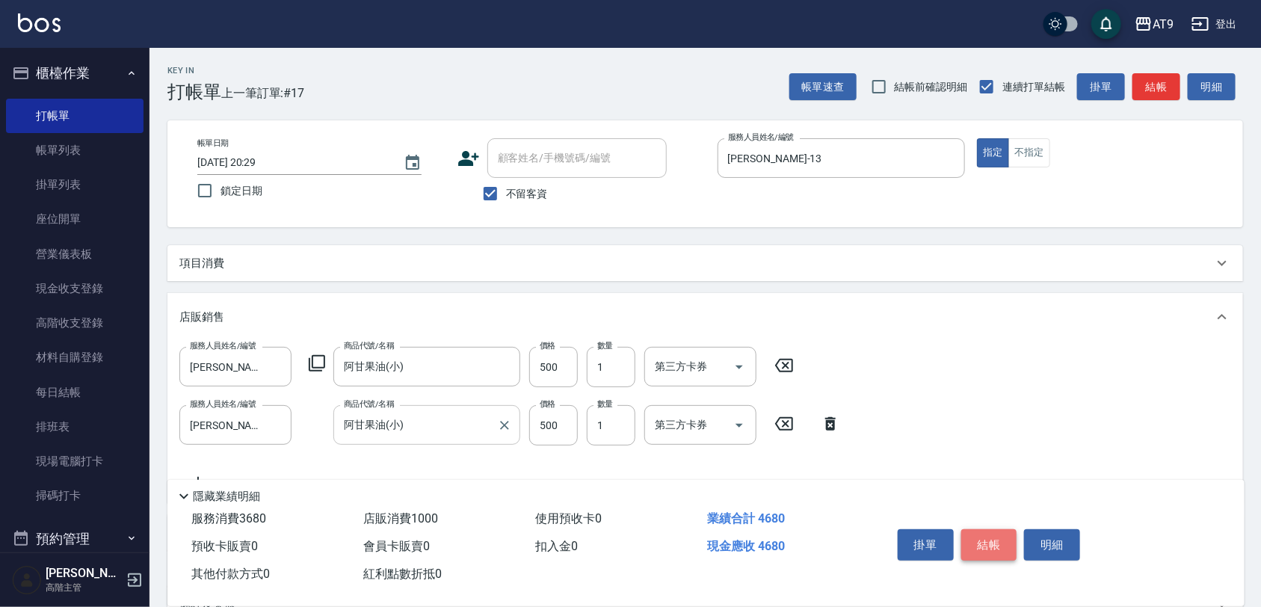
click at [1006, 529] on button "結帳" at bounding box center [989, 544] width 56 height 31
click at [1006, 528] on div "掛單 結帳 明細" at bounding box center [989, 546] width 195 height 47
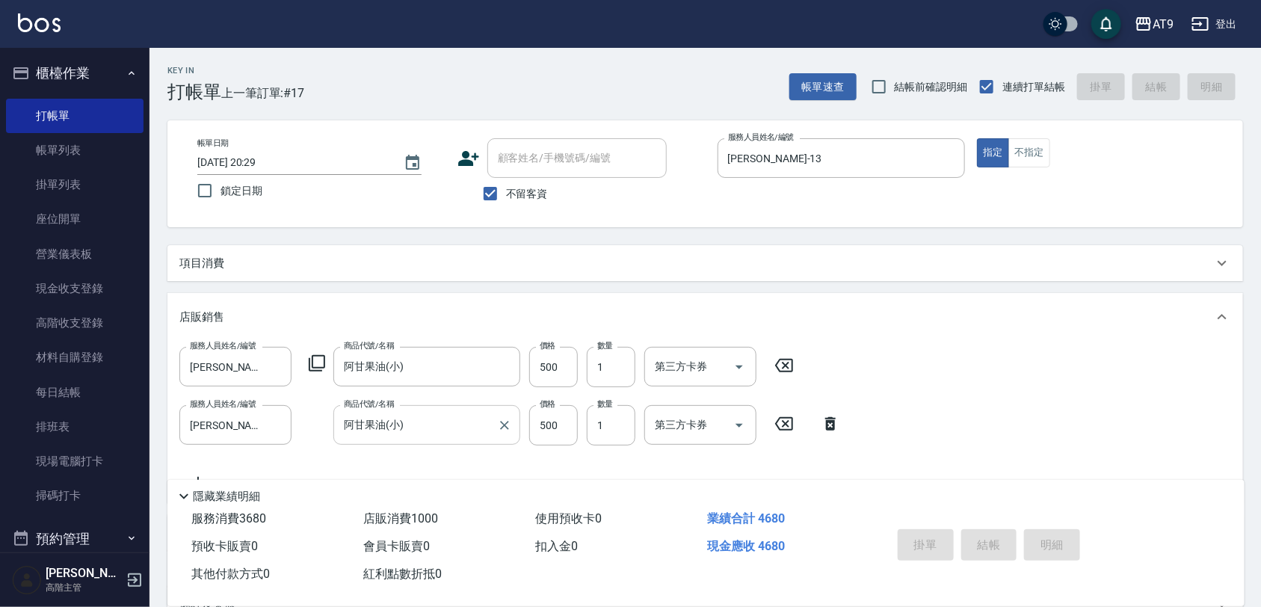
type input "[DATE] 20:30"
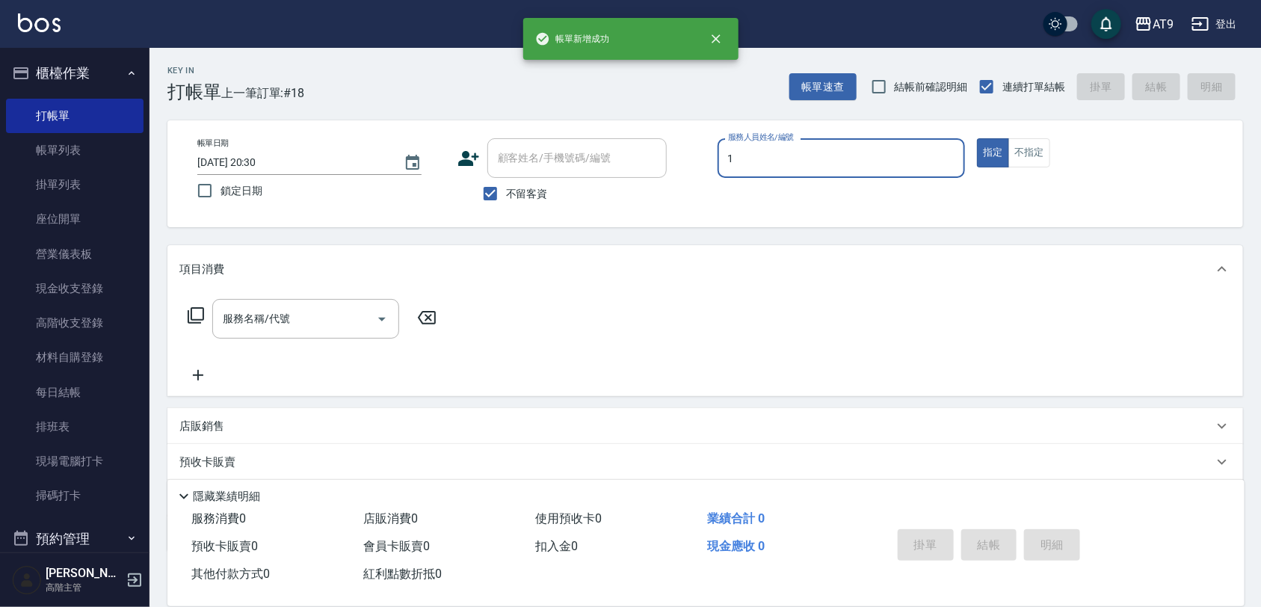
type input "1"
type button "true"
type input "[PERSON_NAME]-1"
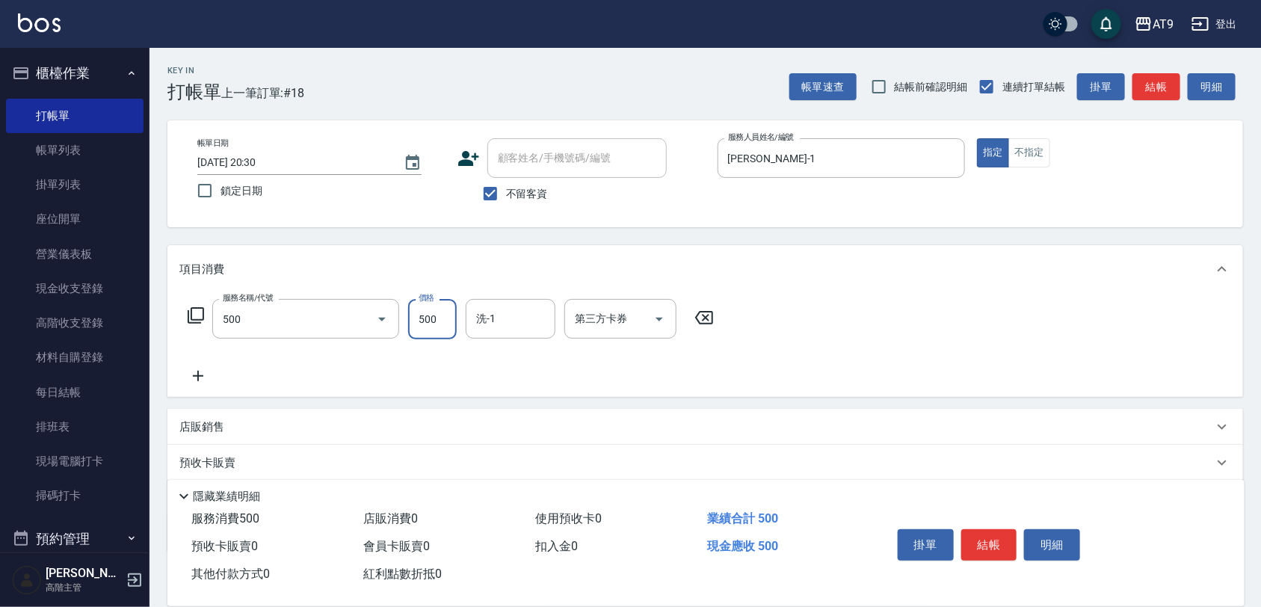
type input "SC500(500)"
type input "500"
type input "[PERSON_NAME]-35"
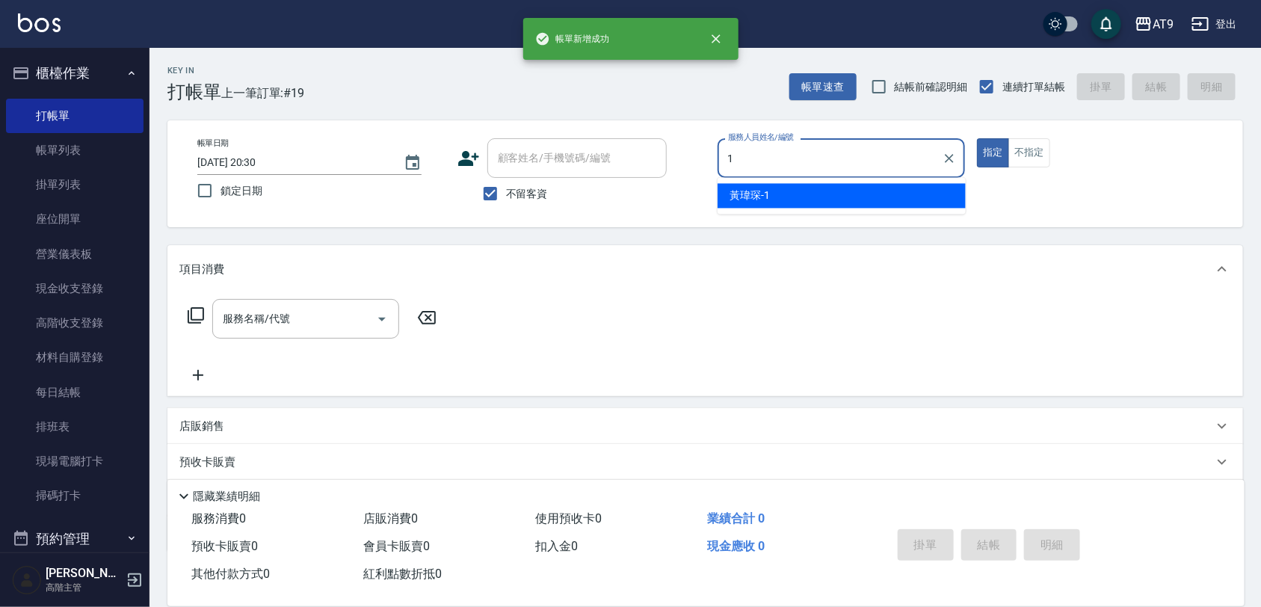
type input "[PERSON_NAME]-1"
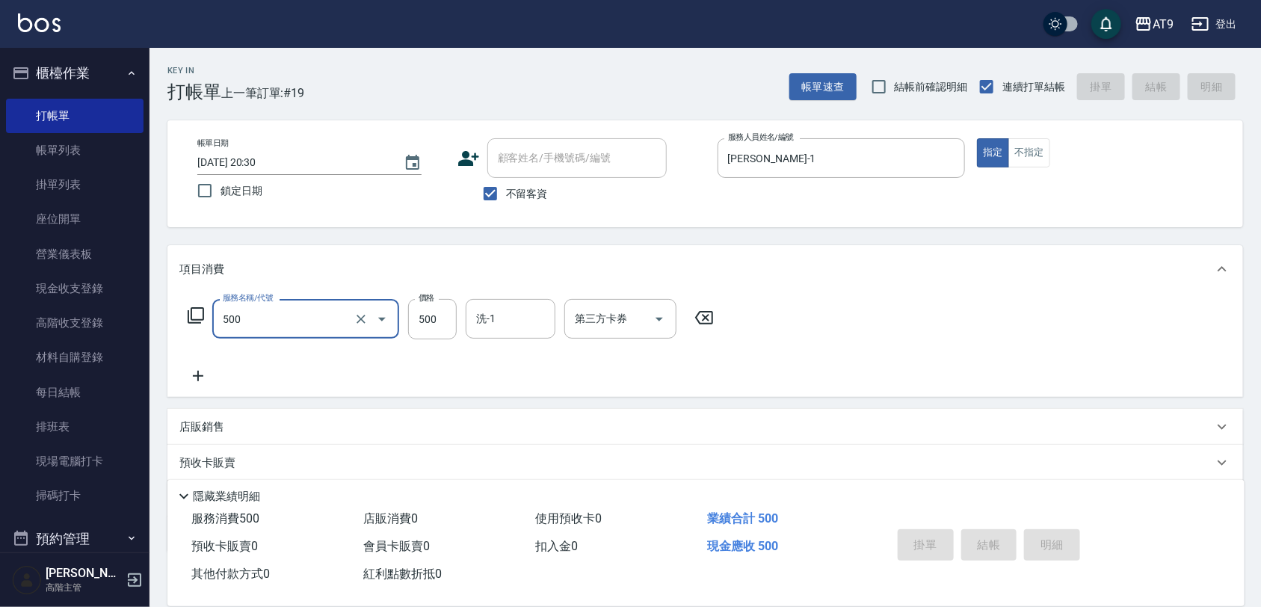
type input "500"
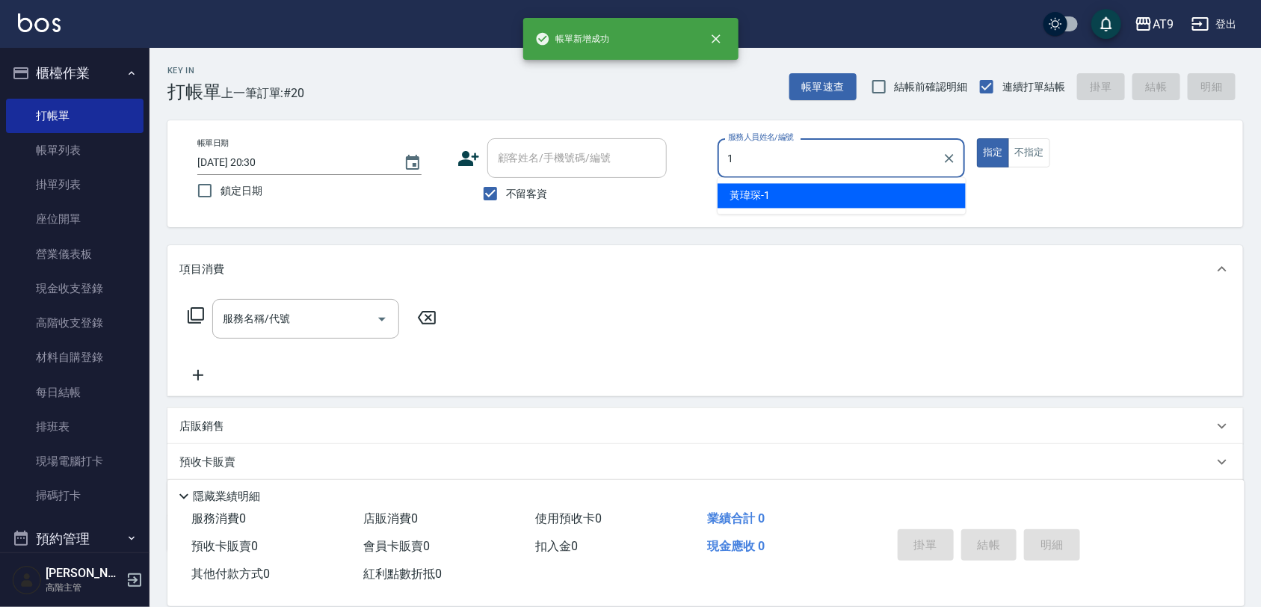
type input "[PERSON_NAME]-1"
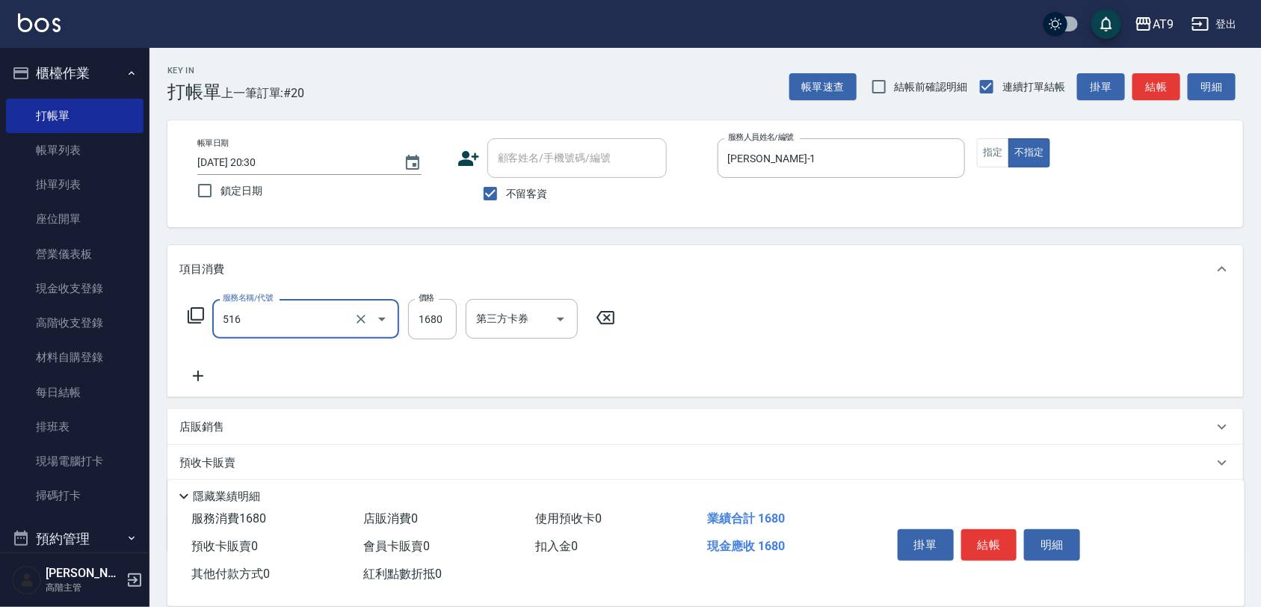
type input "染髮(516)"
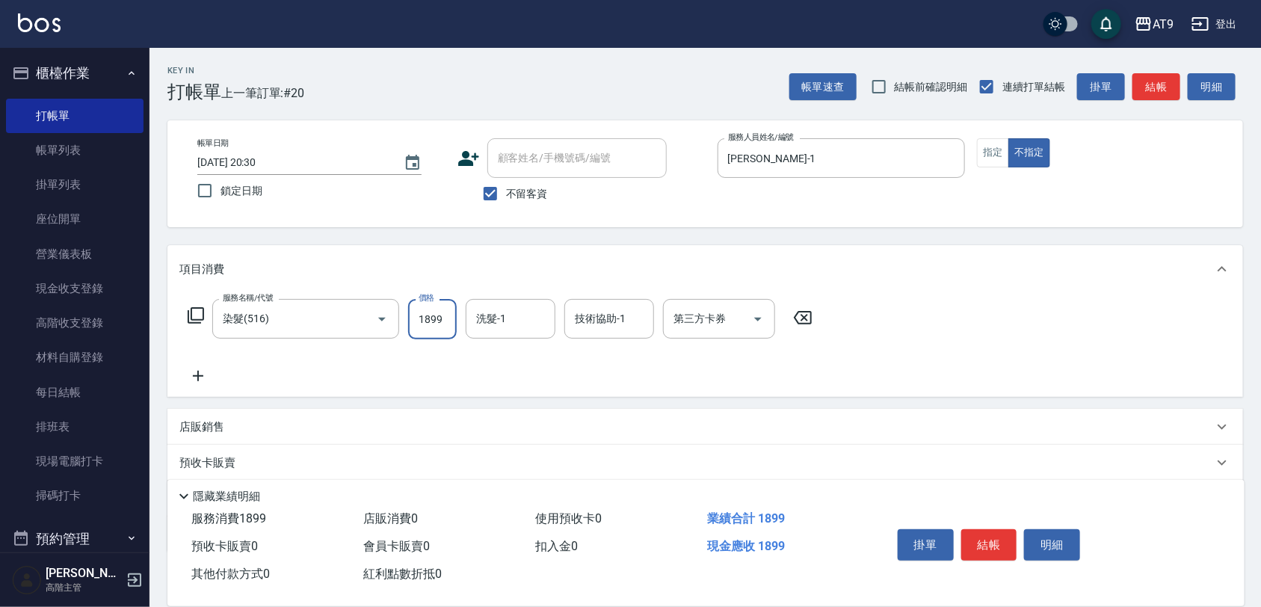
type input "1899"
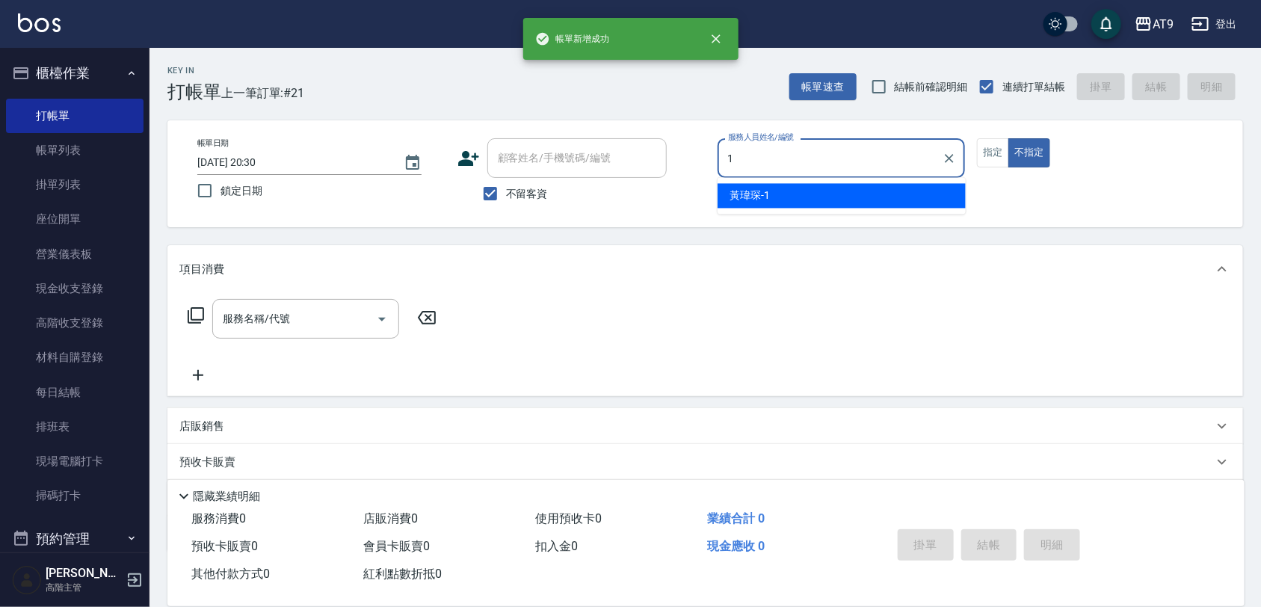
type input "[PERSON_NAME]-1"
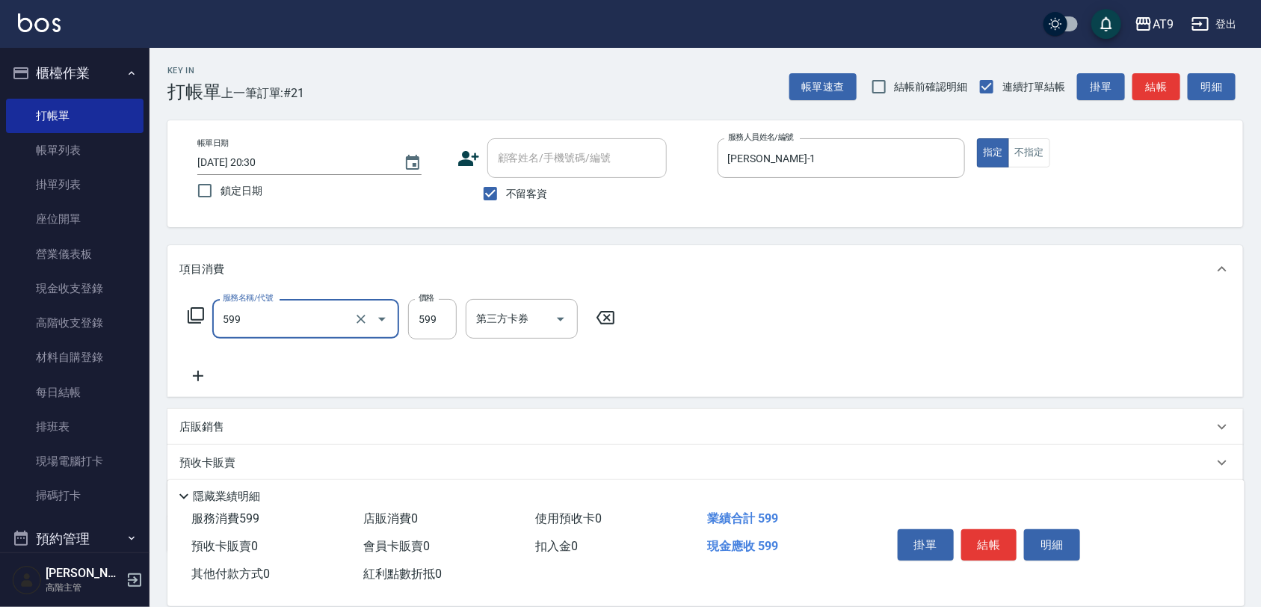
type input "小麥去角質(599)"
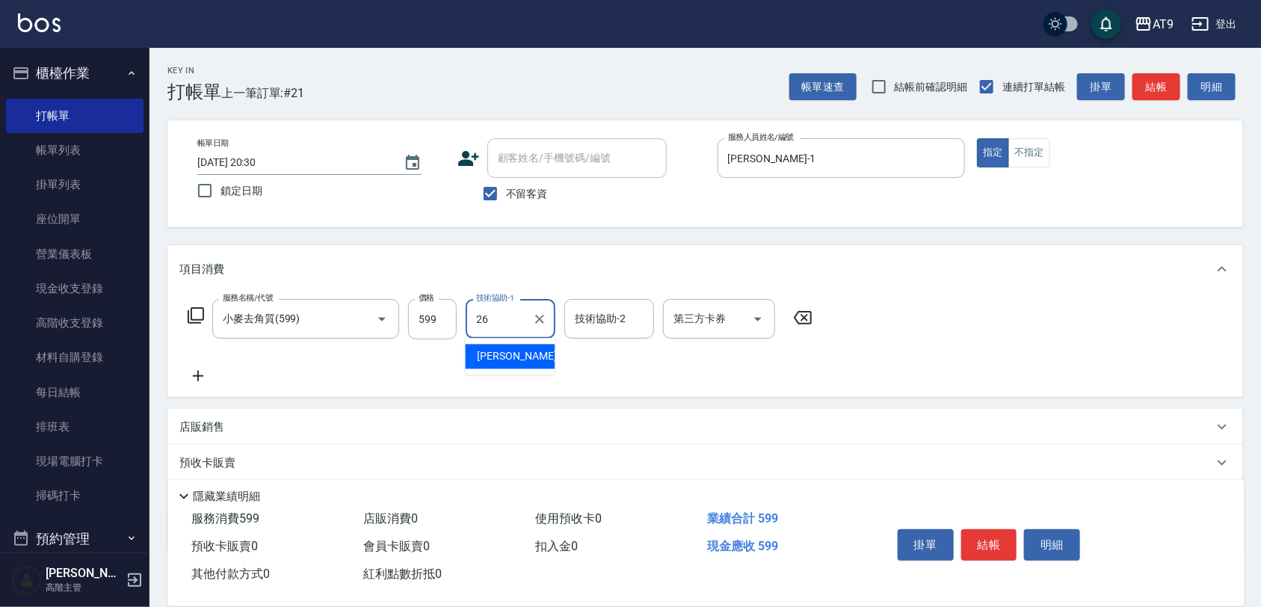
type input "[PERSON_NAME]-26"
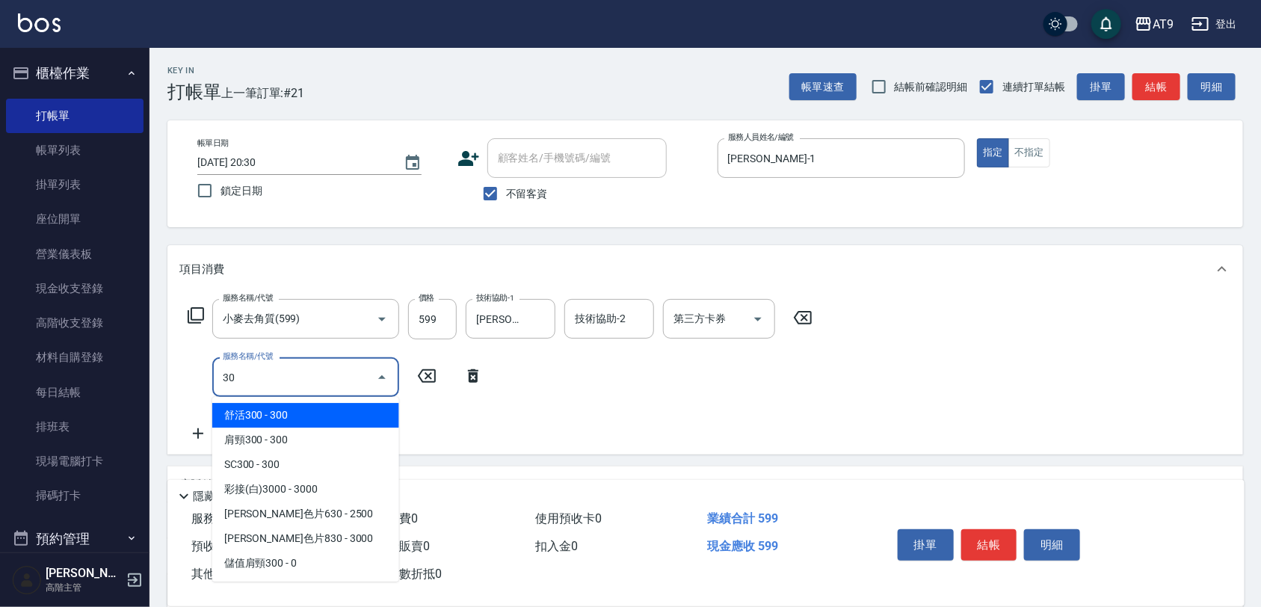
type input "301"
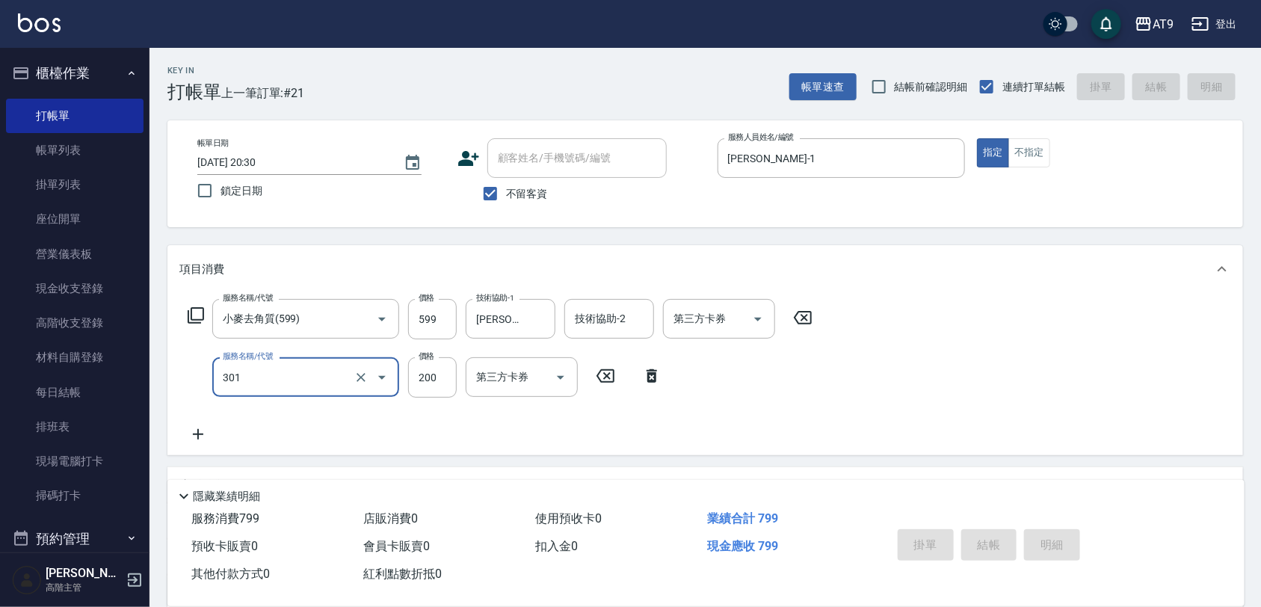
type input "[DATE] 20:31"
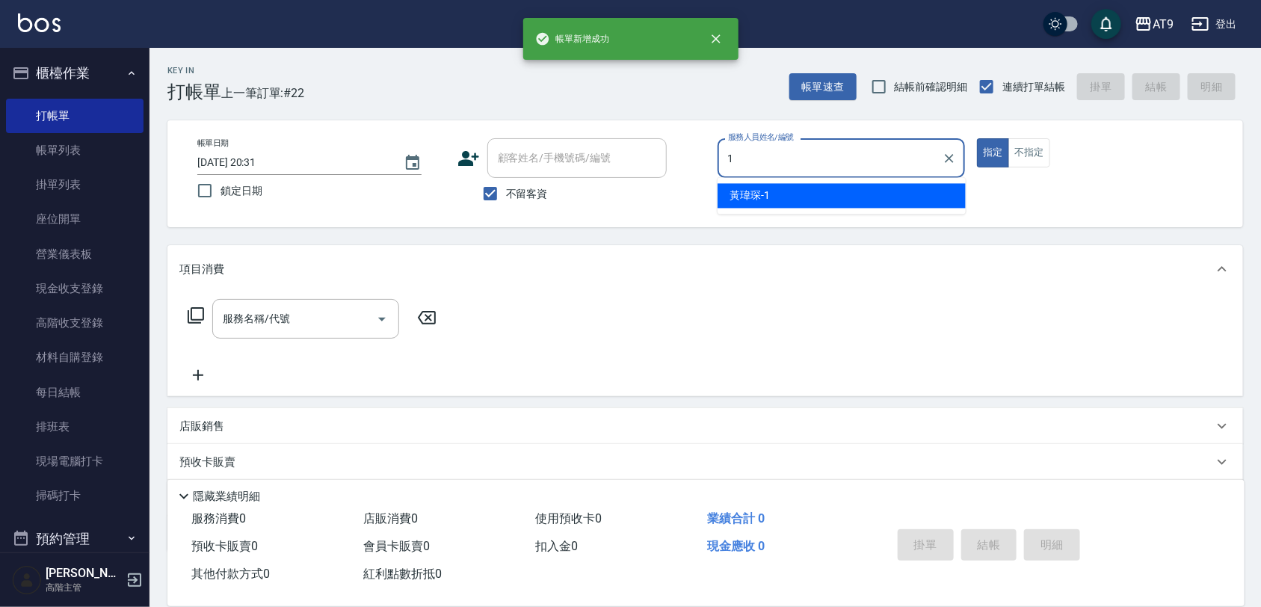
type input "[PERSON_NAME]-1"
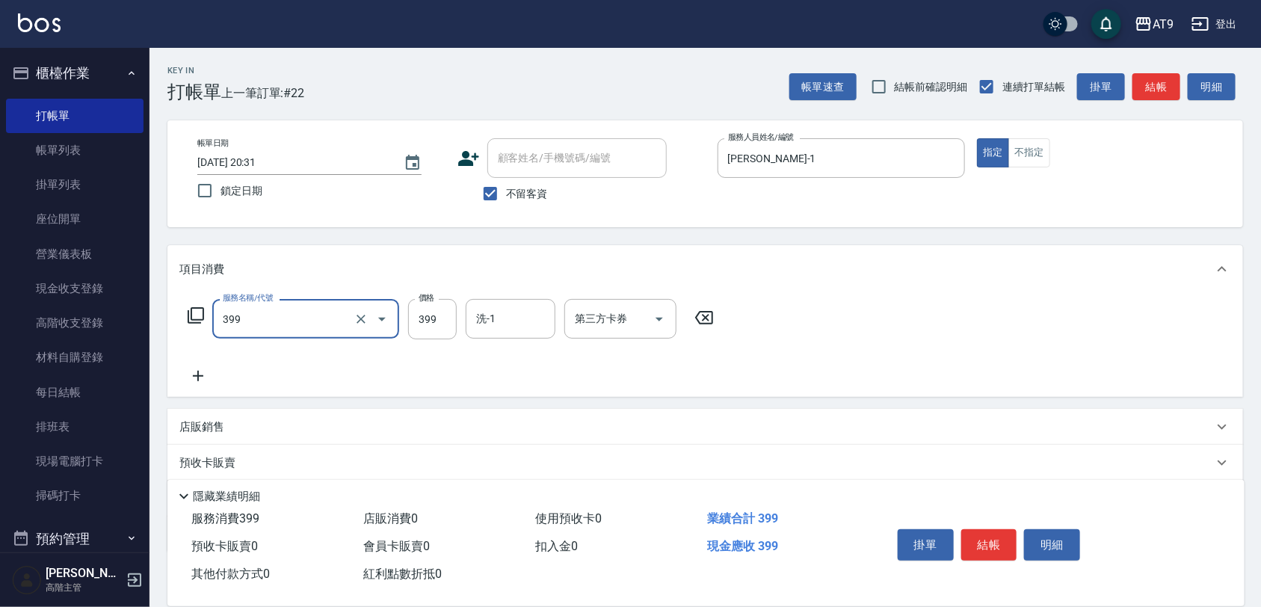
type input "海鹽SPA洗(399)"
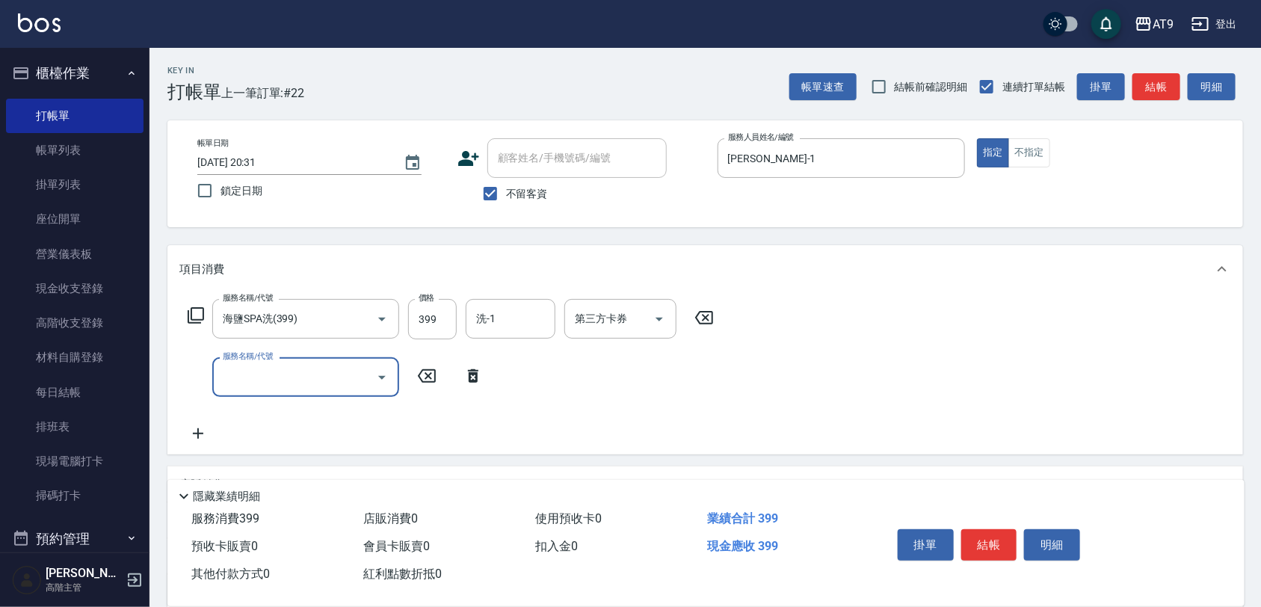
type input "5"
type input "天天護髮(403)"
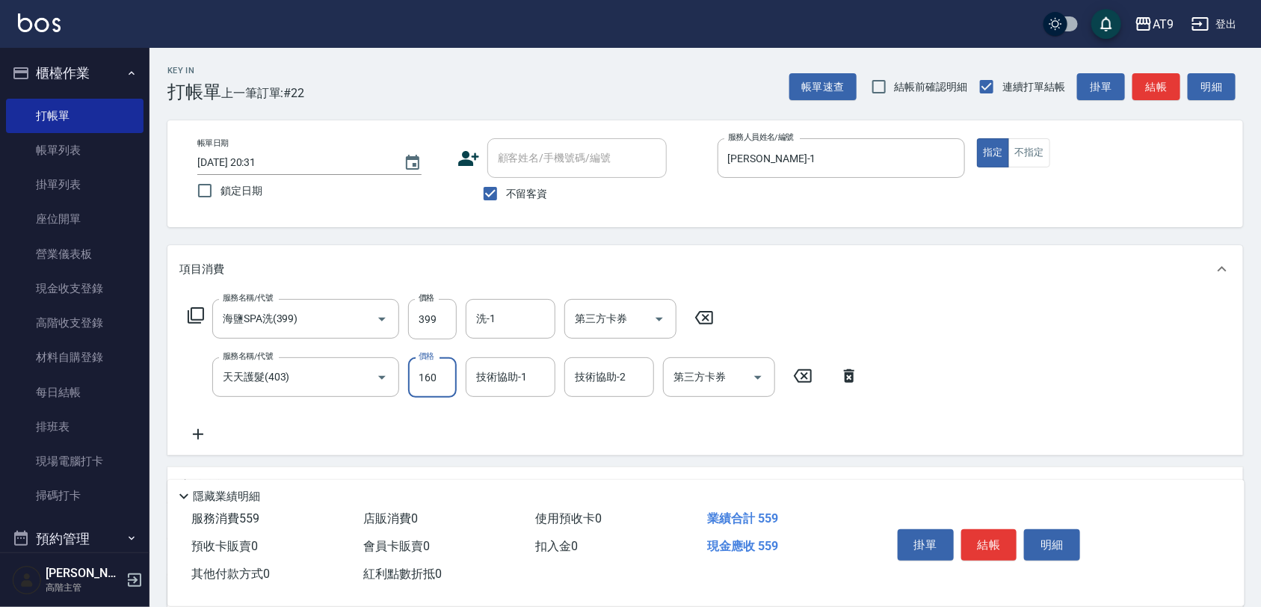
type input "1600"
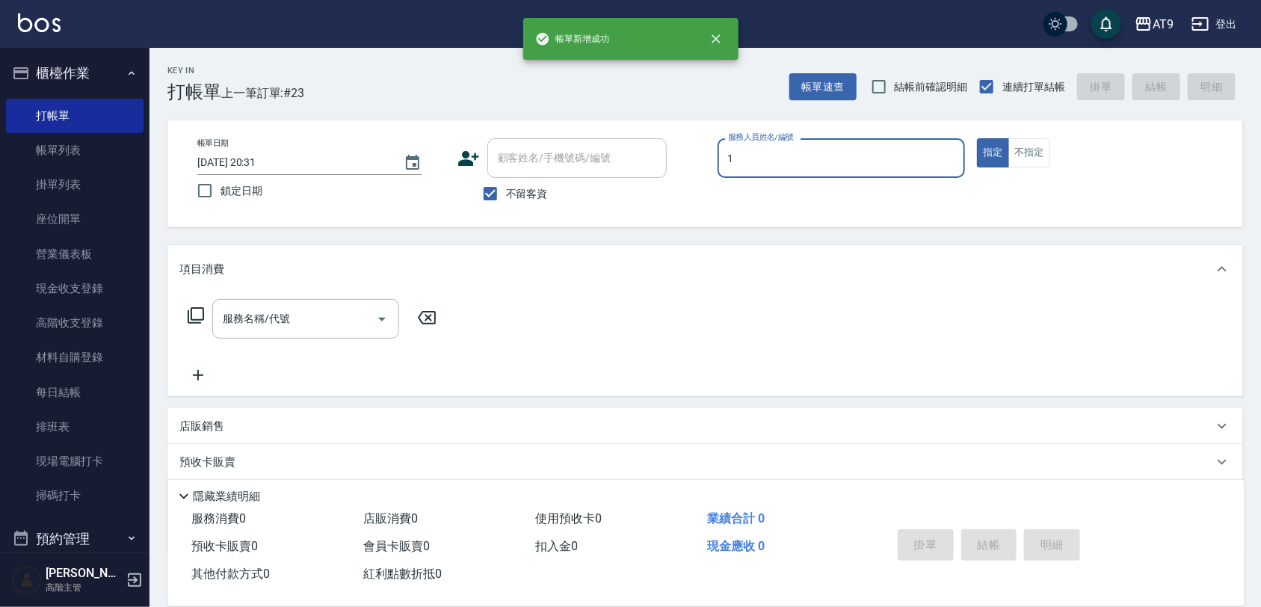
type input "[PERSON_NAME]-1"
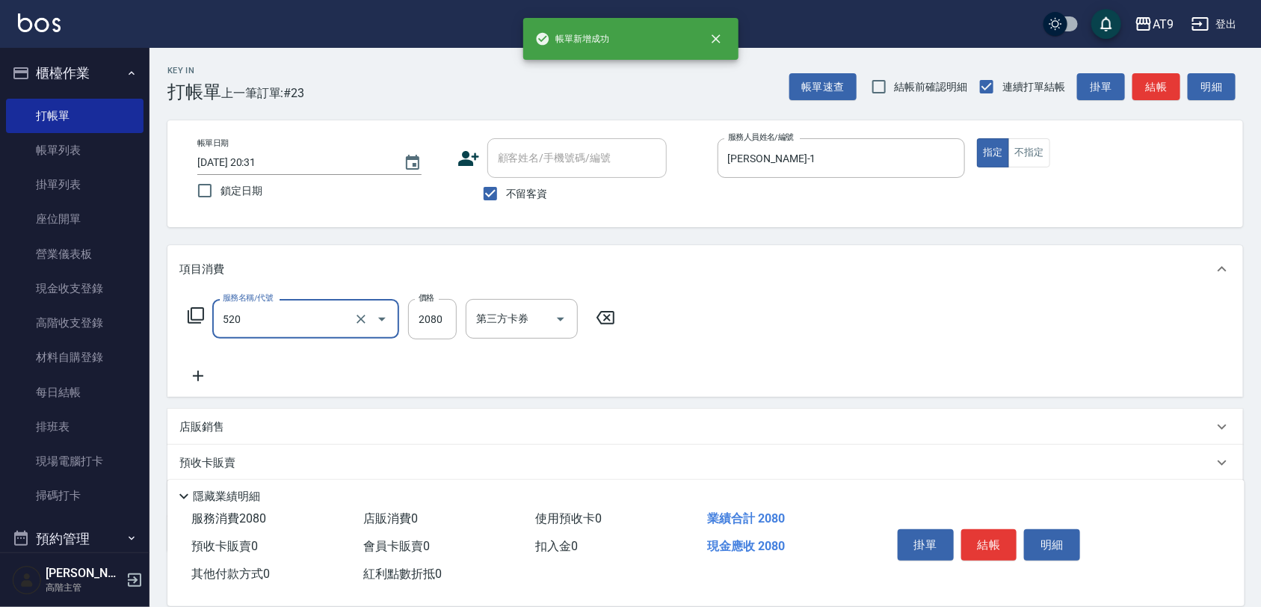
type input "染髮套餐(520)"
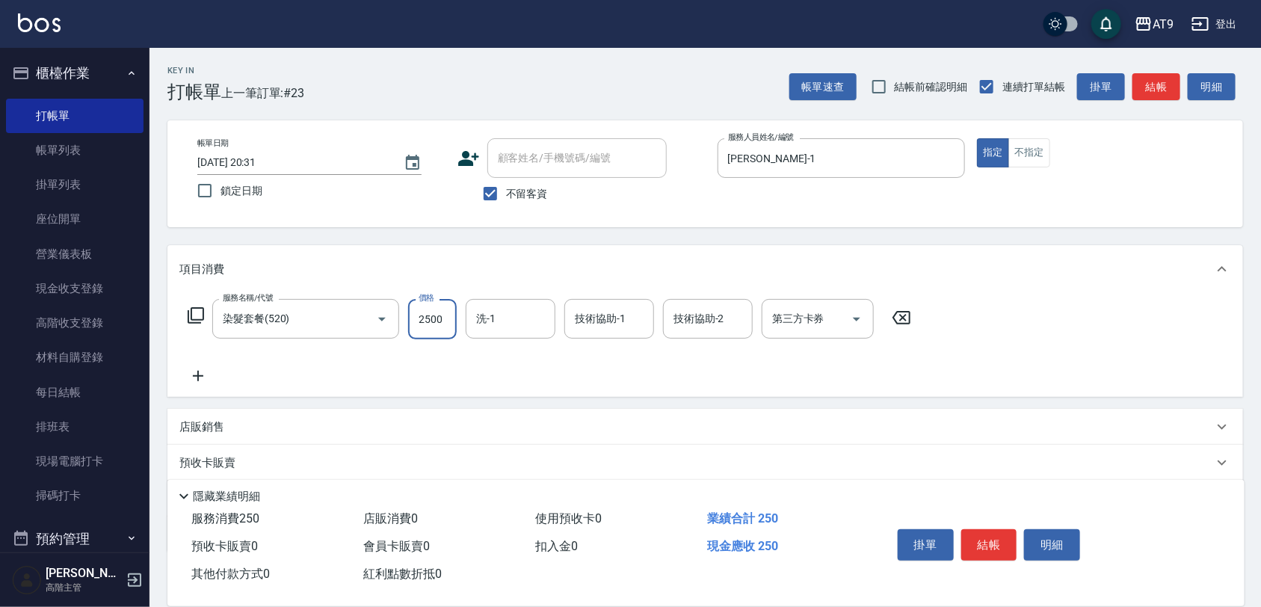
type input "2500"
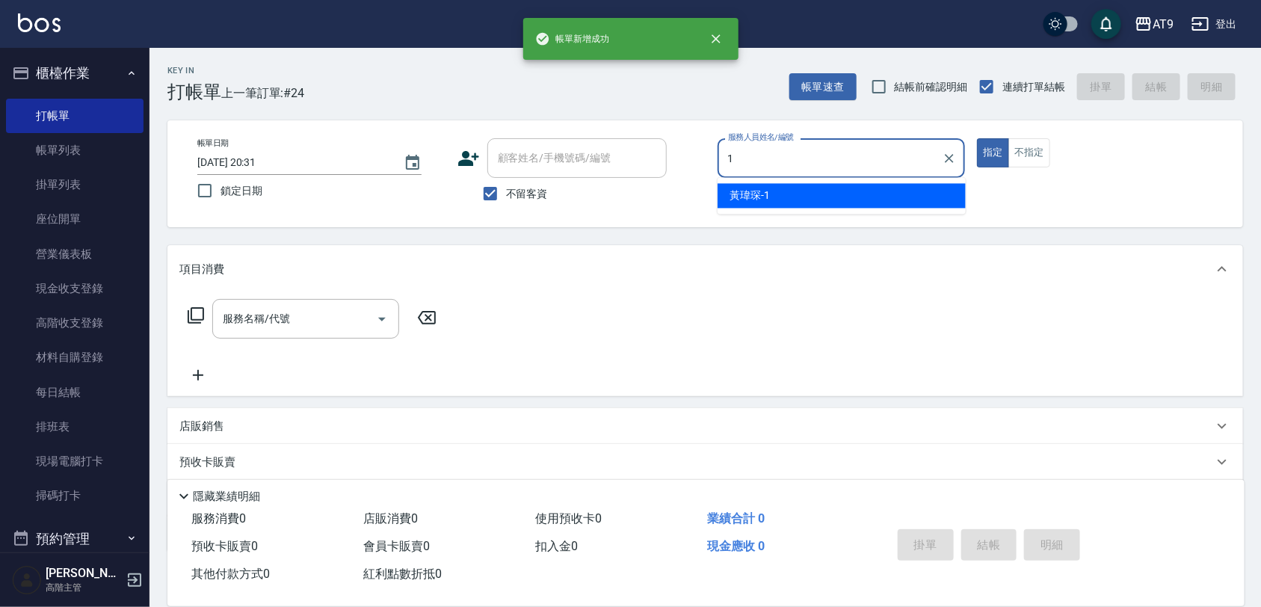
type input "[PERSON_NAME]-1"
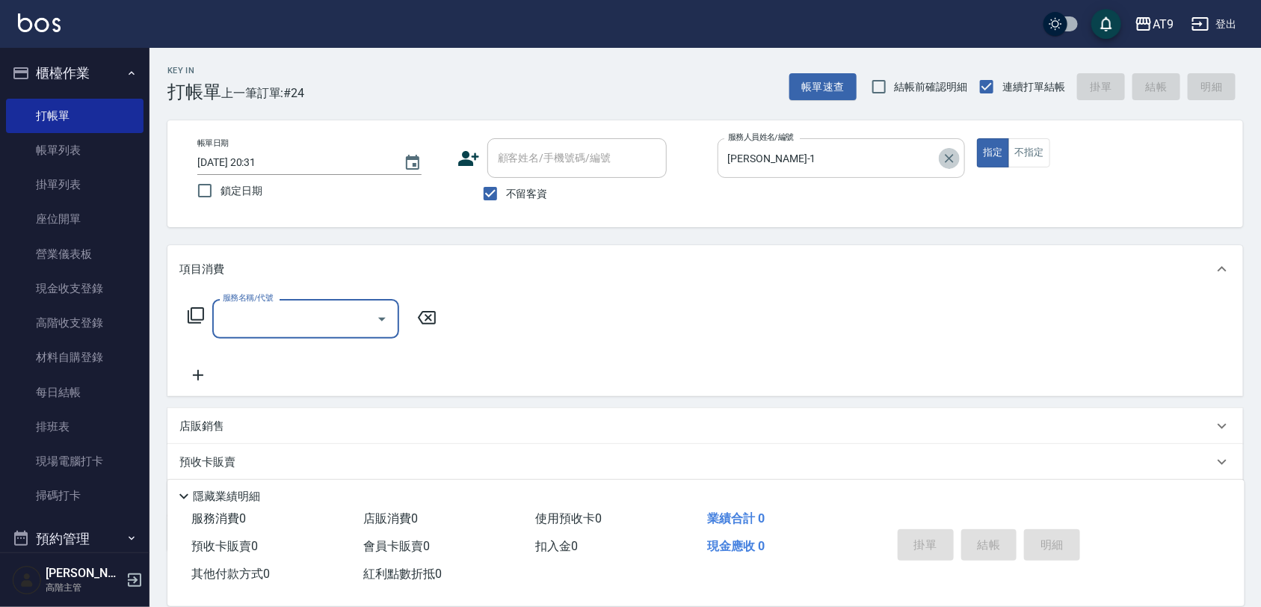
click at [955, 158] on icon "Clear" at bounding box center [949, 158] width 15 height 15
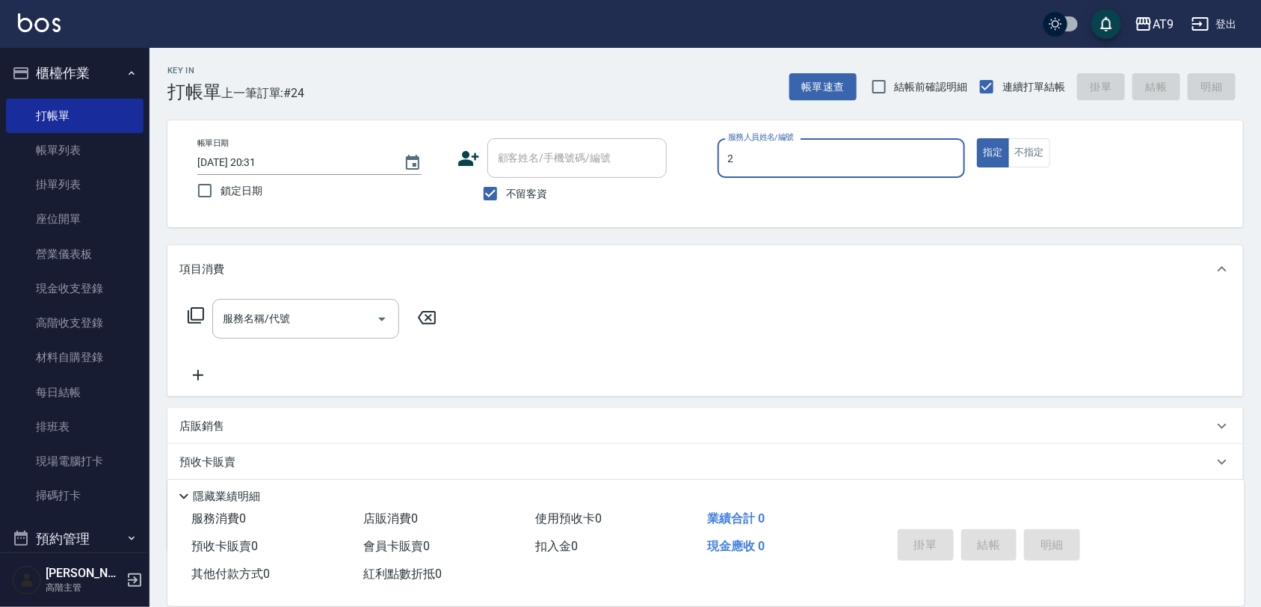
type input "[PERSON_NAME]-2"
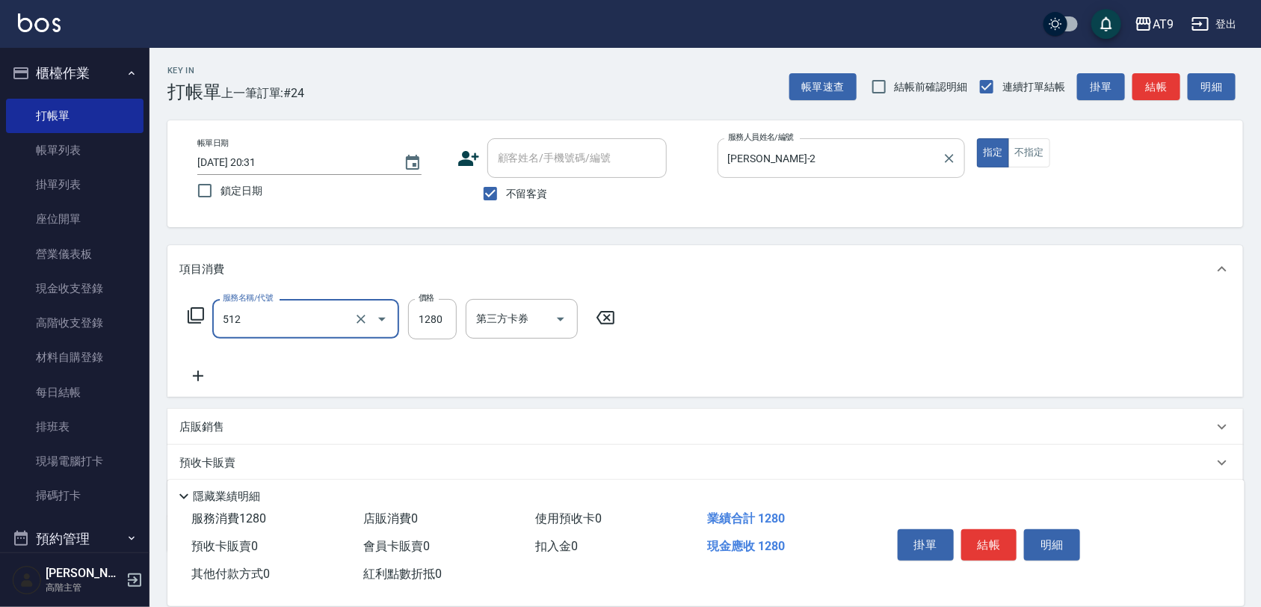
type input "染髮-3(512)"
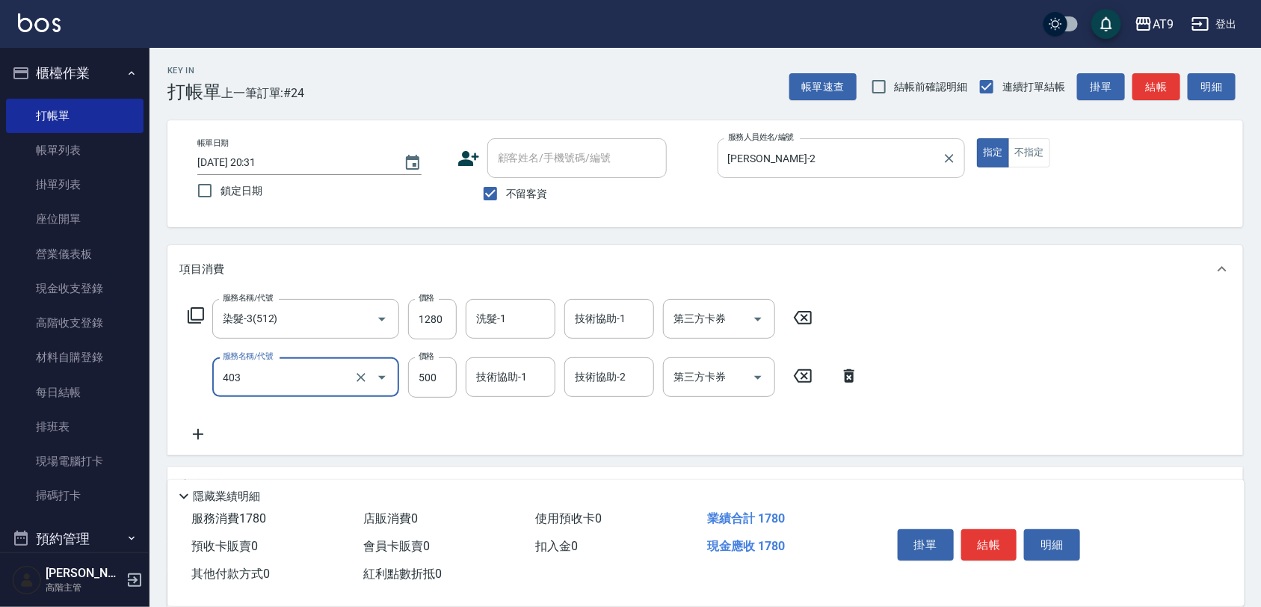
type input "天天護髮(403)"
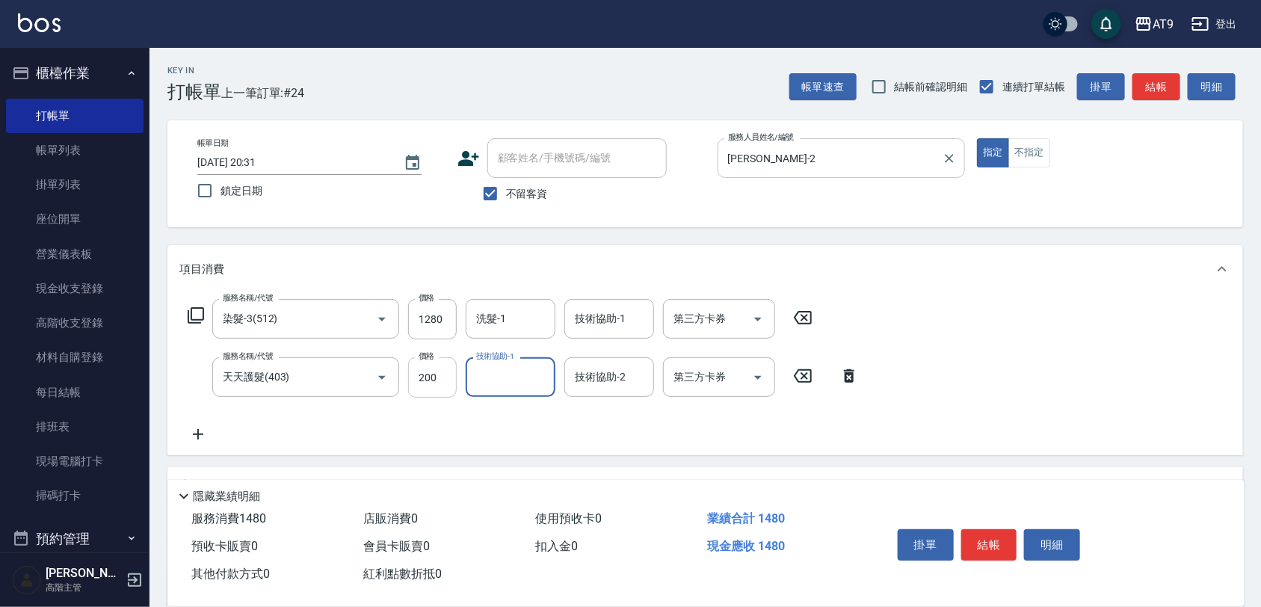
click at [435, 379] on input "200" at bounding box center [432, 377] width 49 height 40
type input "2000"
